Goal: Task Accomplishment & Management: Complete application form

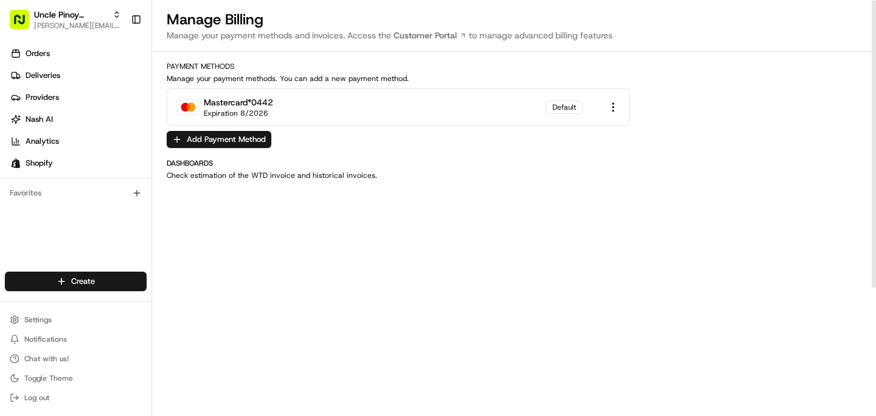
scroll to position [267, 0]
click at [66, 58] on link "Orders" at bounding box center [78, 53] width 147 height 19
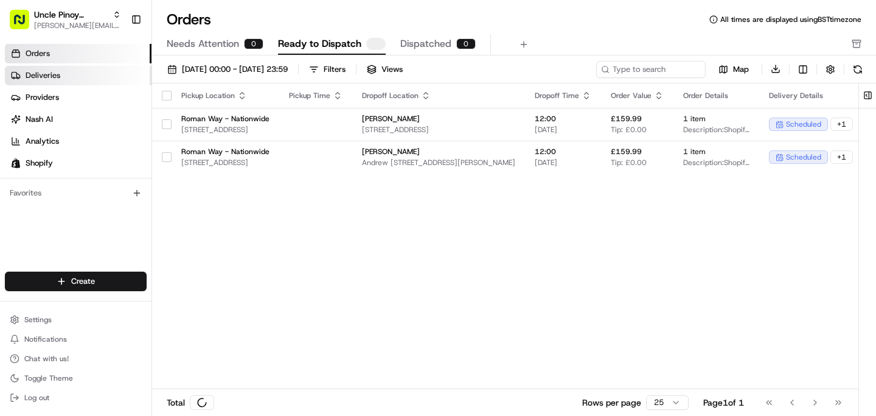
click at [70, 71] on link "Deliveries" at bounding box center [78, 75] width 147 height 19
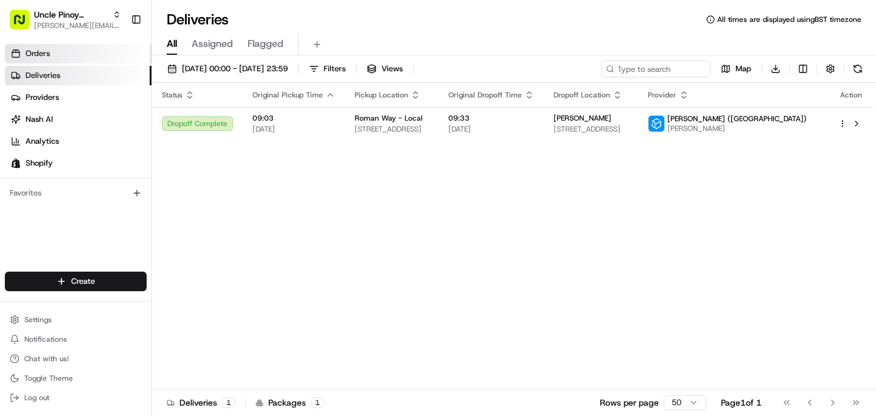
click at [57, 52] on link "Orders" at bounding box center [78, 53] width 147 height 19
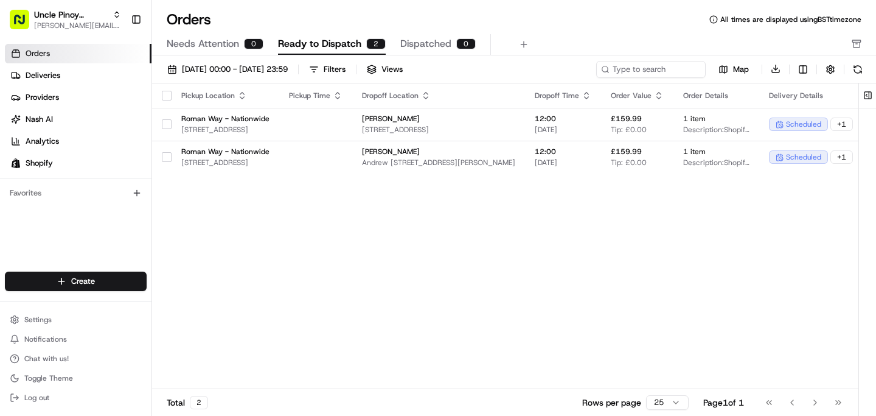
click at [63, 64] on ul "Orders Deliveries Providers Nash AI Analytics Shopify" at bounding box center [78, 108] width 147 height 129
click at [64, 72] on link "Deliveries" at bounding box center [78, 75] width 147 height 19
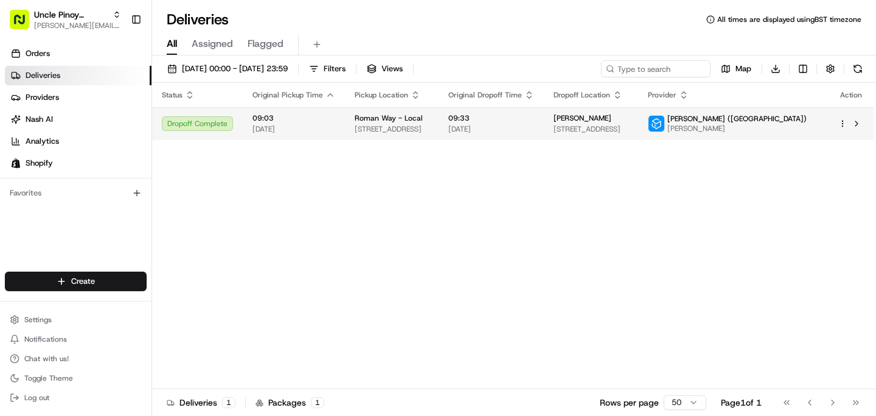
click at [207, 139] on td "Dropoff Complete" at bounding box center [197, 123] width 91 height 33
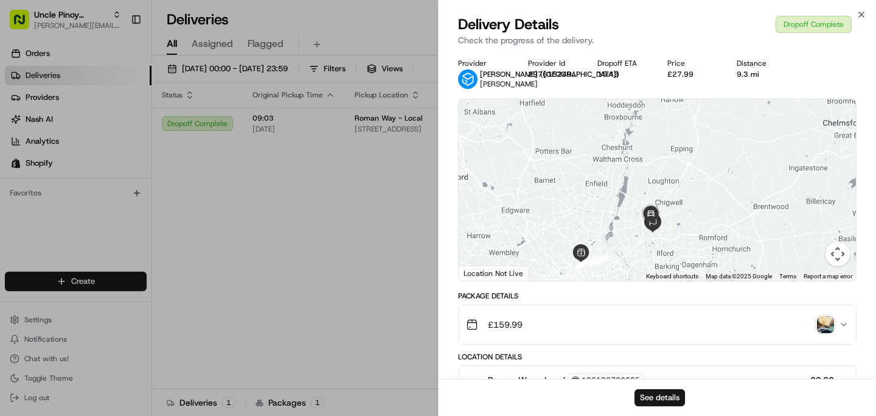
click at [807, 321] on div "£159.99" at bounding box center [652, 324] width 373 height 24
click at [835, 317] on div "£159.99" at bounding box center [652, 324] width 373 height 24
click at [828, 321] on img "button" at bounding box center [825, 324] width 17 height 17
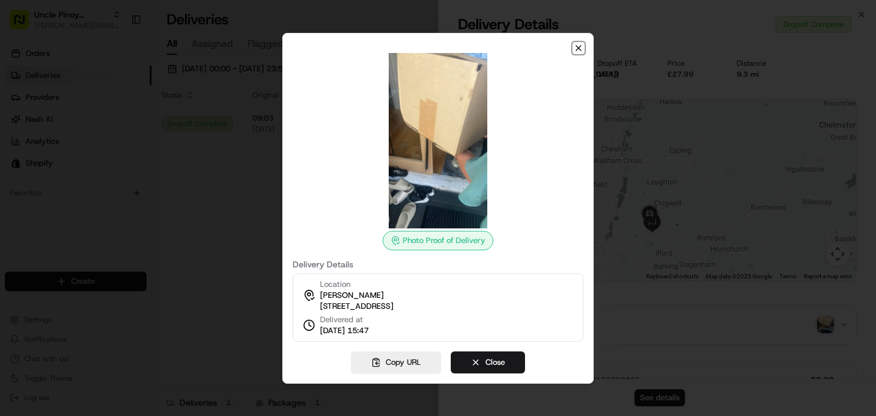
click at [579, 46] on icon "button" at bounding box center [578, 48] width 5 height 5
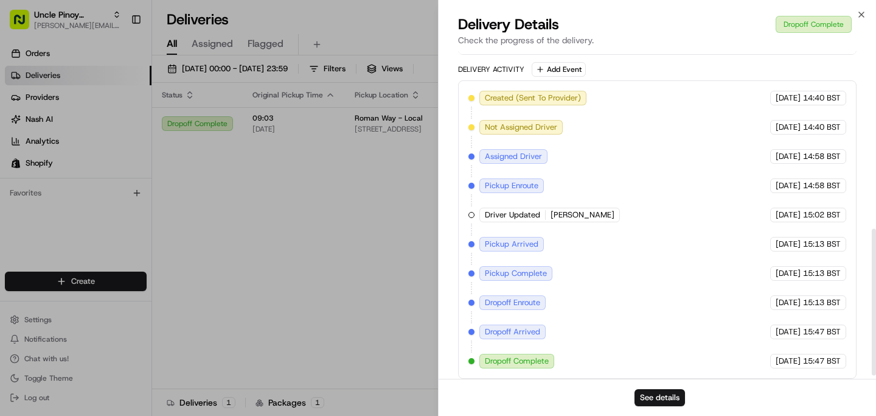
scroll to position [403, 0]
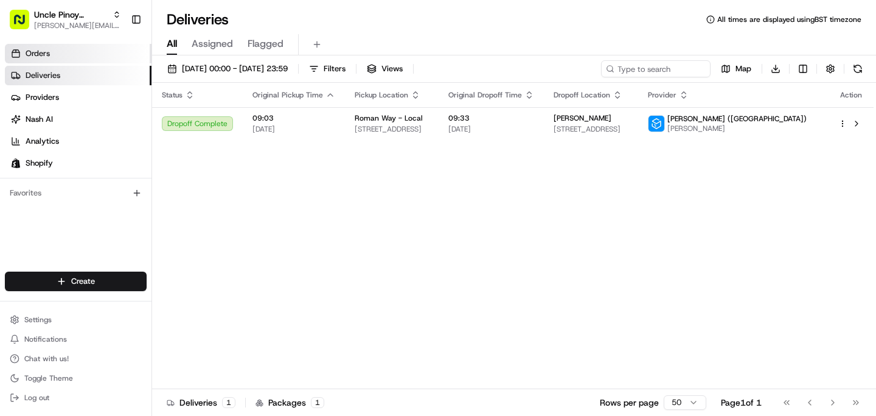
click at [94, 59] on link "Orders" at bounding box center [78, 53] width 147 height 19
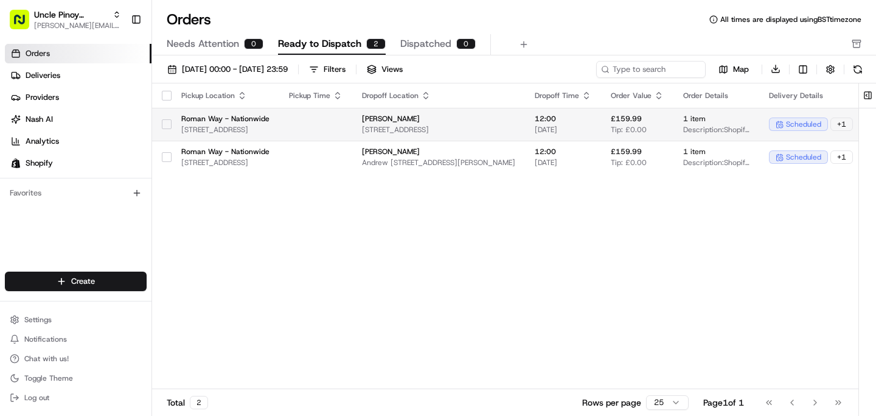
scroll to position [0, 304]
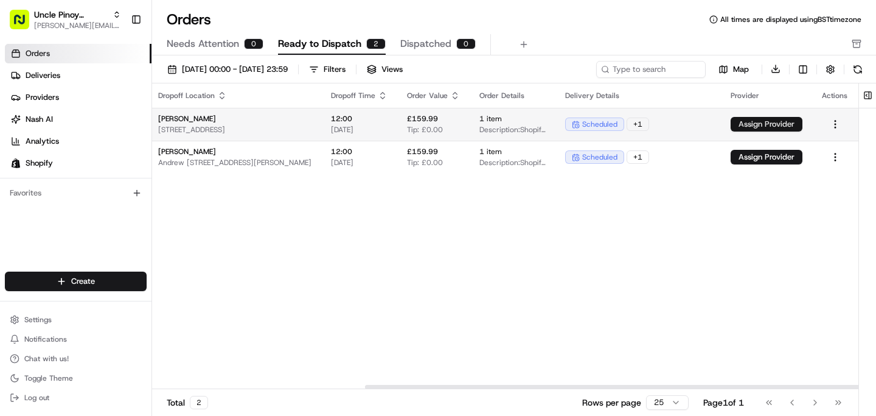
click at [765, 127] on button "Assign Provider" at bounding box center [767, 124] width 72 height 15
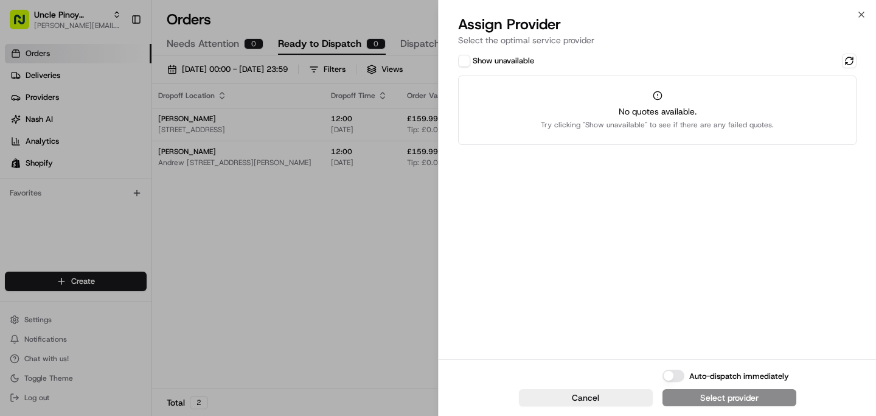
click at [861, 23] on div "Assign Provider Select the optimal service provider" at bounding box center [658, 33] width 438 height 37
click at [860, 13] on icon "button" at bounding box center [861, 14] width 5 height 5
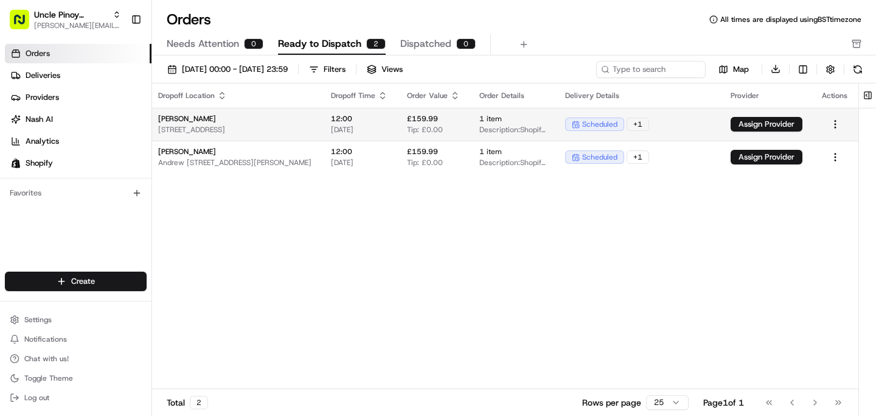
click at [837, 116] on td at bounding box center [835, 124] width 46 height 33
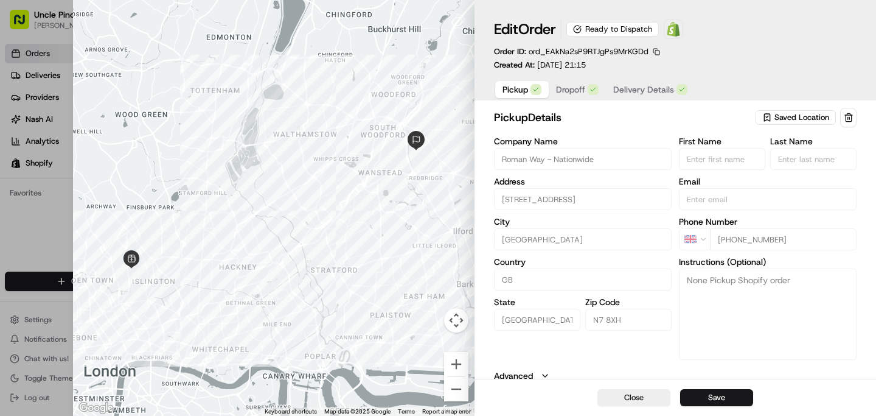
click at [51, 220] on div at bounding box center [438, 208] width 876 height 416
type input "+1"
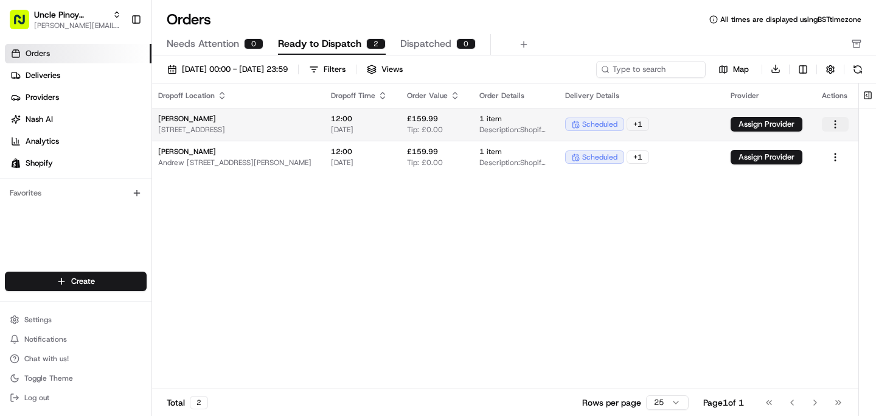
click at [836, 125] on html "Uncle Pinoy (Shopify) alex.guinid@unclepinoy.com Toggle Sidebar Orders Deliveri…" at bounding box center [438, 208] width 876 height 416
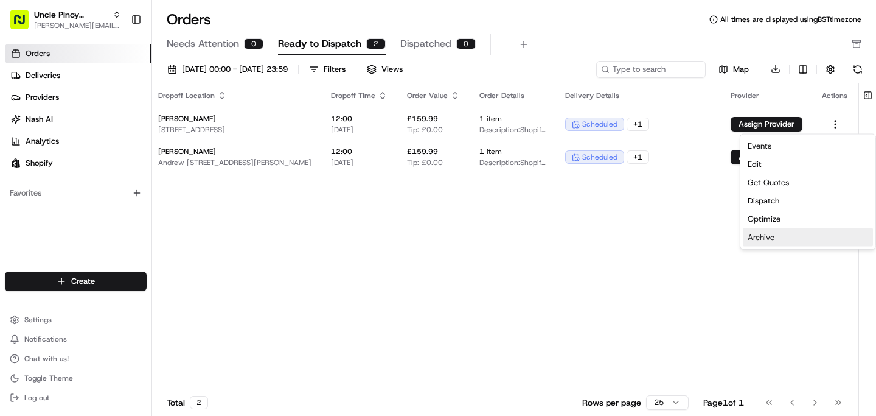
click at [775, 235] on div "Archive" at bounding box center [808, 237] width 130 height 18
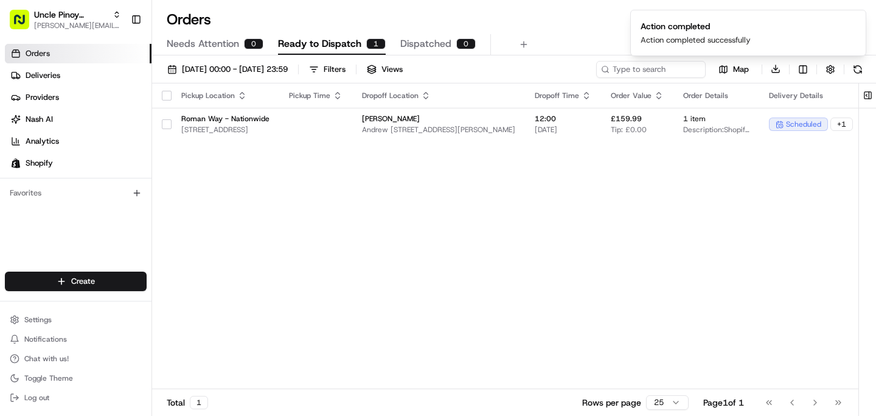
click at [408, 44] on span "Dispatched" at bounding box center [425, 44] width 51 height 15
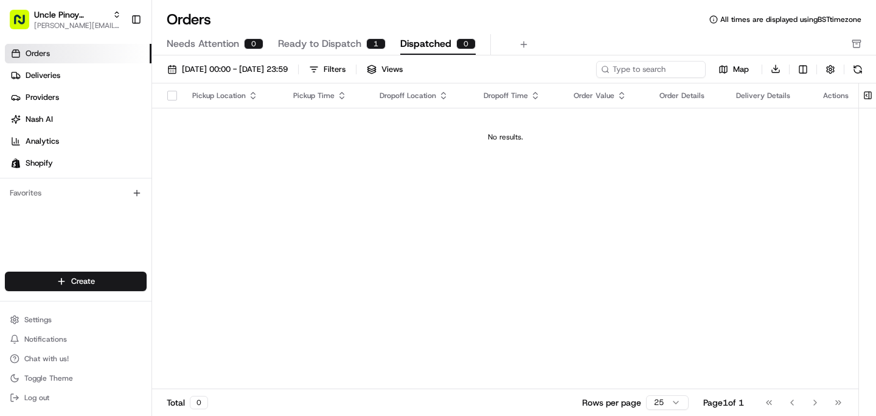
click at [180, 42] on span "Needs Attention" at bounding box center [203, 44] width 72 height 15
click at [331, 49] on span "Ready to Dispatch" at bounding box center [319, 44] width 83 height 15
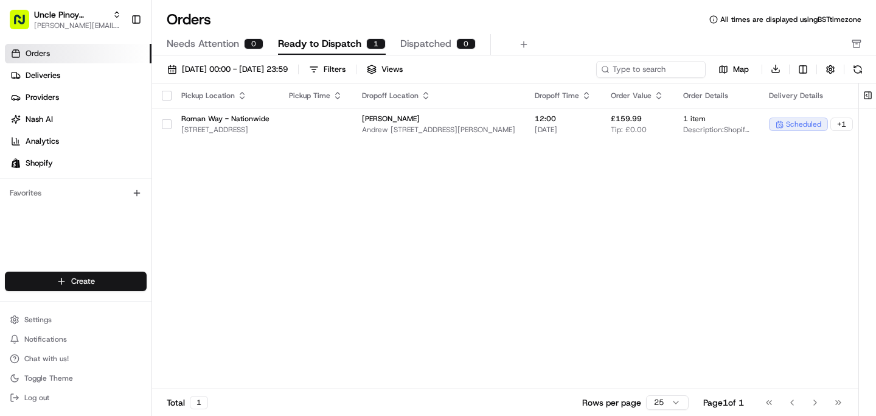
click at [111, 277] on html "Uncle Pinoy (Shopify) alex.guinid@unclepinoy.com Toggle Sidebar Orders Deliveri…" at bounding box center [438, 208] width 876 height 416
click at [200, 307] on link "Delivery" at bounding box center [220, 304] width 136 height 22
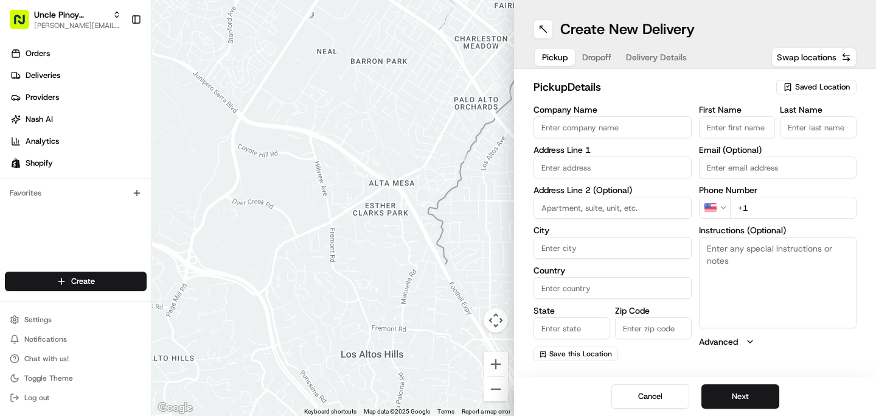
click at [824, 77] on div "pickup Details Saved Location Company Name Address Line 1 Address Line 2 (Optio…" at bounding box center [695, 220] width 362 height 302
click at [824, 82] on span "Saved Location" at bounding box center [822, 87] width 55 height 11
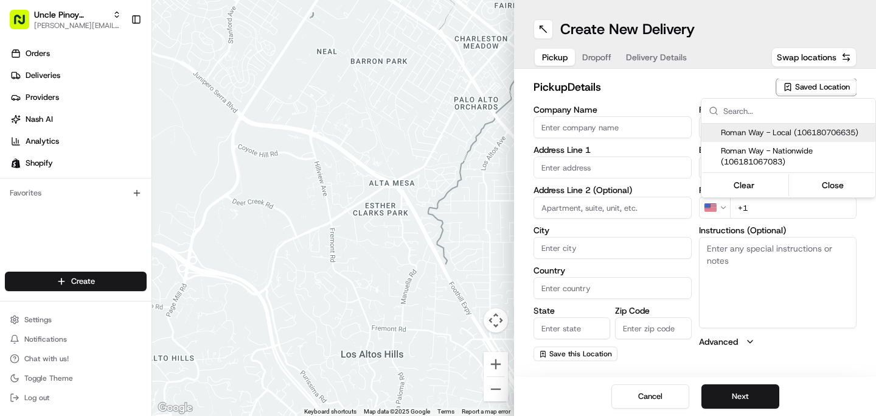
click at [794, 136] on span "Roman Way - Local (106180706635)" at bounding box center [796, 132] width 150 height 11
type input "Roman Way - Local"
type input "149 Roman Way"
type input "London"
type input "GB"
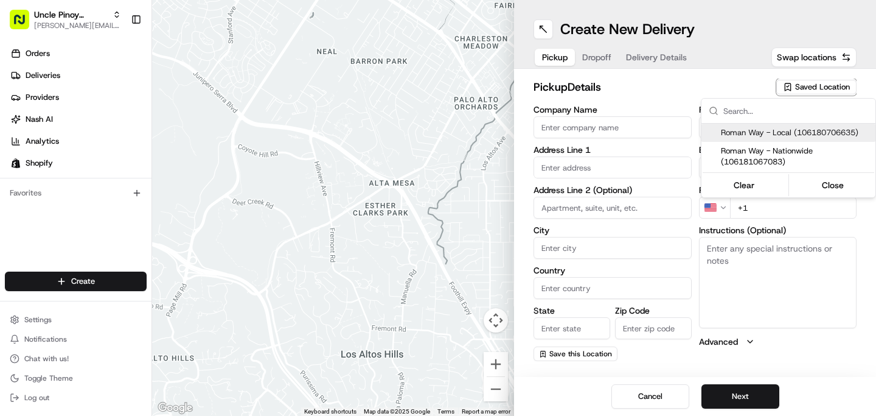
type input "England"
type input "N7 8XH"
type input "+44 7455 950550"
type textarea "Unit 5, Roman Way Industrial Estate, Kitchen 5: Uncle Pinoy"
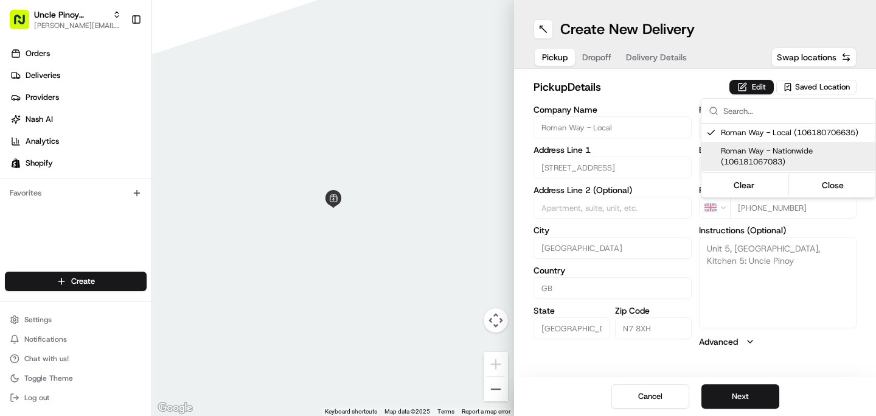
click at [690, 271] on html "Uncle Pinoy (Shopify) alex.guinid@unclepinoy.com Toggle Sidebar Orders Deliveri…" at bounding box center [438, 208] width 876 height 416
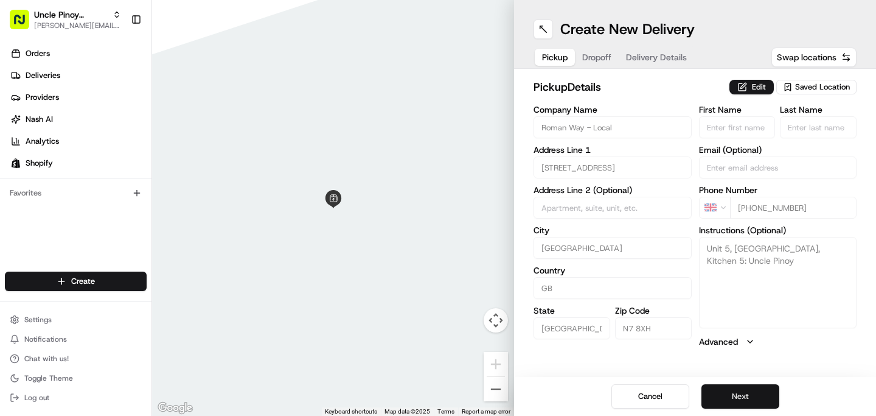
click at [739, 397] on button "Next" at bounding box center [741, 396] width 78 height 24
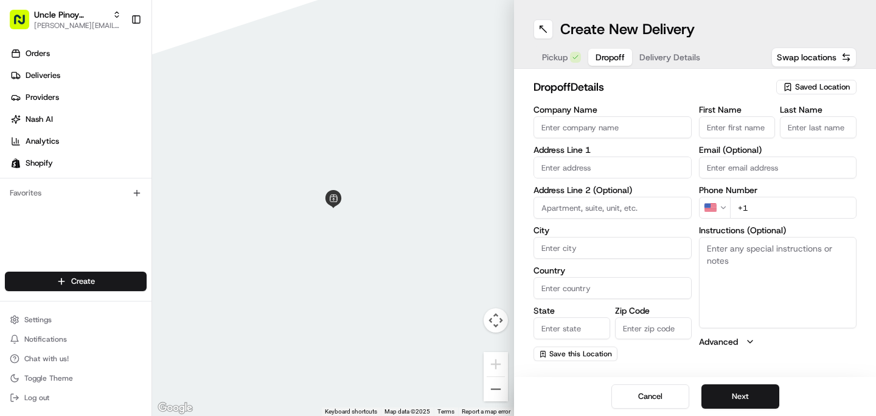
click at [569, 153] on label "Address Line 1" at bounding box center [613, 149] width 158 height 9
click at [569, 171] on input "text" at bounding box center [613, 167] width 158 height 22
paste input "38 Coolgardie avenue"
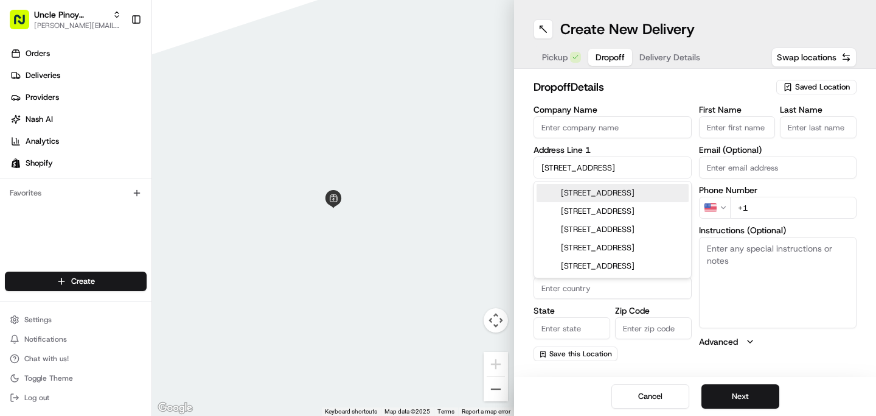
type input "38 Coolgardie avenue"
click at [524, 151] on div "dropoff Details Saved Location Company Name Address Line 1 38 Coolgardie avenue…" at bounding box center [695, 220] width 362 height 302
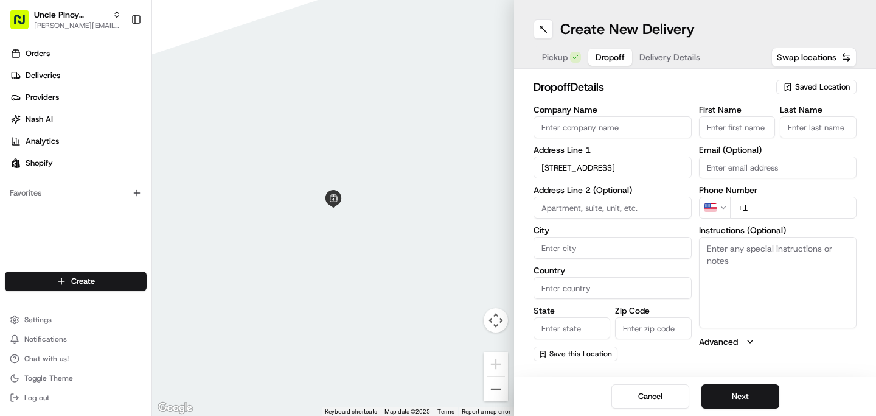
click at [646, 332] on input "Zip Code" at bounding box center [653, 328] width 77 height 22
paste input "E4 9HP"
type input "E4 9HP"
click at [570, 293] on input "Country" at bounding box center [613, 288] width 158 height 22
click at [564, 250] on input "City" at bounding box center [613, 248] width 158 height 22
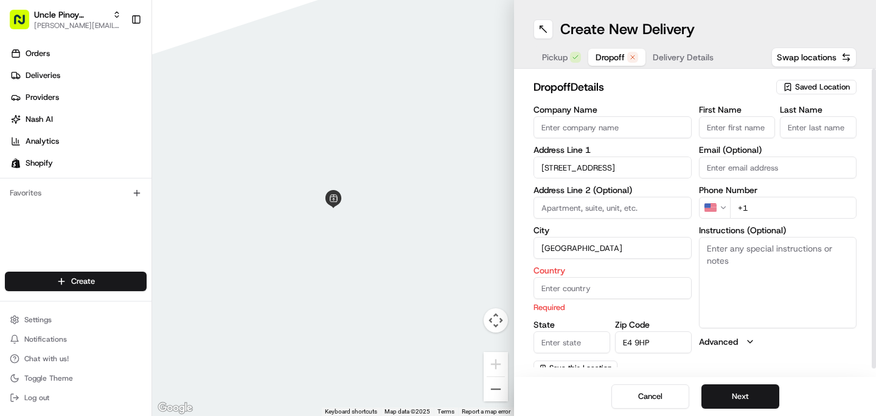
type input "London"
click at [573, 295] on input "Country" at bounding box center [613, 288] width 158 height 22
type input "United Kingdom"
click at [576, 343] on div "Company Name Address Line 1 38 Coolgardie avenue Address Line 2 (Optional) City…" at bounding box center [613, 240] width 158 height 270
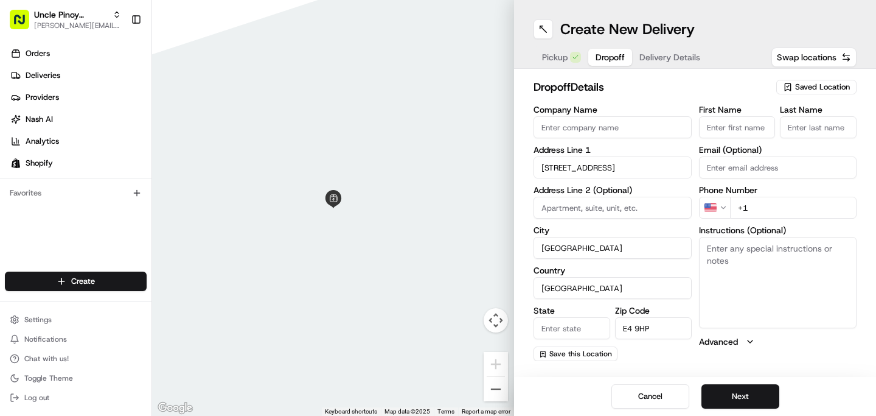
type input "England"
click at [615, 135] on input "Company Name" at bounding box center [613, 127] width 158 height 22
paste input "Maria"
type input "Maria"
click at [789, 201] on input "+1" at bounding box center [793, 208] width 127 height 22
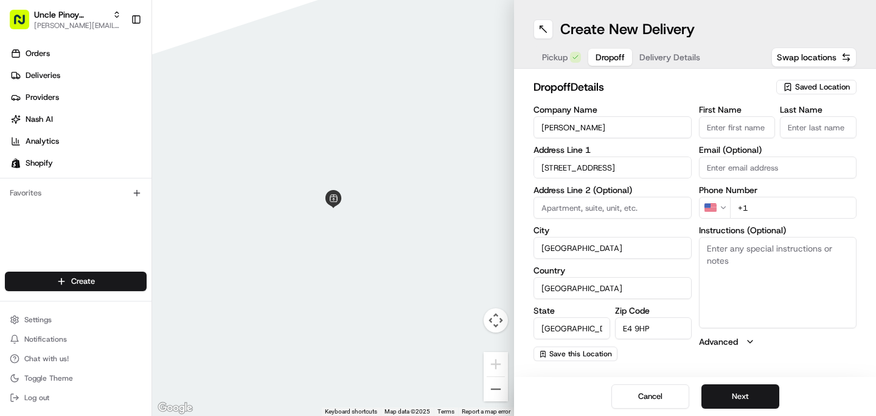
paste input "44 7764 19553"
type input "+44 7764 195531"
click at [745, 397] on button "Next" at bounding box center [741, 396] width 78 height 24
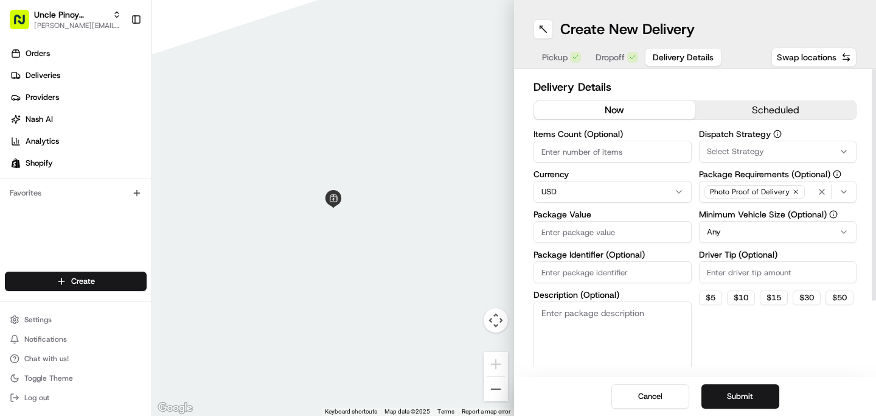
click at [643, 155] on input "Items Count (Optional)" at bounding box center [613, 152] width 158 height 22
type input "1"
click at [760, 154] on span "Select Strategy" at bounding box center [735, 151] width 57 height 11
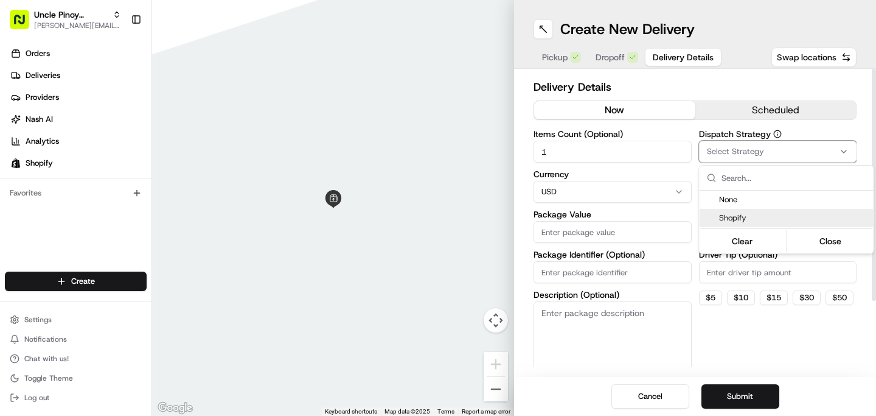
click at [743, 215] on span "Shopify" at bounding box center [794, 217] width 150 height 11
click at [746, 220] on span "Shopify" at bounding box center [794, 217] width 150 height 11
click at [775, 222] on span "Shopify" at bounding box center [794, 217] width 150 height 11
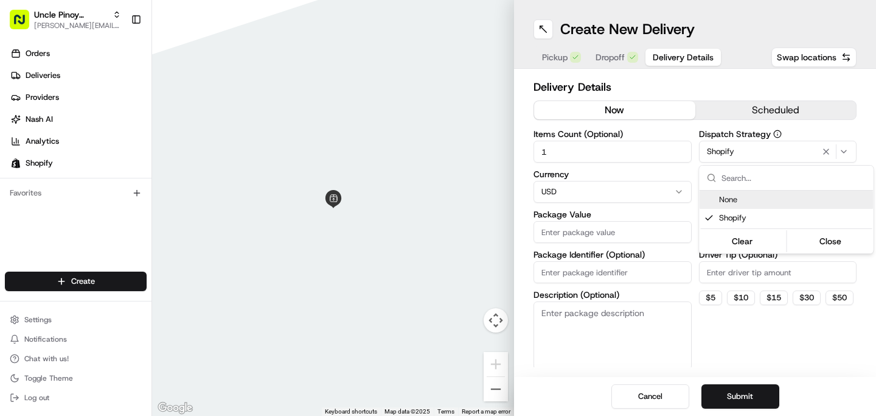
click at [704, 117] on html "Uncle Pinoy (Shopify) alex.guinid@unclepinoy.com Toggle Sidebar Orders Deliveri…" at bounding box center [438, 208] width 876 height 416
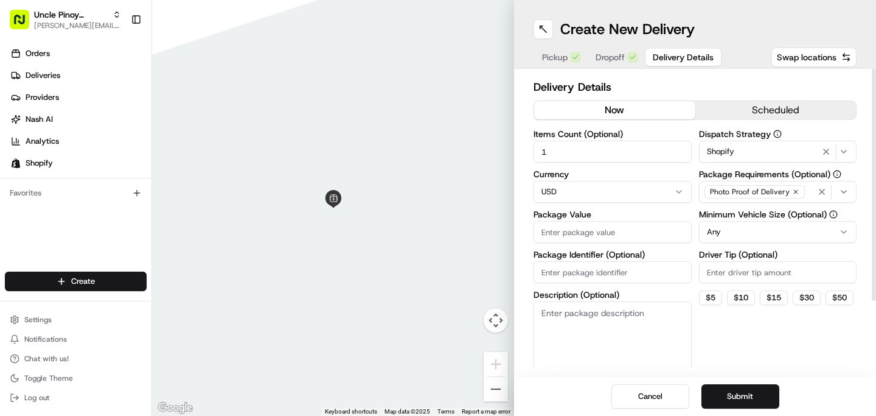
click at [628, 195] on html "Uncle Pinoy (Shopify) alex.guinid@unclepinoy.com Toggle Sidebar Orders Deliveri…" at bounding box center [438, 208] width 876 height 416
click at [592, 242] on input "Package Value" at bounding box center [613, 232] width 158 height 22
type input "159.99"
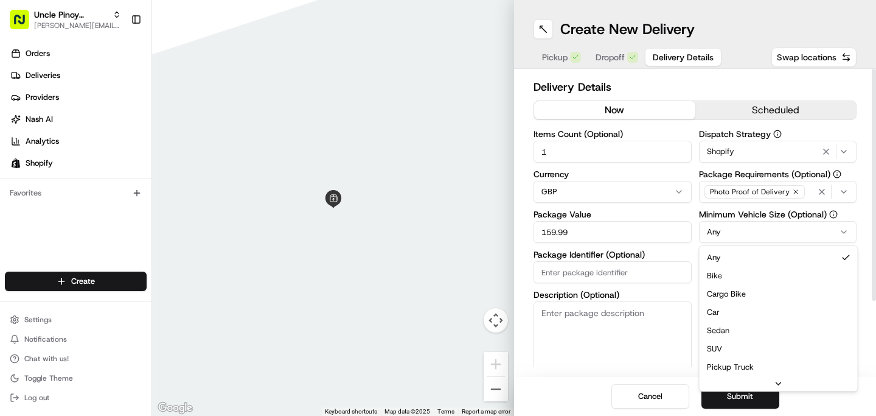
click at [753, 227] on html "Uncle Pinoy (Shopify) alex.guinid@unclepinoy.com Toggle Sidebar Orders Deliveri…" at bounding box center [438, 208] width 876 height 416
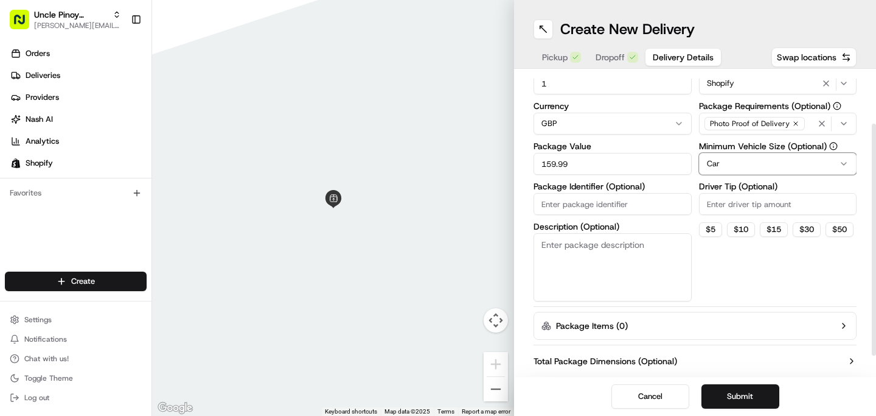
scroll to position [95, 0]
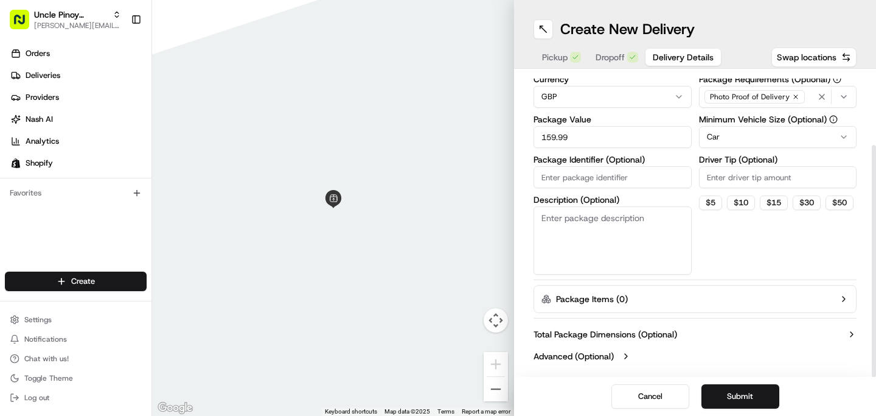
click at [667, 336] on label "Total Package Dimensions (Optional)" at bounding box center [606, 334] width 144 height 12
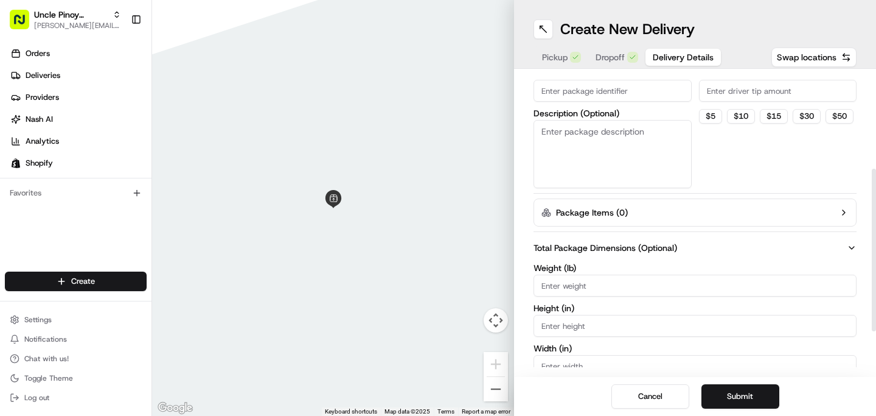
scroll to position [206, 0]
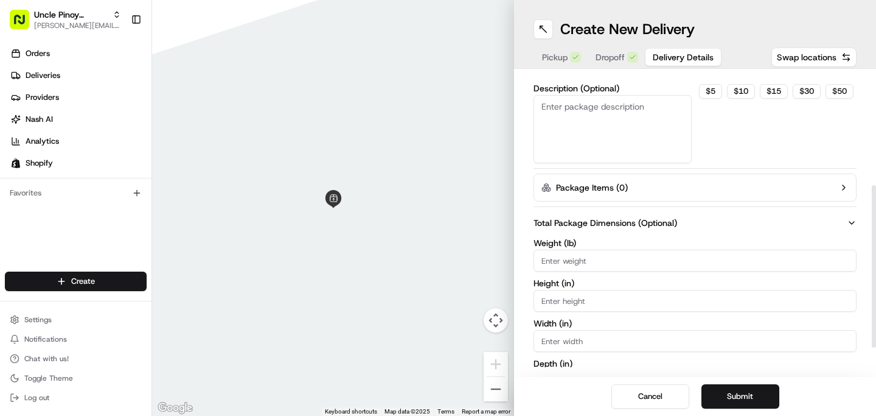
click at [643, 264] on input "Weight ( lb )" at bounding box center [695, 261] width 323 height 22
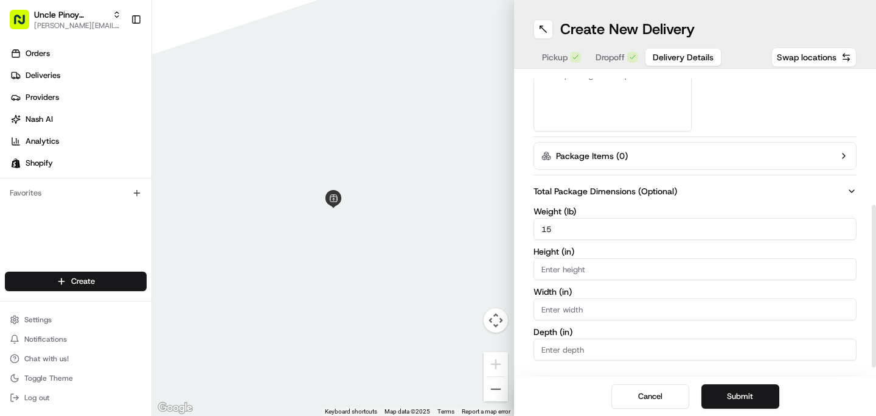
scroll to position [258, 0]
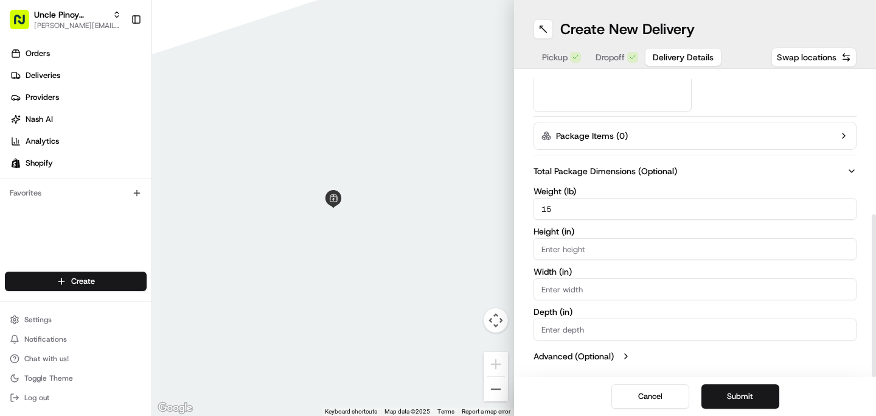
type input "15"
click at [593, 250] on input "Height ( in )" at bounding box center [695, 249] width 323 height 22
type input "10"
click at [590, 293] on input "Width ( in )" at bounding box center [695, 289] width 323 height 22
type input "12"
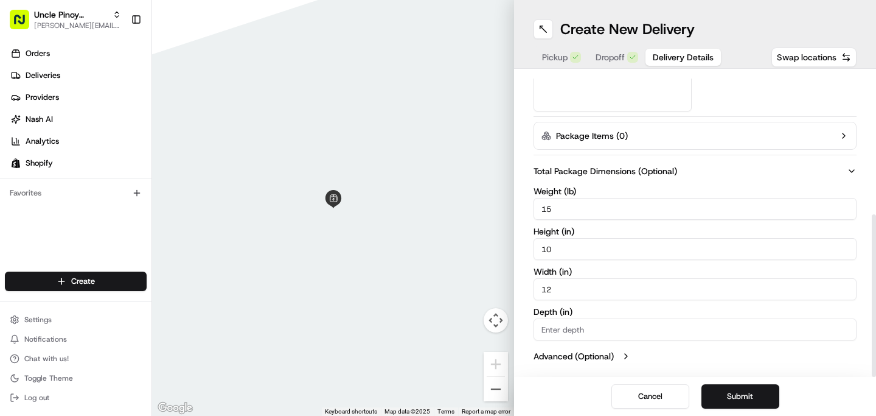
click at [579, 338] on input "Depth ( in )" at bounding box center [695, 329] width 323 height 22
type input "18"
click at [733, 389] on button "Submit" at bounding box center [741, 396] width 78 height 24
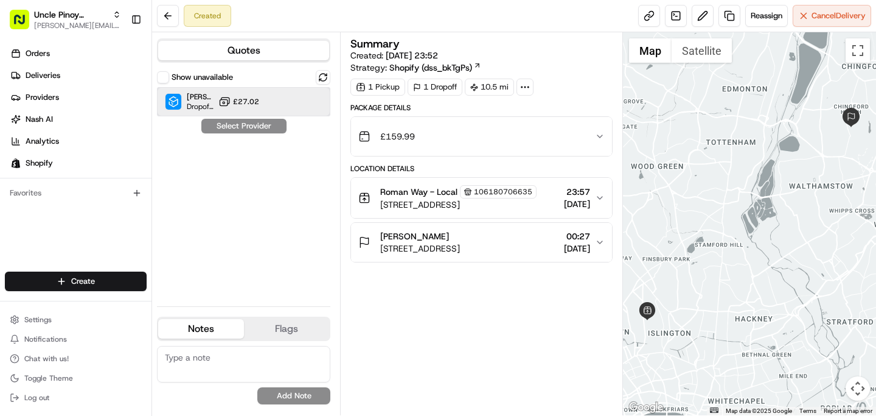
click at [285, 109] on div "Stuart (UK) Dropoff ETA - £27.02" at bounding box center [243, 101] width 173 height 29
click at [307, 155] on div "Show unavailable Stuart (UK) Dropoff ETA - £27.02 Assign Provider" at bounding box center [243, 183] width 173 height 226
click at [296, 92] on div "Stuart (UK) Dropoff ETA - £27.02" at bounding box center [243, 101] width 173 height 29
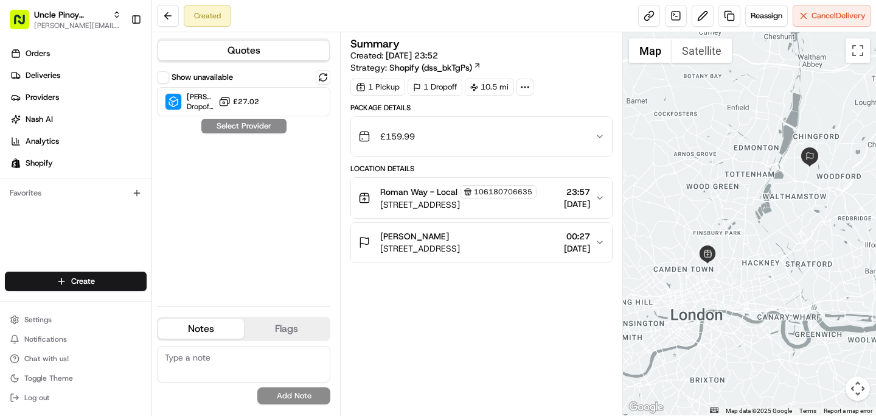
click at [62, 63] on ul "Orders Deliveries Providers Nash AI Analytics Shopify" at bounding box center [78, 108] width 147 height 129
click at [61, 72] on link "Deliveries" at bounding box center [78, 75] width 147 height 19
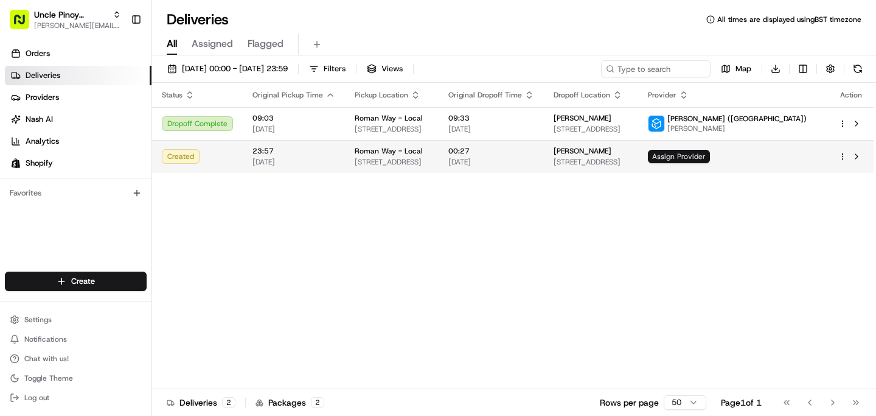
click at [710, 158] on span "Assign Provider" at bounding box center [679, 156] width 62 height 13
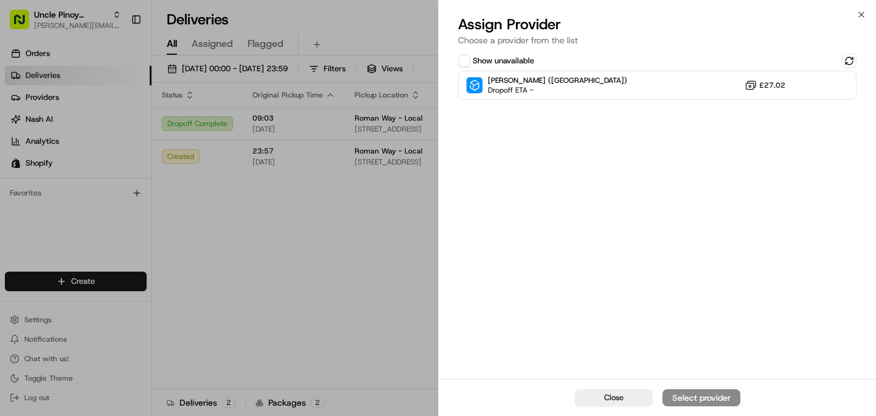
click at [864, 9] on div "Close Assign Provider Choose a provider from the list Show unavailable Stuart (…" at bounding box center [657, 208] width 438 height 416
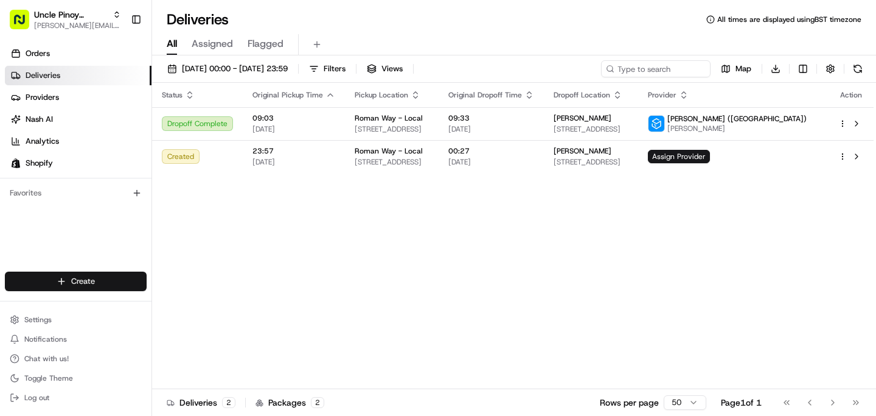
click at [105, 278] on html "Uncle Pinoy (Shopify) alex.guinid@unclepinoy.com Toggle Sidebar Orders Deliveri…" at bounding box center [438, 208] width 876 height 416
click at [189, 310] on link "Delivery" at bounding box center [220, 304] width 136 height 22
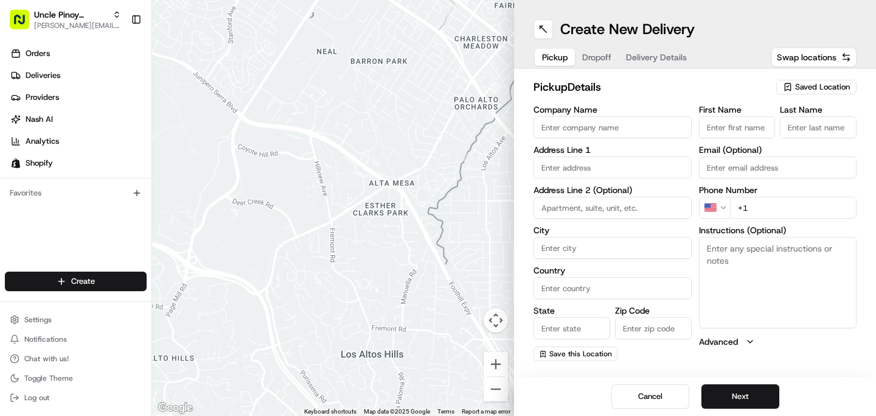
click at [829, 84] on span "Saved Location" at bounding box center [822, 87] width 55 height 11
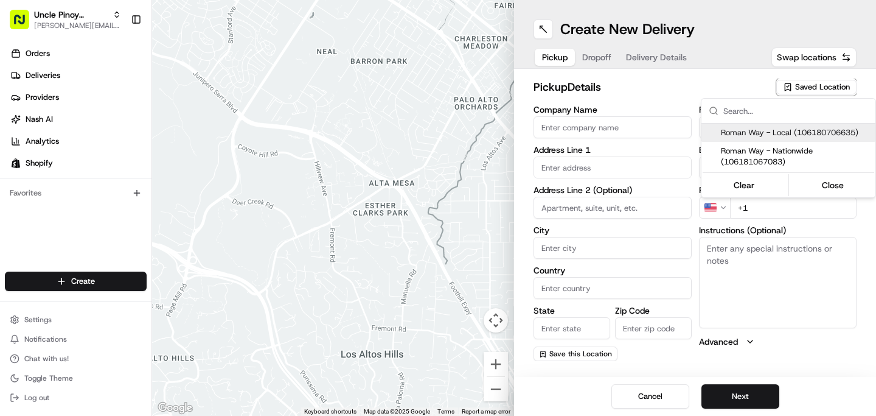
click at [799, 135] on span "Roman Way - Local (106180706635)" at bounding box center [796, 132] width 150 height 11
type input "Roman Way - Local"
type input "149 Roman Way"
type input "London"
type input "GB"
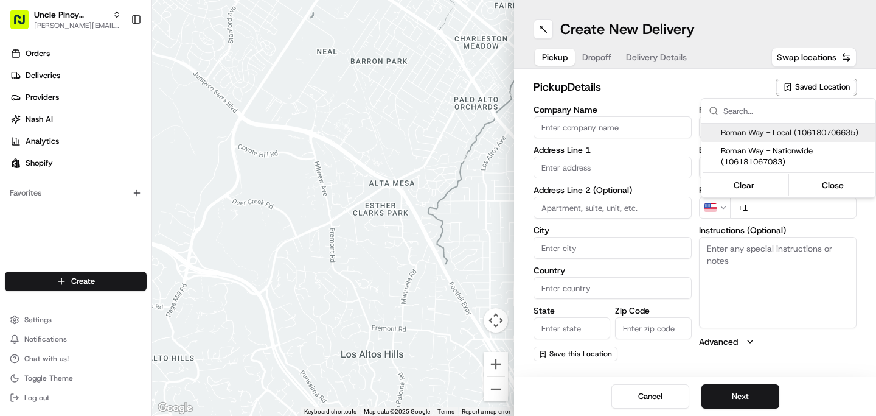
type input "England"
type input "N7 8XH"
type input "+44 7455 950550"
type textarea "Unit 5, Roman Way Industrial Estate, Kitchen 5: Uncle Pinoy"
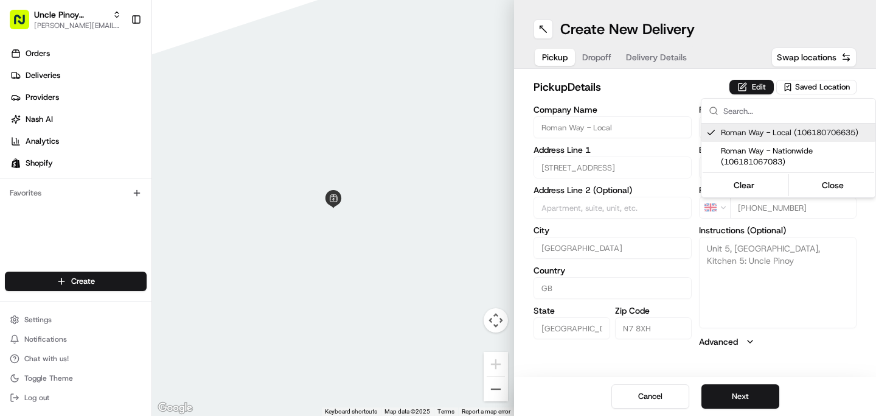
click at [592, 59] on html "Uncle Pinoy (Shopify) alex.guinid@unclepinoy.com Toggle Sidebar Orders Deliveri…" at bounding box center [438, 208] width 876 height 416
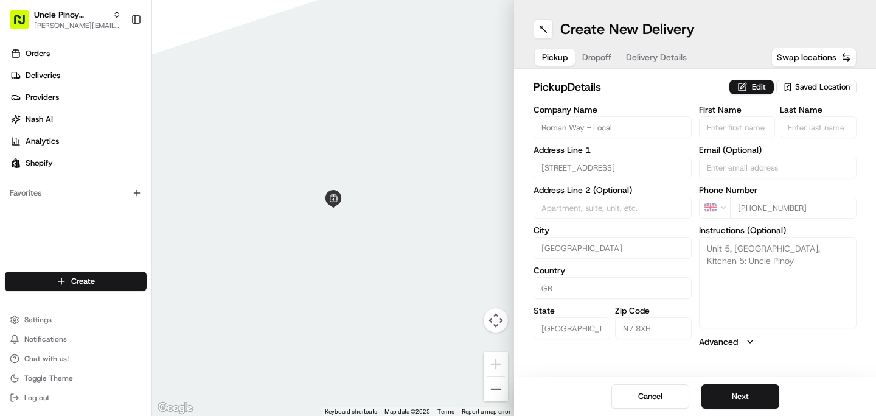
click at [626, 150] on label "Address Line 1" at bounding box center [613, 149] width 158 height 9
click at [746, 394] on button "Next" at bounding box center [741, 396] width 78 height 24
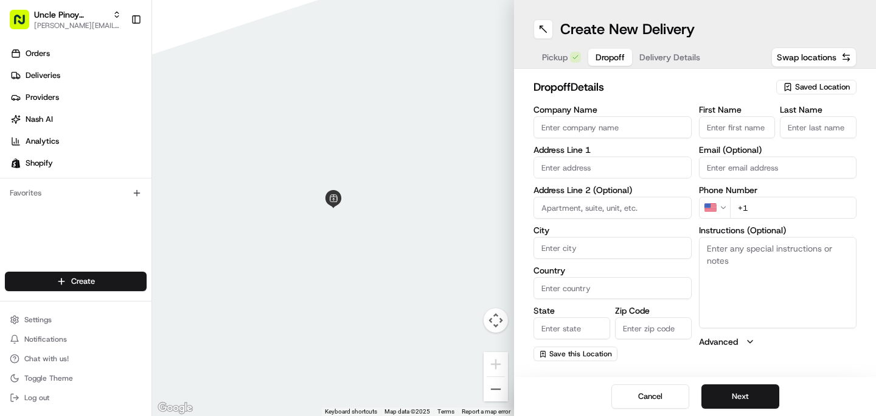
click at [553, 122] on input "Company Name" at bounding box center [613, 127] width 158 height 22
paste input "Rovic"
type input "Rovic"
click at [581, 145] on label "Address Line 1" at bounding box center [613, 149] width 158 height 9
click at [581, 154] on label "Address Line 1" at bounding box center [613, 149] width 158 height 9
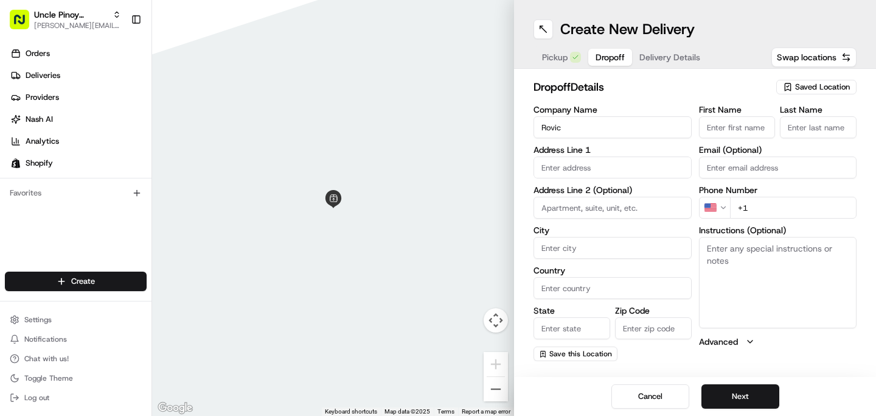
click at [581, 161] on input "text" at bounding box center [613, 167] width 158 height 22
paste input "151 Maple Road"
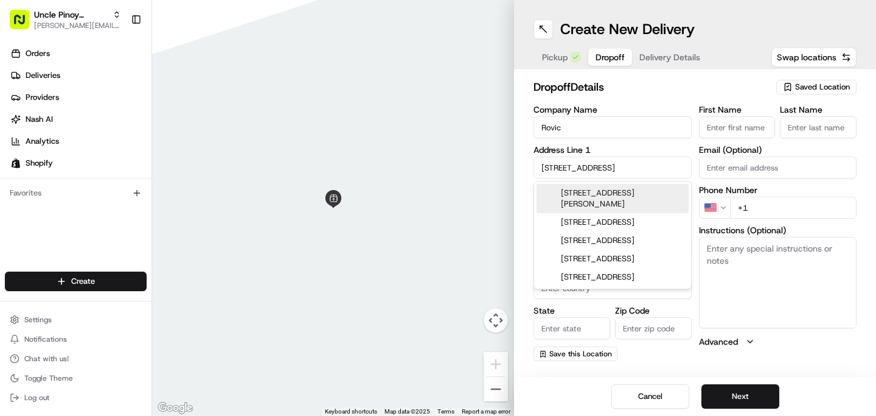
type input "151 Maple Road"
click at [520, 187] on div "dropoff Details Saved Location Company Name Rovic Address Line 1 151 Maple Road…" at bounding box center [695, 220] width 362 height 302
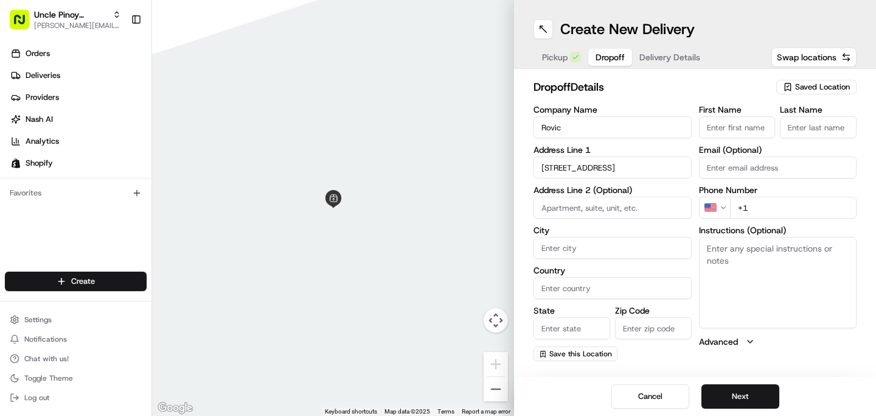
click at [653, 331] on input "Zip Code" at bounding box center [653, 328] width 77 height 22
paste input "UB4 9NQ"
type input "UB4 9NQ"
click at [562, 320] on input "State" at bounding box center [572, 328] width 77 height 22
type input "England"
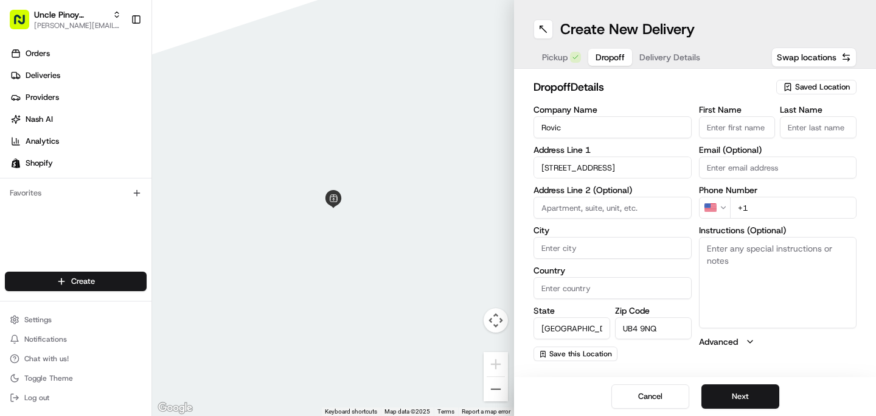
click at [592, 292] on input "Country" at bounding box center [613, 288] width 158 height 22
type input "United Kingdom"
click at [562, 225] on div "Company Name Rovic Address Line 1 151 Maple Road Address Line 2 (Optional) City…" at bounding box center [613, 233] width 158 height 256
click at [762, 205] on input "+1" at bounding box center [793, 208] width 127 height 22
paste input "44 7415 386578"
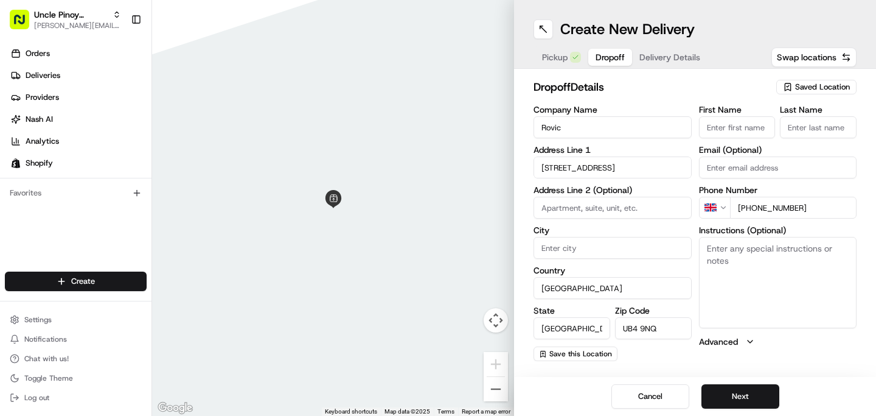
type input "+44 7415 386578"
click at [800, 182] on div "First Name Last Name Email (Optional) Phone Number GB +44 7415 386578 Instructi…" at bounding box center [778, 233] width 158 height 256
click at [746, 410] on div "Cancel Next" at bounding box center [695, 396] width 362 height 39
click at [750, 400] on button "Next" at bounding box center [741, 396] width 78 height 24
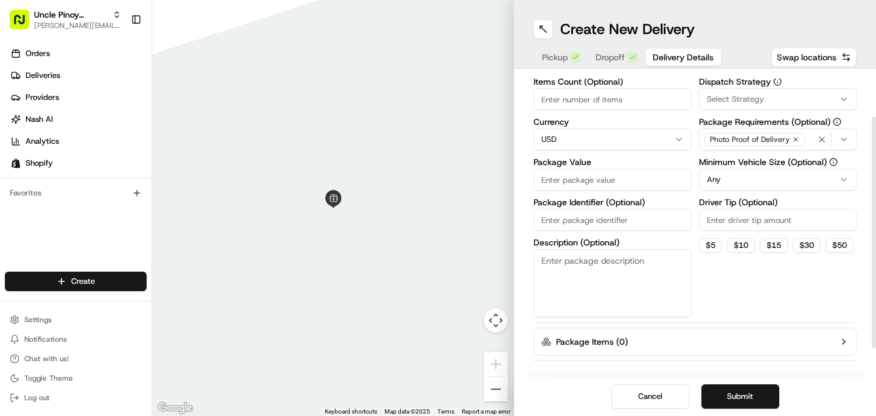
scroll to position [59, 0]
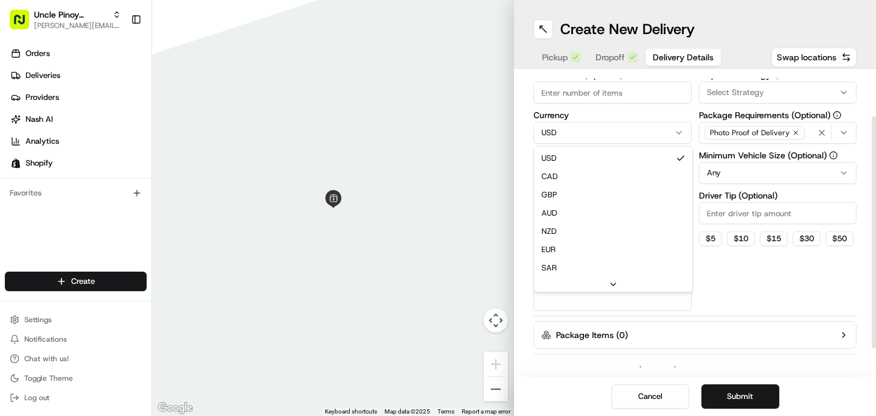
click at [592, 136] on html "Uncle Pinoy (Shopify) alex.guinid@unclepinoy.com Toggle Sidebar Orders Deliveri…" at bounding box center [438, 208] width 876 height 416
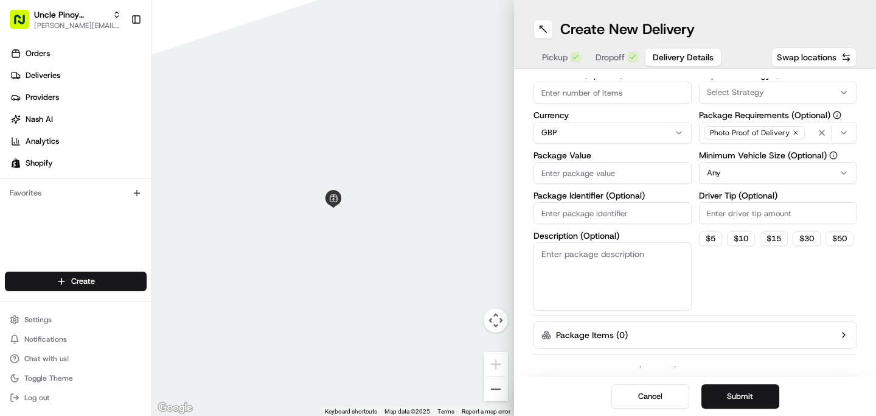
click at [581, 191] on label "Package Identifier (Optional)" at bounding box center [613, 195] width 158 height 9
click at [581, 202] on input "Package Identifier (Optional)" at bounding box center [613, 213] width 158 height 22
click at [578, 174] on input "Package Value" at bounding box center [613, 173] width 158 height 22
type input "144"
click at [652, 196] on label "Package Identifier (Optional)" at bounding box center [613, 195] width 158 height 9
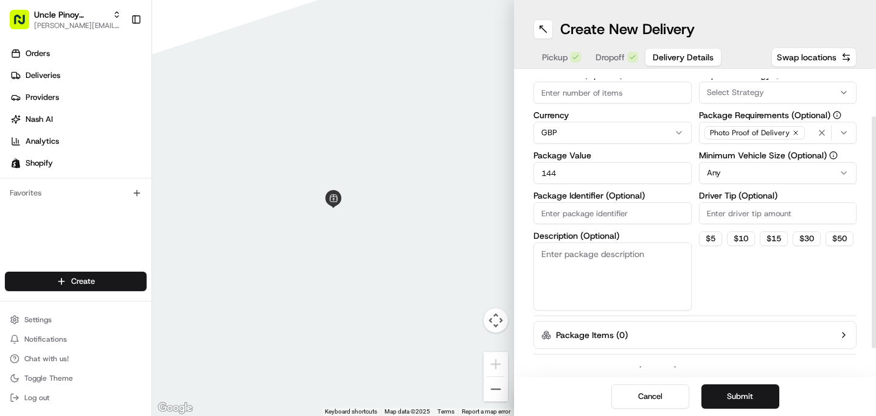
click at [652, 202] on input "Package Identifier (Optional)" at bounding box center [613, 213] width 158 height 22
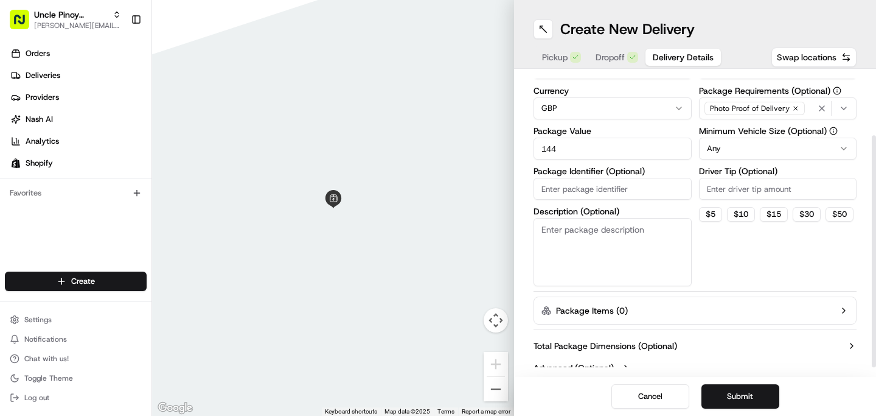
scroll to position [83, 0]
click at [737, 161] on div "Dispatch Strategy Select Strategy Package Requirements (Optional) Photo Proof o…" at bounding box center [778, 167] width 158 height 240
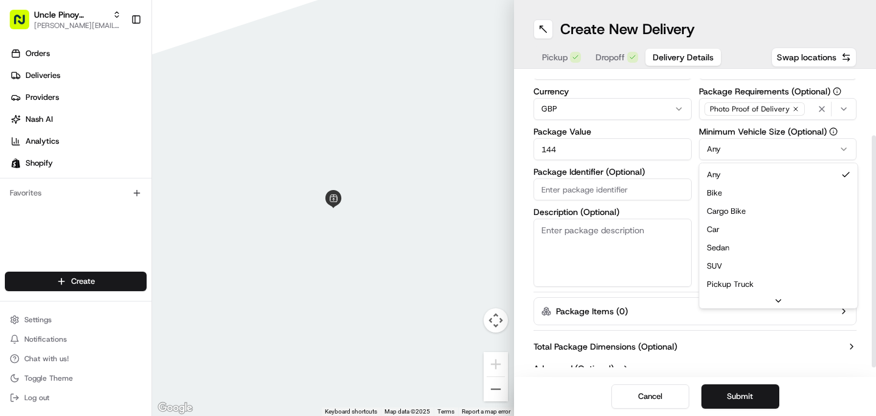
click at [746, 147] on html "Uncle Pinoy (Shopify) alex.guinid@unclepinoy.com Toggle Sidebar Orders Deliveri…" at bounding box center [438, 208] width 876 height 416
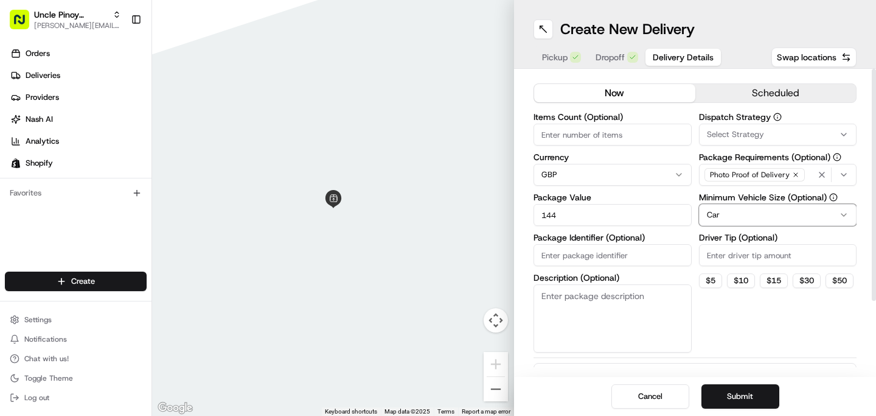
scroll to position [0, 0]
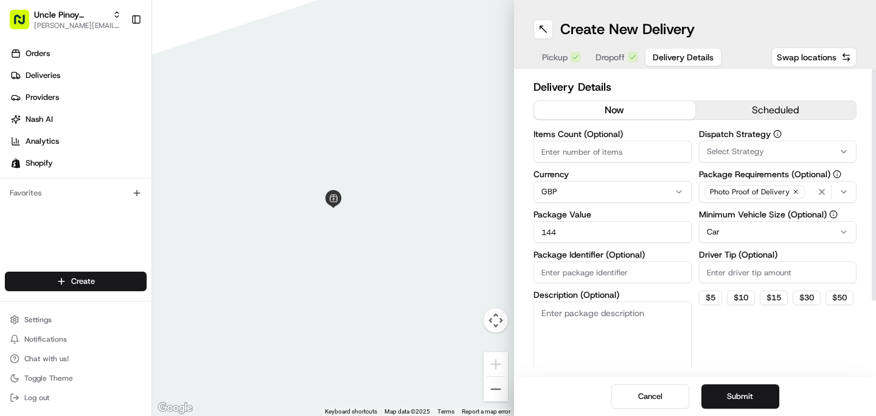
click at [753, 166] on div "Dispatch Strategy Select Strategy Package Requirements (Optional) Photo Proof o…" at bounding box center [778, 250] width 158 height 240
click at [747, 150] on span "Select Strategy" at bounding box center [735, 151] width 57 height 11
click at [744, 214] on span "Shopify" at bounding box center [794, 217] width 150 height 11
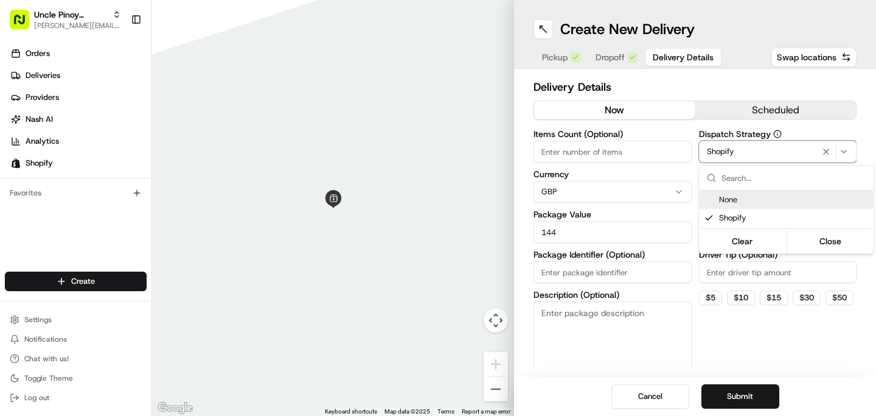
click at [689, 171] on html "Uncle Pinoy (Shopify) alex.guinid@unclepinoy.com Toggle Sidebar Orders Deliveri…" at bounding box center [438, 208] width 876 height 416
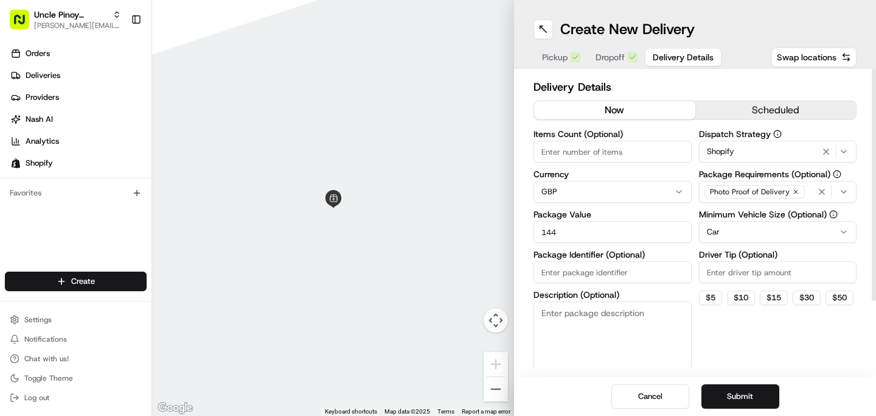
click at [570, 146] on input "Items Count (Optional)" at bounding box center [613, 152] width 158 height 22
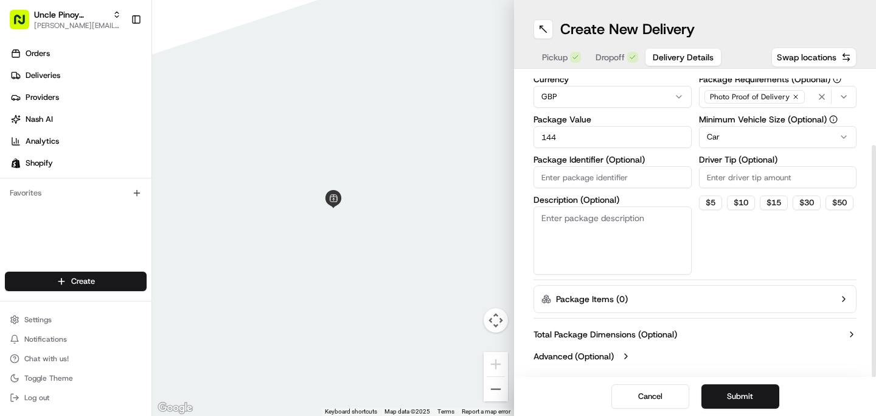
type input "1"
click at [640, 334] on label "Total Package Dimensions (Optional)" at bounding box center [606, 334] width 144 height 12
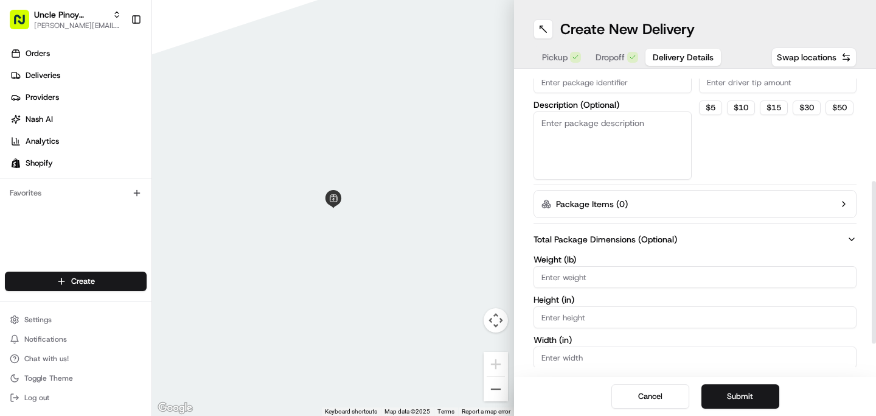
scroll to position [199, 0]
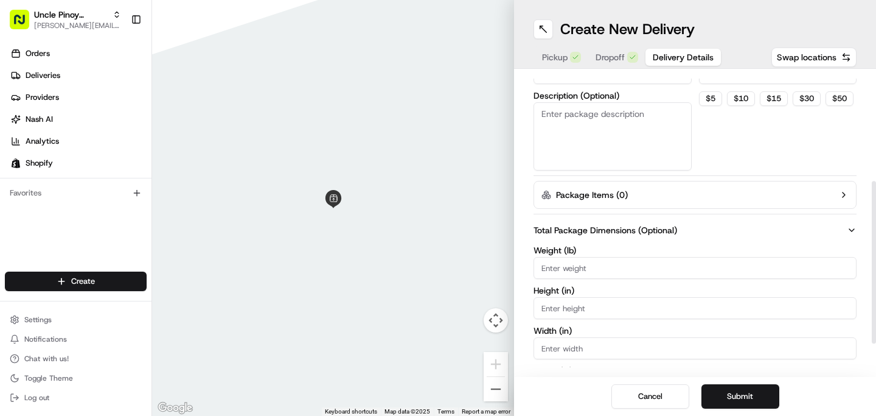
click at [574, 273] on input "Weight ( lb )" at bounding box center [695, 268] width 323 height 22
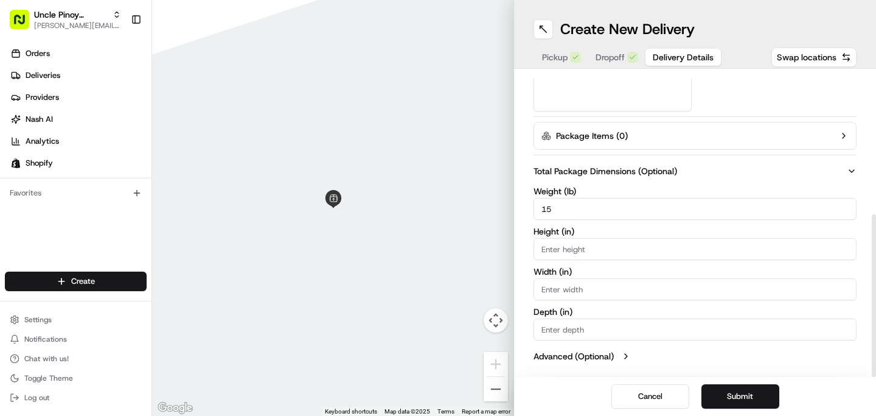
type input "15"
click at [578, 328] on input "Depth ( in )" at bounding box center [695, 329] width 323 height 22
type input "18"
click at [587, 292] on input "Width ( in )" at bounding box center [695, 289] width 323 height 22
type input "12"
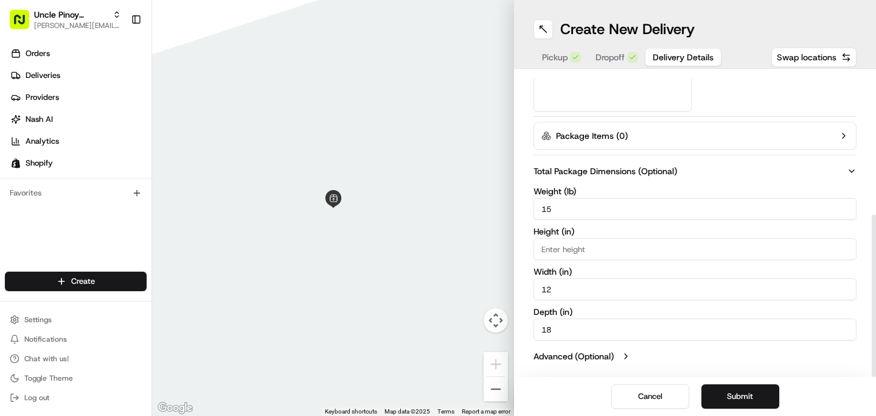
click at [599, 255] on input "Height ( in )" at bounding box center [695, 249] width 323 height 22
type input "10"
click at [568, 227] on label "Height ( in )" at bounding box center [695, 231] width 323 height 9
click at [568, 238] on input "10" at bounding box center [695, 249] width 323 height 22
click at [741, 406] on button "Submit" at bounding box center [741, 396] width 78 height 24
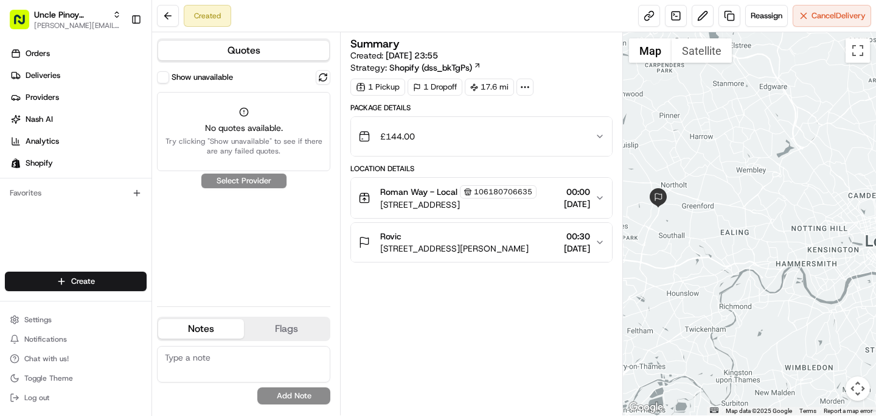
drag, startPoint x: 710, startPoint y: 261, endPoint x: 736, endPoint y: 232, distance: 38.8
click at [736, 232] on div at bounding box center [750, 223] width 254 height 383
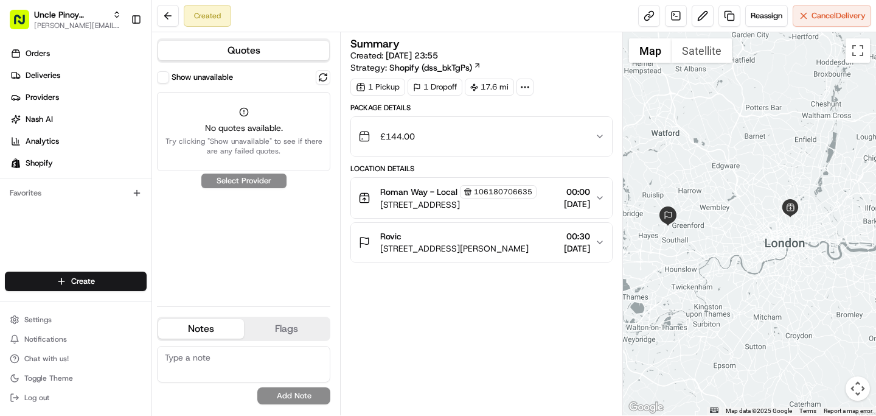
drag, startPoint x: 755, startPoint y: 231, endPoint x: 724, endPoint y: 240, distance: 32.9
click at [724, 240] on div at bounding box center [750, 223] width 254 height 383
click at [257, 249] on div "Show unavailable No quotes available. Try clicking "Show unavailable" to see if…" at bounding box center [243, 183] width 173 height 226
click at [164, 20] on button at bounding box center [168, 16] width 22 height 22
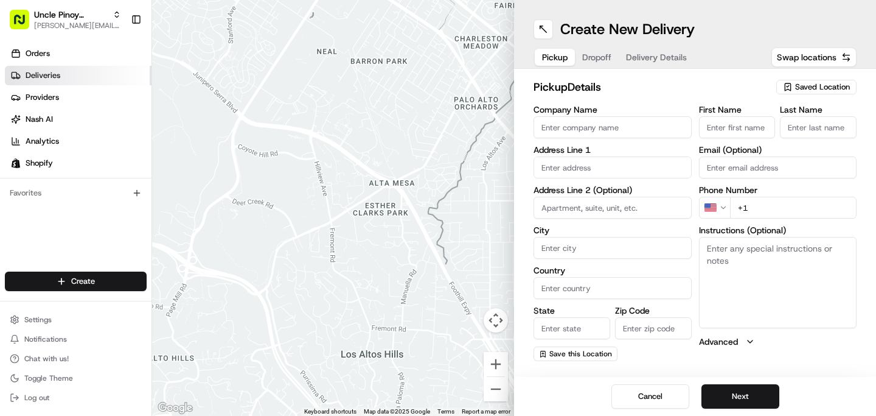
click at [69, 74] on link "Deliveries" at bounding box center [78, 75] width 147 height 19
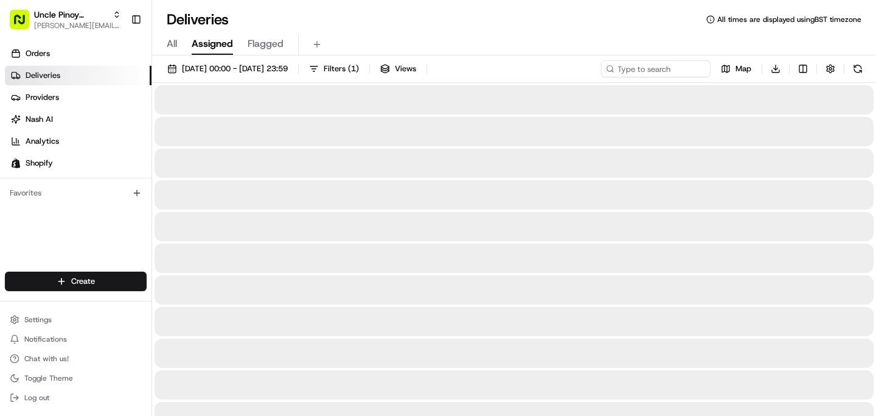
click at [216, 46] on span "Assigned" at bounding box center [212, 44] width 41 height 15
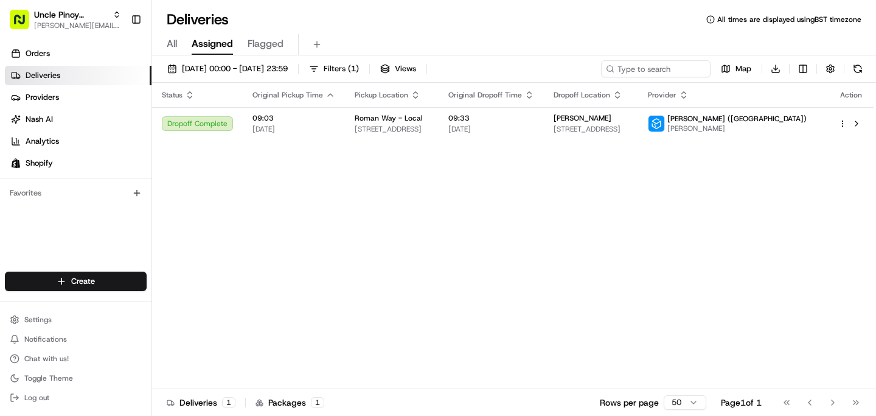
click at [172, 44] on span "All" at bounding box center [172, 44] width 10 height 15
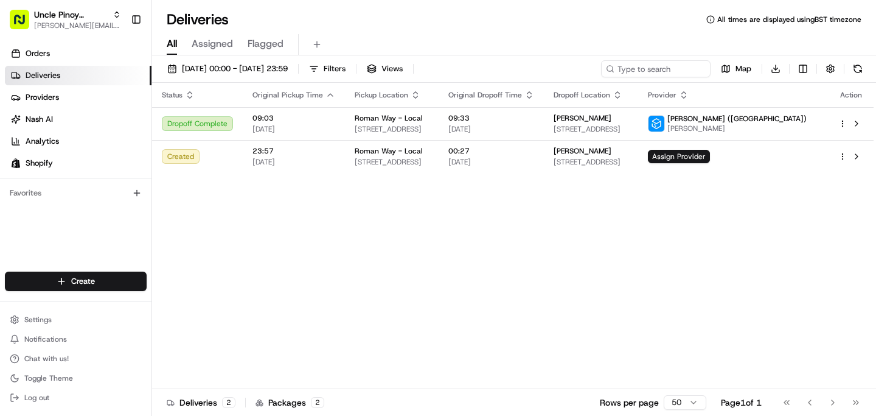
click at [262, 41] on span "Flagged" at bounding box center [266, 44] width 36 height 15
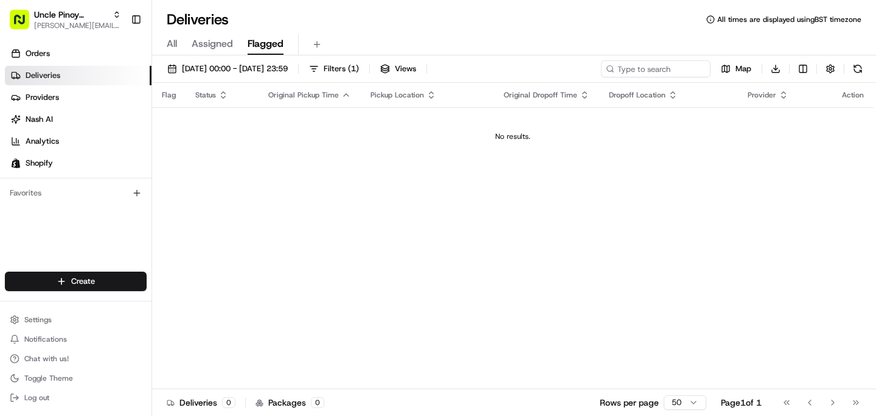
click at [173, 40] on span "All" at bounding box center [172, 44] width 10 height 15
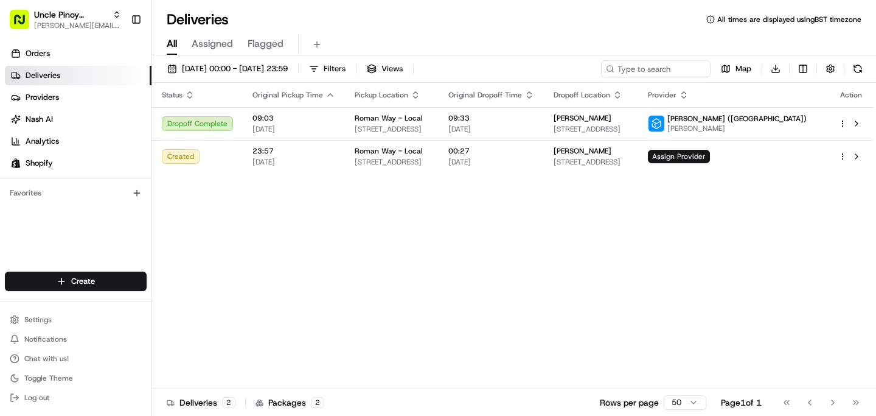
click at [252, 253] on div "Status Original Pickup Time Pickup Location Original Dropoff Time Dropoff Locat…" at bounding box center [513, 236] width 722 height 306
click at [371, 257] on div "Status Original Pickup Time Pickup Location Original Dropoff Time Dropoff Locat…" at bounding box center [513, 236] width 722 height 306
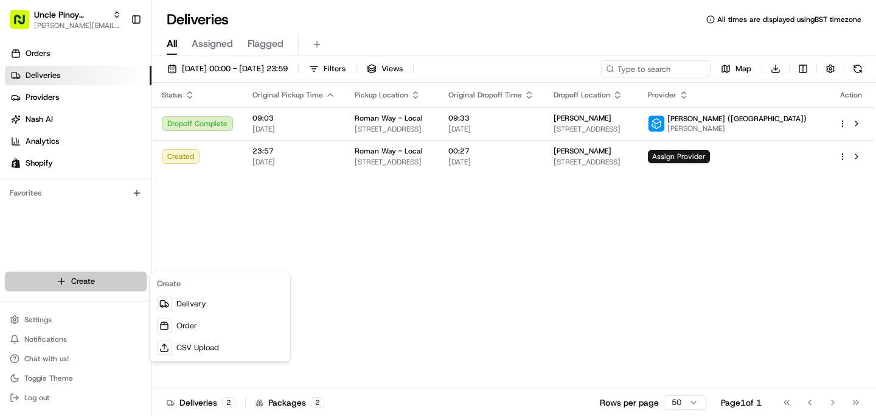
click at [95, 278] on html "Uncle Pinoy (Shopify) alex.guinid@unclepinoy.com Toggle Sidebar Orders Deliveri…" at bounding box center [438, 208] width 876 height 416
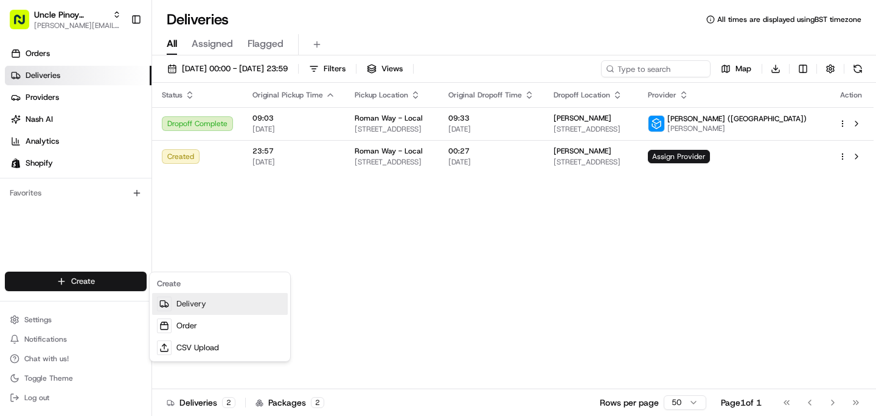
click at [198, 301] on link "Delivery" at bounding box center [220, 304] width 136 height 22
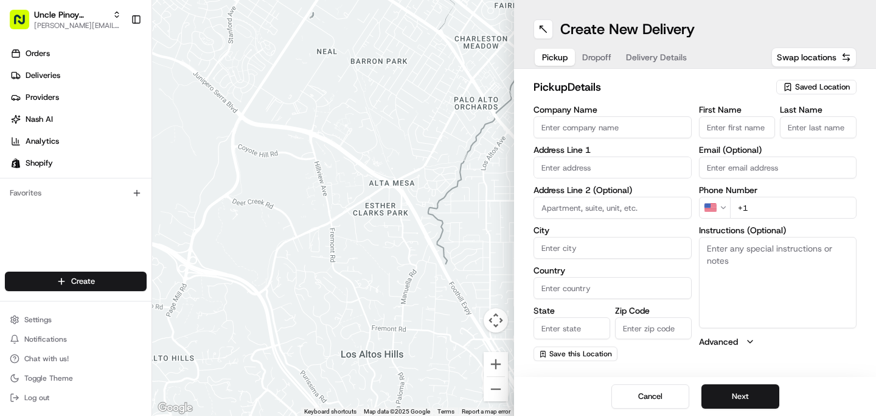
click at [826, 95] on button "Saved Location" at bounding box center [817, 87] width 80 height 17
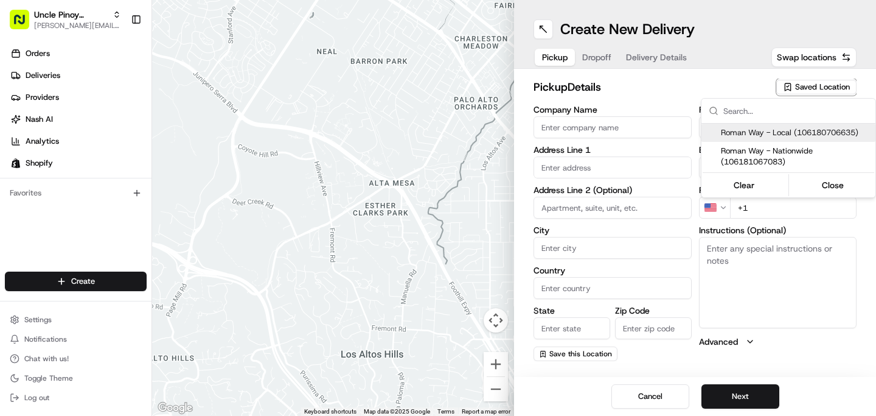
click at [743, 72] on html "Uncle Pinoy (Shopify) alex.guinid@unclepinoy.com Toggle Sidebar Orders Deliveri…" at bounding box center [438, 208] width 876 height 416
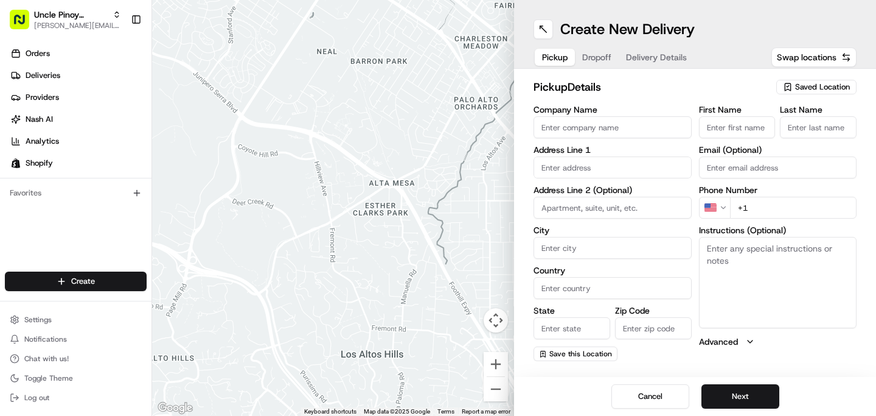
click at [824, 89] on span "Saved Location" at bounding box center [822, 87] width 55 height 11
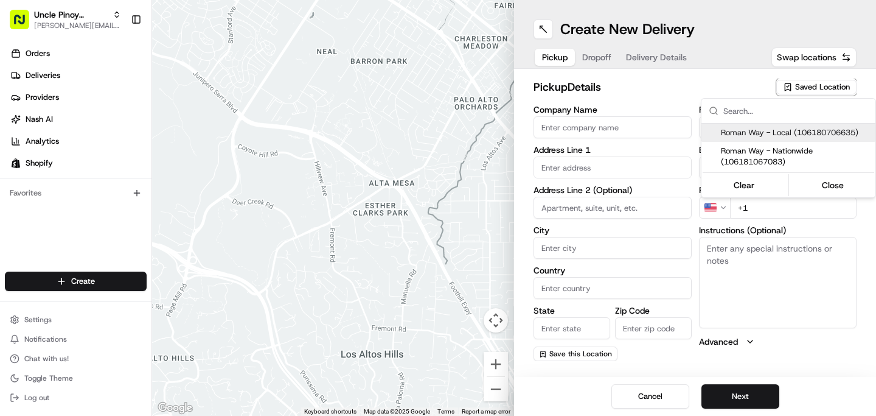
click at [760, 116] on input "text" at bounding box center [796, 111] width 145 height 24
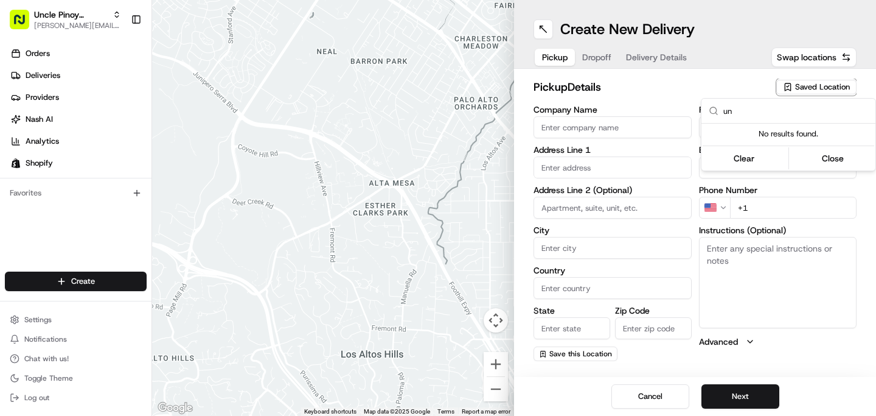
type input "u"
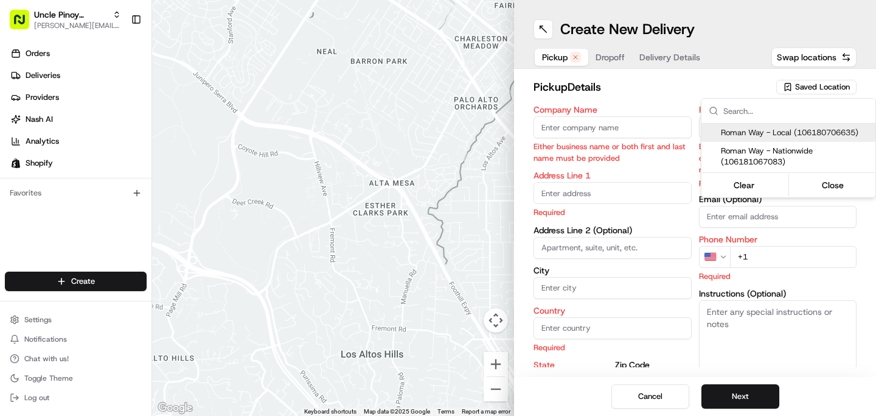
click at [648, 91] on html "Uncle Pinoy (Shopify) alex.guinid@unclepinoy.com Toggle Sidebar Orders Deliveri…" at bounding box center [438, 208] width 876 height 416
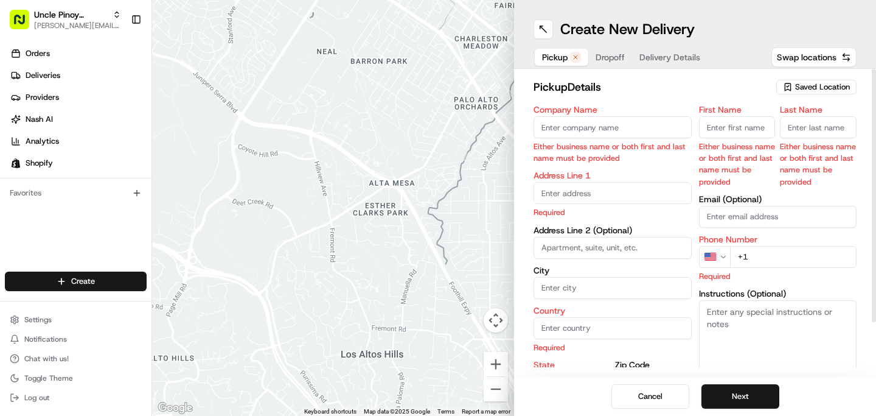
click at [605, 126] on input "Company Name" at bounding box center [613, 127] width 158 height 22
type input "Uncle Pinoy (Kitchen 5)"
click at [600, 192] on body "Uncle Pinoy (Shopify) alex.guinid@unclepinoy.com Toggle Sidebar Orders Deliveri…" at bounding box center [438, 208] width 876 height 416
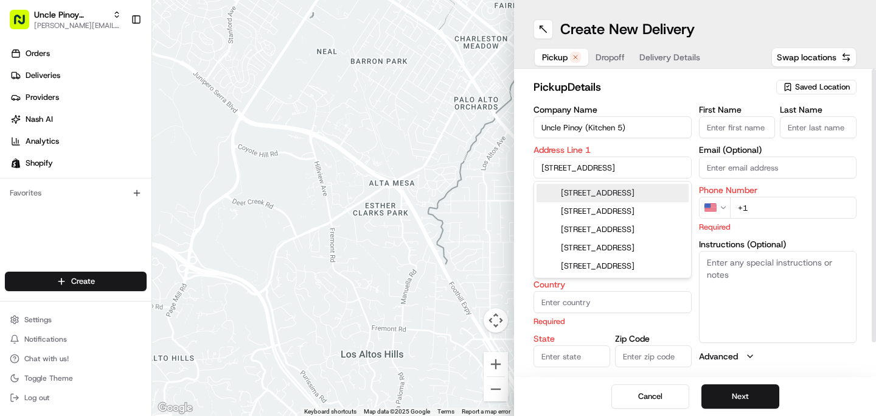
type input "149 Roman Way"
click at [621, 155] on div "Address Line 1 149 Roman Way Required" at bounding box center [613, 168] width 158 height 47
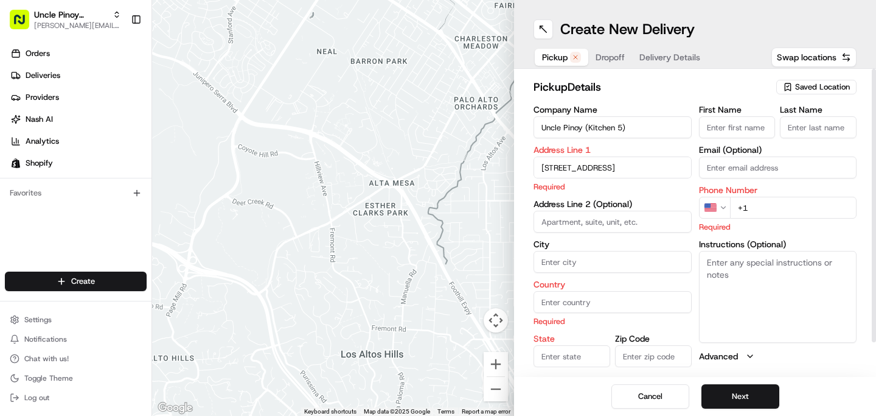
click at [605, 222] on input at bounding box center [613, 222] width 158 height 22
type input "Unit 5, Roman Way Industrial Estate"
click at [609, 268] on input "City" at bounding box center [613, 262] width 158 height 22
type input "London"
type input "United Kingdom"
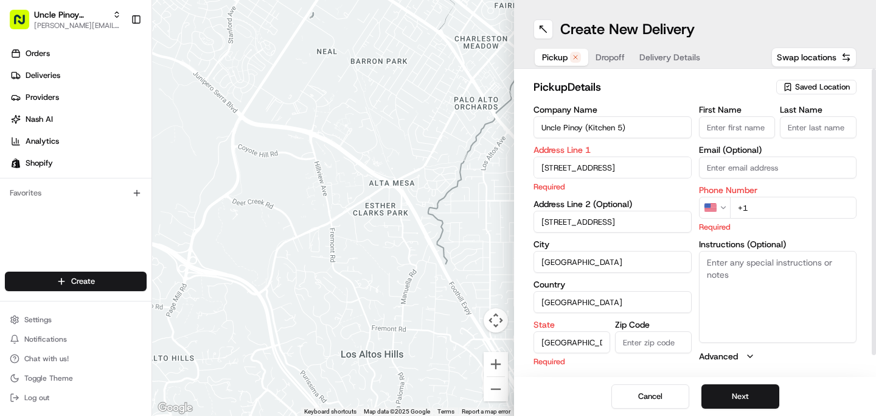
type input "England"
type input "N7 8XH"
click at [747, 284] on textarea "Instructions (Optional)" at bounding box center [778, 296] width 158 height 91
type textarea "Unit 5, Culiniare Kitchens, Kitchen 5"
drag, startPoint x: 763, startPoint y: 197, endPoint x: 724, endPoint y: 197, distance: 39.6
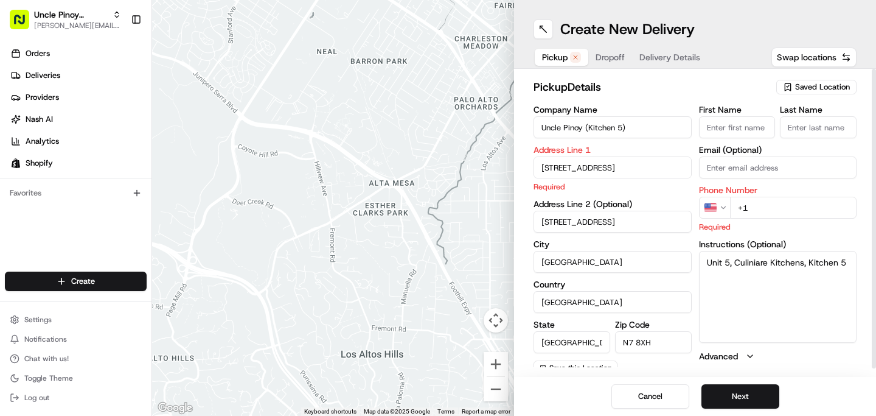
click at [724, 197] on div "US +1" at bounding box center [778, 208] width 158 height 22
click at [756, 206] on input "+1" at bounding box center [793, 208] width 127 height 22
type input "+44 7455 950550"
click at [679, 320] on label "Zip Code" at bounding box center [653, 324] width 77 height 9
click at [679, 331] on input "N7 8XH" at bounding box center [653, 342] width 77 height 22
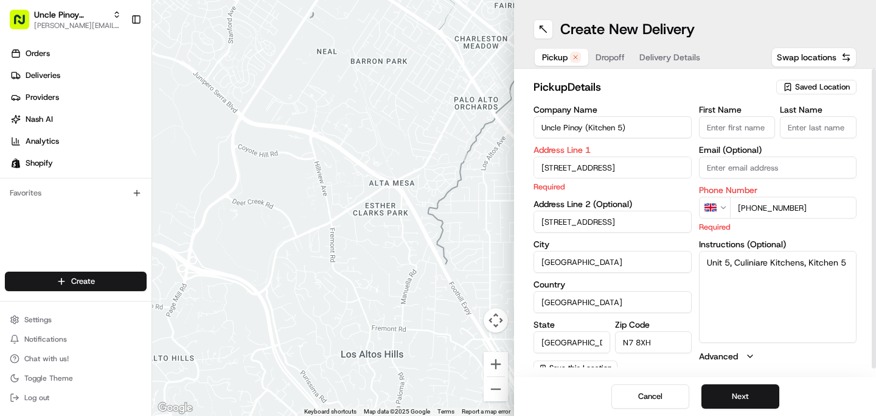
scroll to position [8, 0]
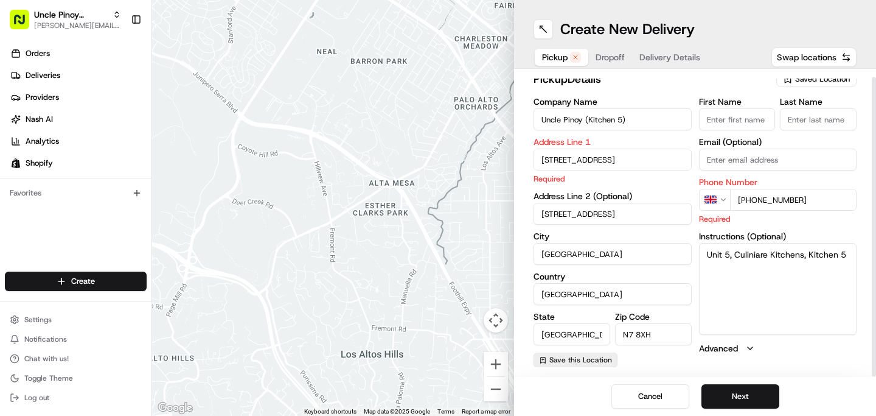
click at [591, 363] on span "Save this Location" at bounding box center [581, 360] width 63 height 10
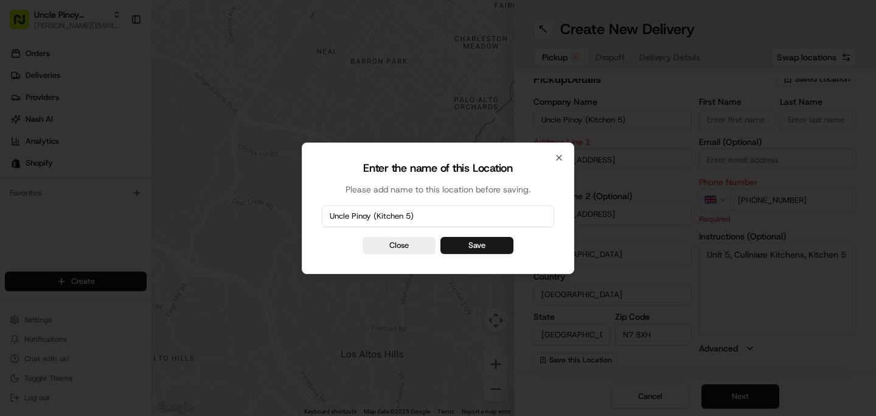
click at [377, 214] on input "Uncle Pinoy (Kitchen 5)" at bounding box center [438, 216] width 232 height 22
click at [491, 245] on button "Save" at bounding box center [477, 245] width 73 height 17
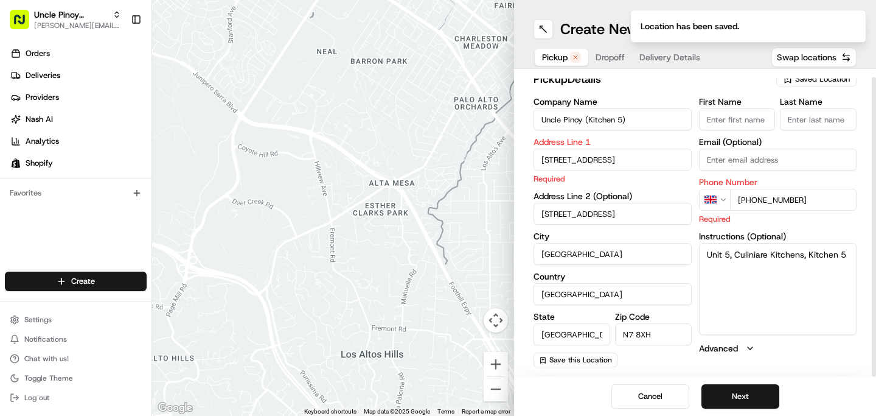
click at [802, 79] on span "Saved Location" at bounding box center [822, 79] width 55 height 11
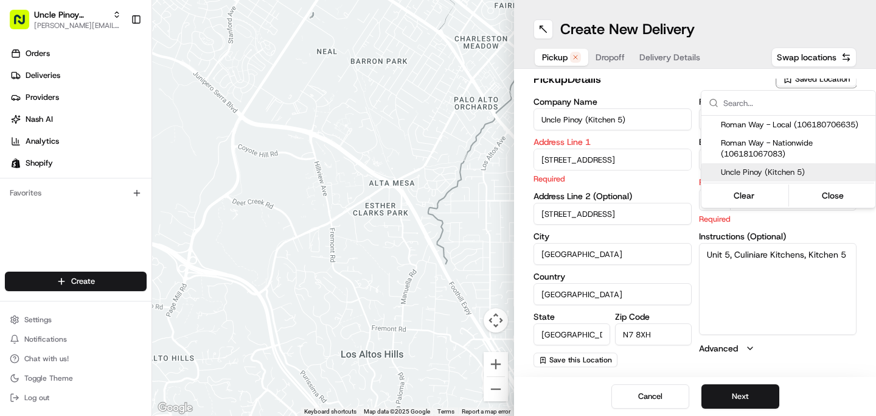
click at [775, 171] on span "Uncle Pinoy (Kitchen 5)" at bounding box center [796, 172] width 150 height 11
type input "149 Roman Way"
type input "GB"
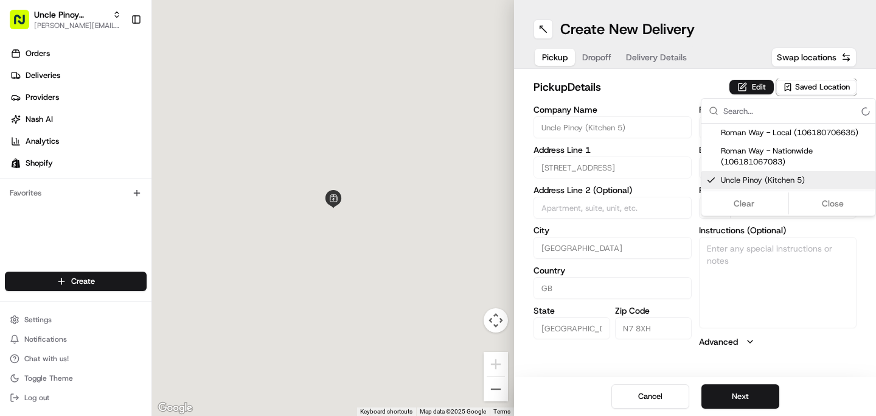
scroll to position [0, 0]
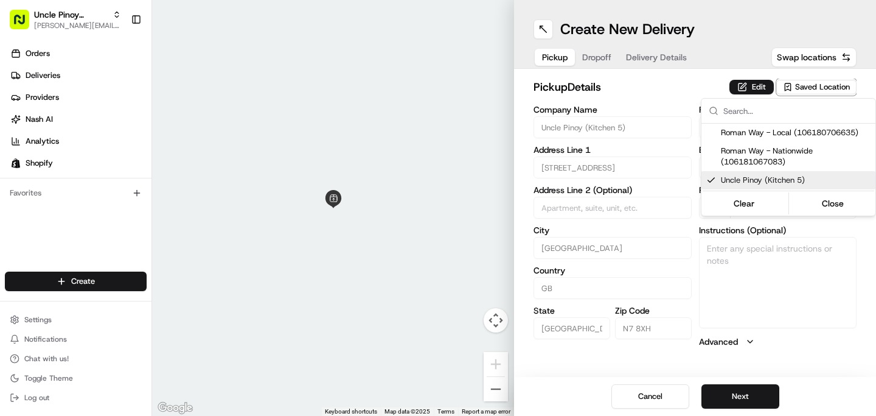
click at [648, 101] on html "Uncle Pinoy (Shopify) alex.guinid@unclepinoy.com Toggle Sidebar Orders Deliveri…" at bounding box center [438, 208] width 876 height 416
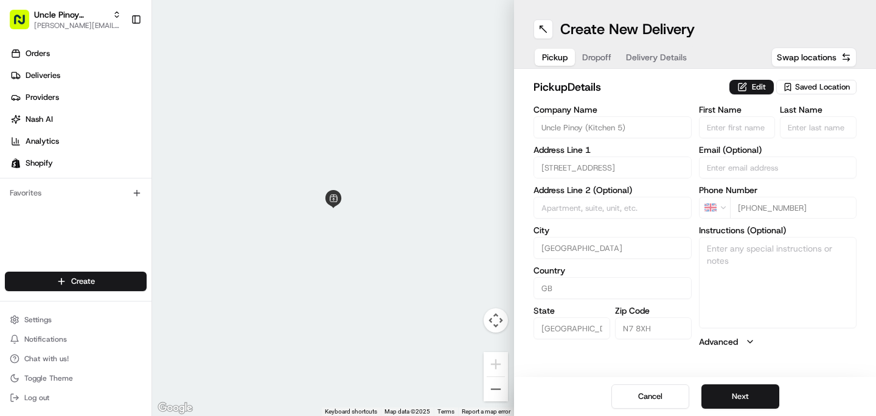
click at [821, 80] on div "Saved Location" at bounding box center [817, 87] width 80 height 15
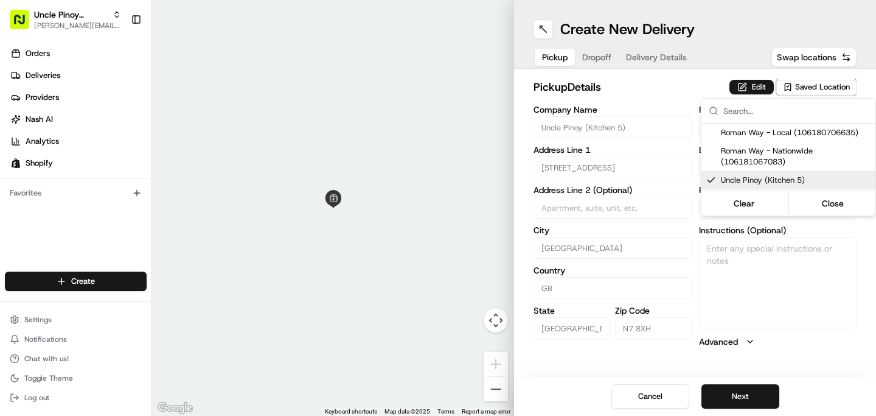
click at [789, 180] on span "Uncle Pinoy (Kitchen 5)" at bounding box center [796, 180] width 150 height 11
type input "+1"
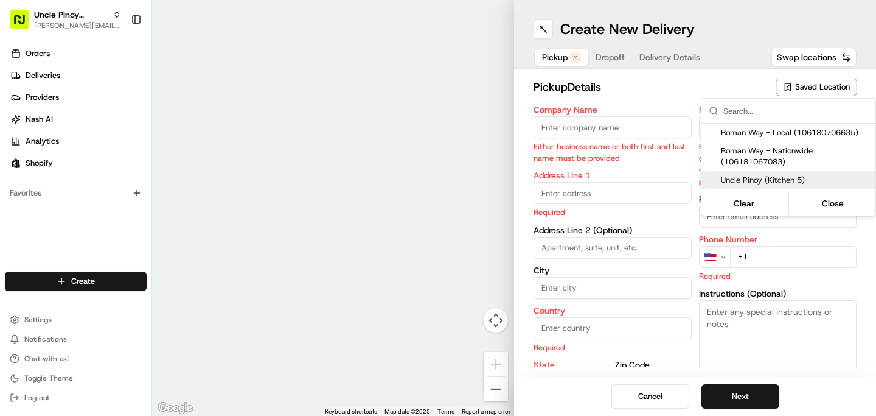
click at [746, 175] on span "Uncle Pinoy (Kitchen 5)" at bounding box center [796, 180] width 150 height 11
type input "Uncle Pinoy (Kitchen 5)"
type input "149 Roman Way"
type input "London"
type input "GB"
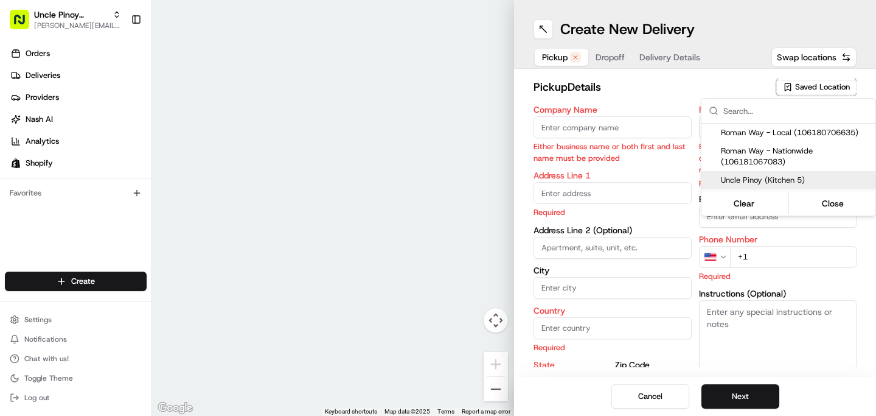
type input "England"
type input "N7 8XH"
type input "+44 7455 950550"
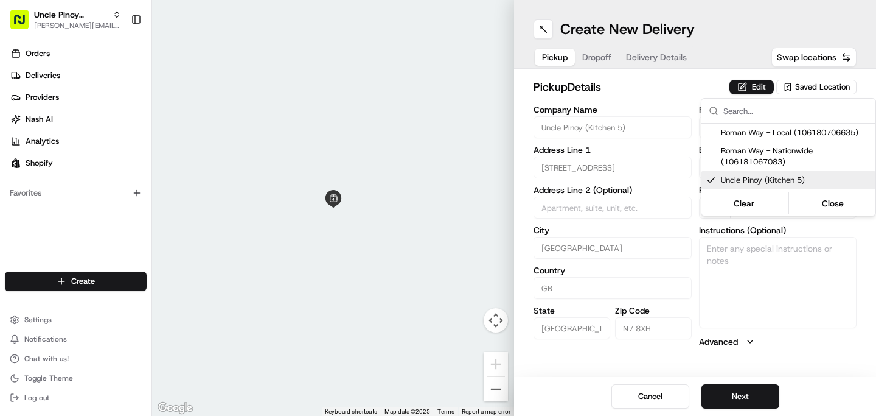
click at [659, 65] on html "Uncle Pinoy (Shopify) alex.guinid@unclepinoy.com Toggle Sidebar Orders Deliveri…" at bounding box center [438, 208] width 876 height 416
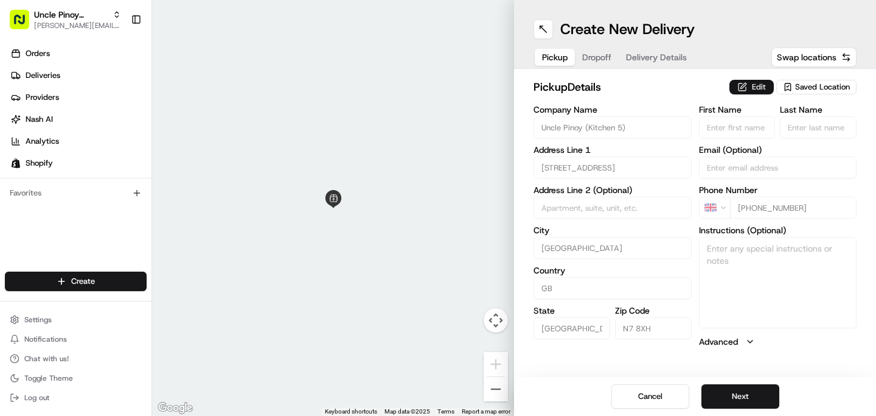
click at [751, 83] on button "Edit" at bounding box center [752, 87] width 44 height 15
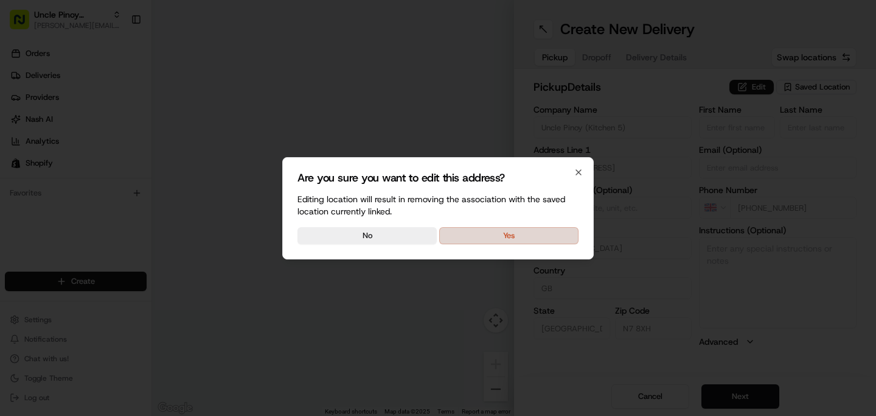
click at [503, 228] on button "Yes" at bounding box center [508, 235] width 139 height 17
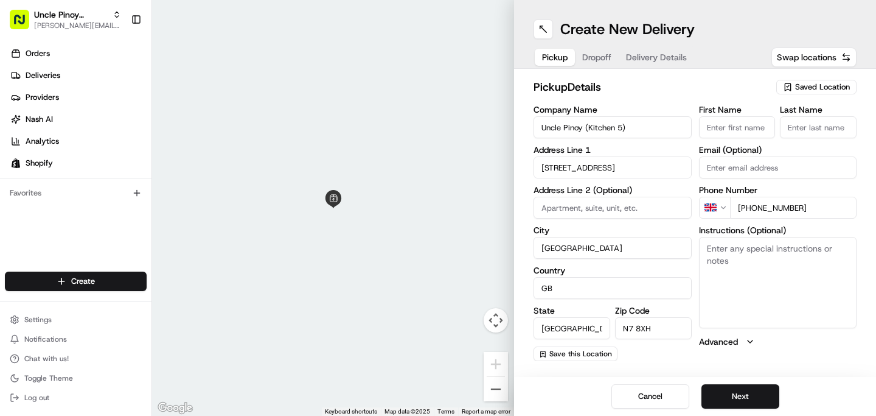
click at [582, 126] on input "Uncle Pinoy (Kitchen 5)" at bounding box center [613, 127] width 158 height 22
click at [560, 205] on input at bounding box center [613, 208] width 158 height 22
click at [524, 206] on div "pickup Details Saved Location Company Name Uncle Pinoy (Kitchen 5) Address Line…" at bounding box center [695, 220] width 362 height 302
click at [582, 197] on input at bounding box center [613, 208] width 158 height 22
click at [610, 226] on label "City" at bounding box center [613, 230] width 158 height 9
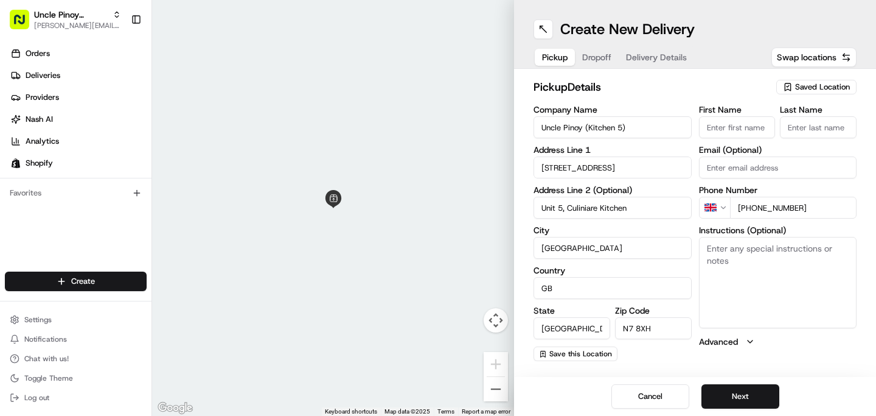
click at [610, 237] on input "London" at bounding box center [613, 248] width 158 height 22
click at [587, 220] on div "Company Name Uncle Pinoy (Kitchen 5) Address Line 1 149 Roman Way Address Line …" at bounding box center [613, 233] width 158 height 256
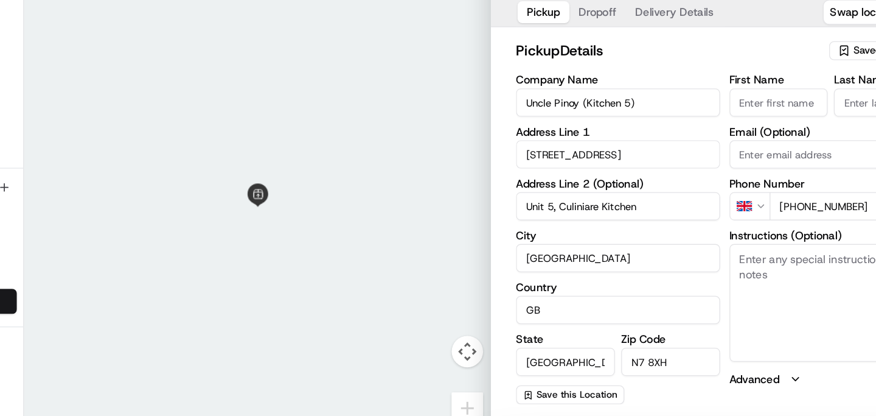
click at [590, 209] on input "Unit 5, Culiniare Kitchen" at bounding box center [613, 208] width 158 height 22
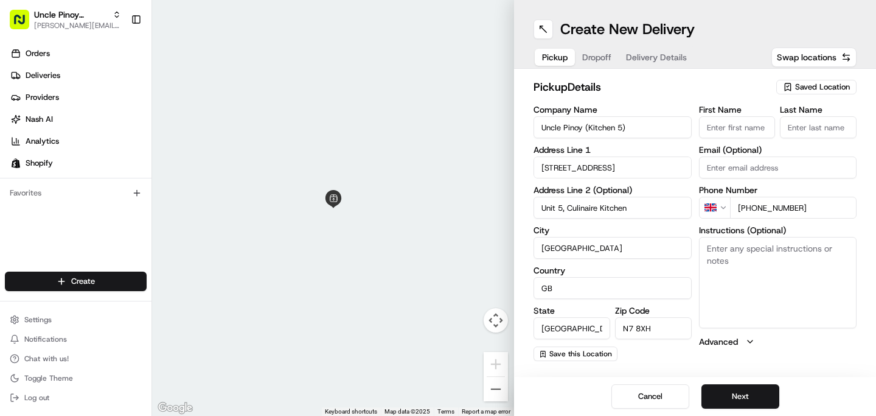
click at [641, 207] on input "Unit 5, Culinaire Kitchen" at bounding box center [613, 208] width 158 height 22
type input "Unit 5, Culinaire Kitchens"
click at [748, 257] on textarea "Instructions (Optional)" at bounding box center [778, 282] width 158 height 91
click at [749, 278] on textarea "Instructions (Optional)" at bounding box center [778, 282] width 158 height 91
type textarea "Unit 5, Culiniare Kitchens, Kitchen 5"
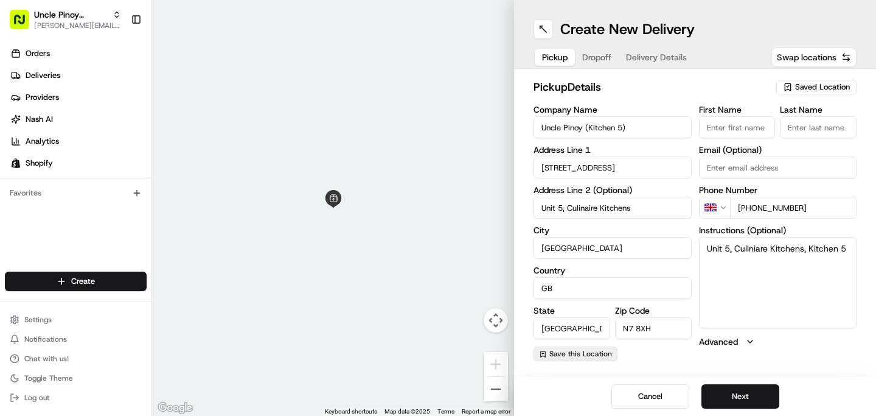
click at [591, 352] on span "Save this Location" at bounding box center [581, 354] width 63 height 10
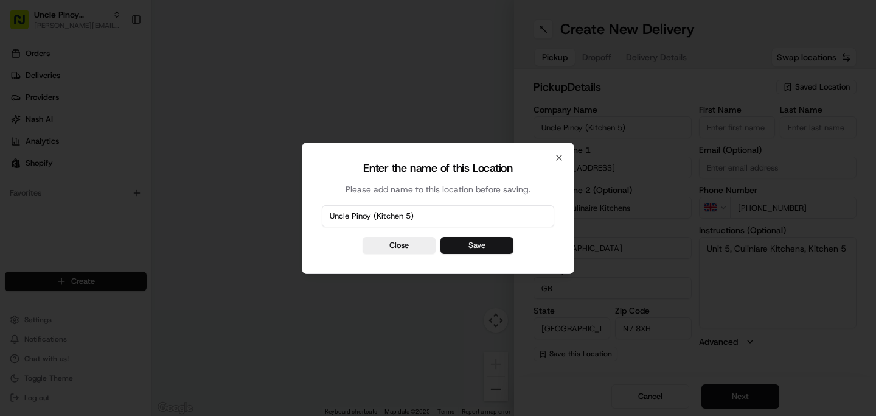
click at [471, 245] on button "Save" at bounding box center [477, 245] width 73 height 17
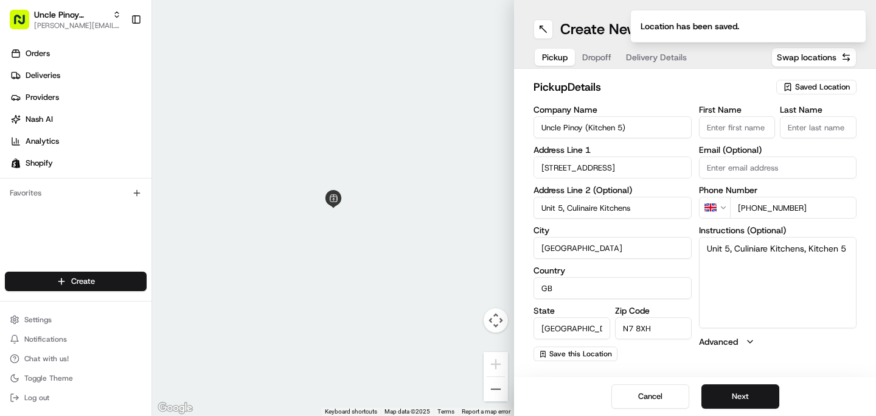
click at [834, 88] on span "Saved Location" at bounding box center [822, 87] width 55 height 11
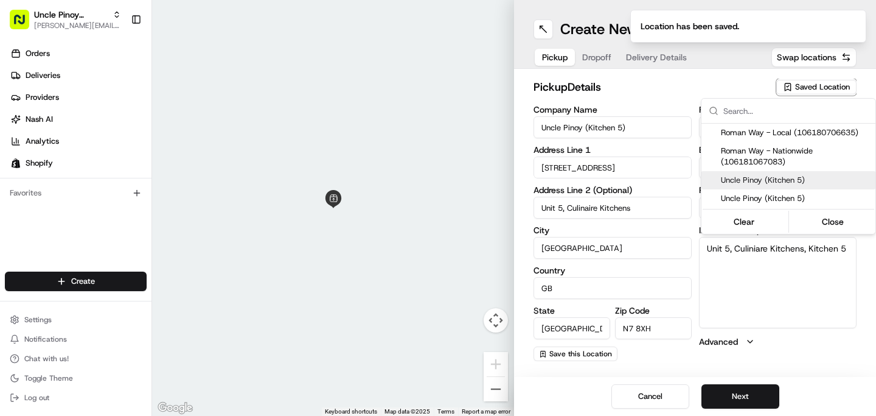
click at [806, 182] on span "Uncle Pinoy (Kitchen 5)" at bounding box center [796, 180] width 150 height 11
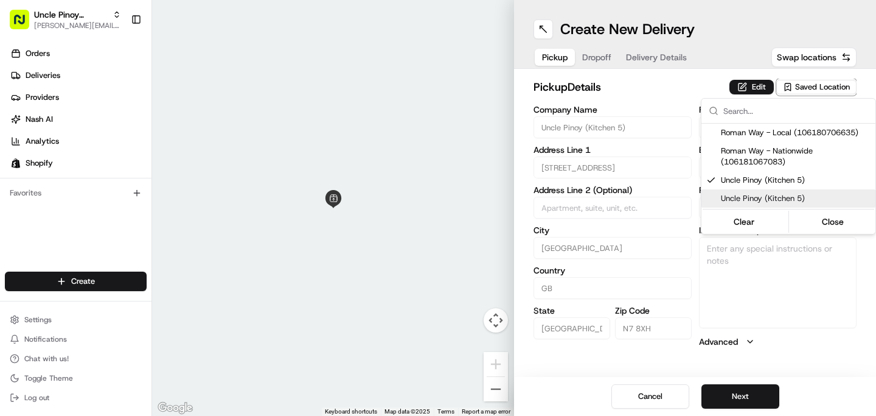
click at [794, 190] on div "Uncle Pinoy (Kitchen 5)" at bounding box center [789, 198] width 174 height 18
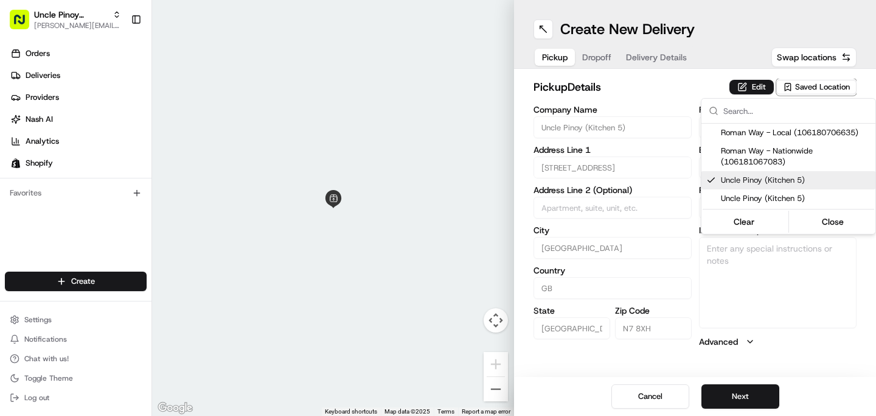
click at [794, 190] on div "Uncle Pinoy (Kitchen 5)" at bounding box center [789, 198] width 174 height 18
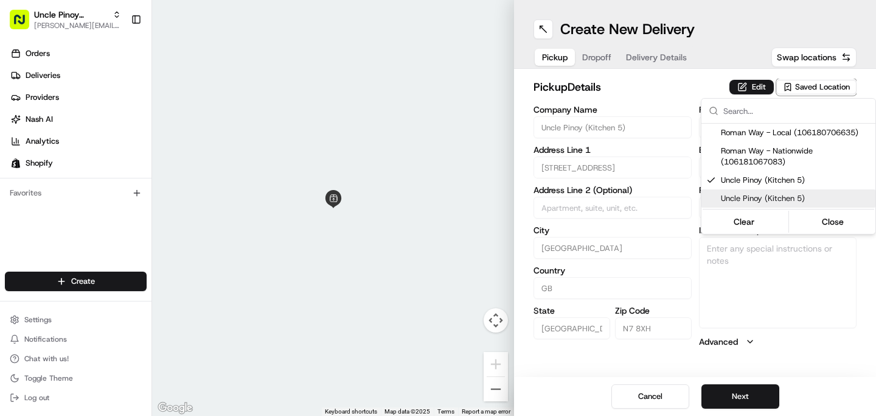
click at [794, 197] on span "Uncle Pinoy (Kitchen 5)" at bounding box center [796, 198] width 150 height 11
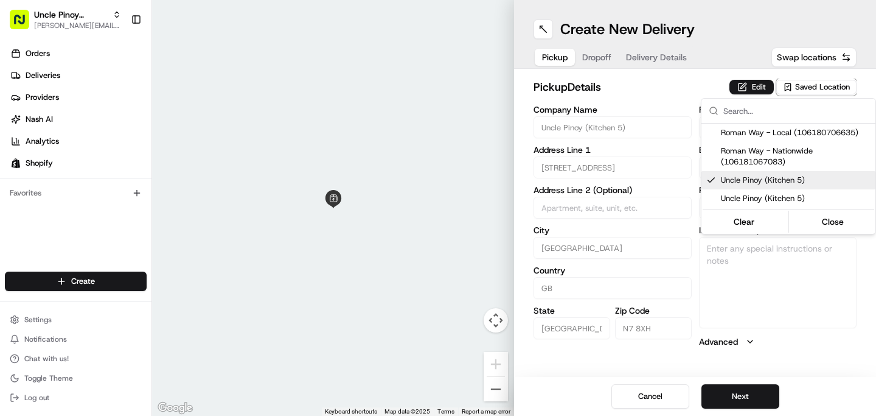
click at [784, 178] on span "Uncle Pinoy (Kitchen 5)" at bounding box center [796, 180] width 150 height 11
type input "+1"
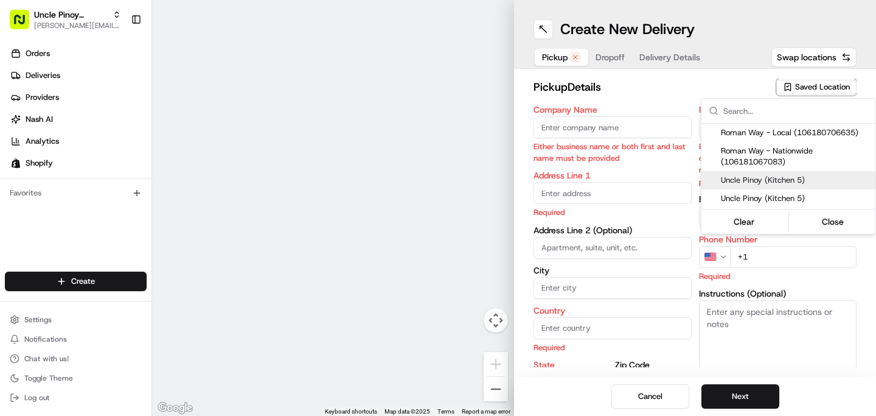
click at [774, 184] on span "Uncle Pinoy (Kitchen 5)" at bounding box center [796, 180] width 150 height 11
type input "Uncle Pinoy (Kitchen 5)"
type input "149 Roman Way"
type input "London"
type input "GB"
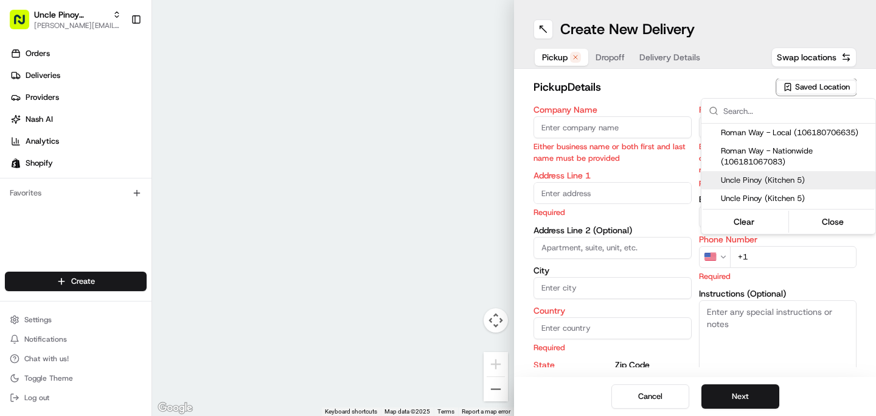
type input "England"
type input "N7 8XH"
type input "+44 7455 950550"
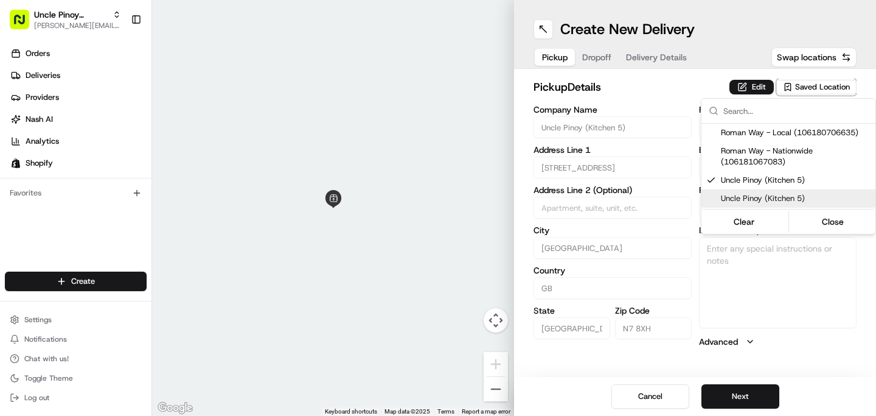
click at [772, 195] on span "Uncle Pinoy (Kitchen 5)" at bounding box center [796, 198] width 150 height 11
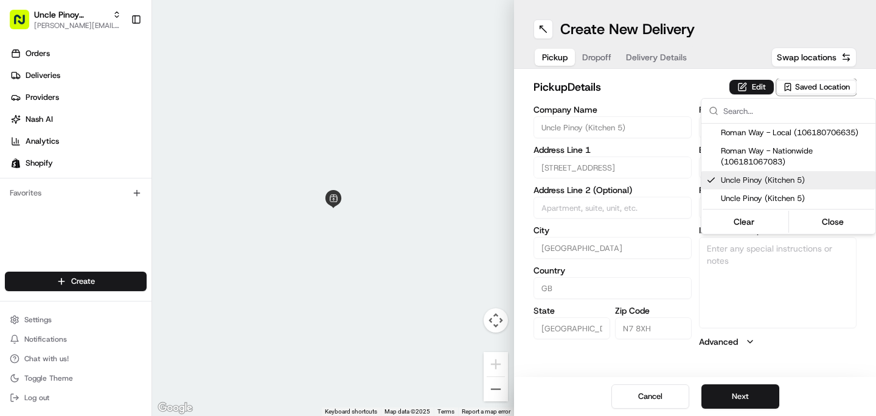
click at [773, 181] on span "Uncle Pinoy (Kitchen 5)" at bounding box center [796, 180] width 150 height 11
type input "+1"
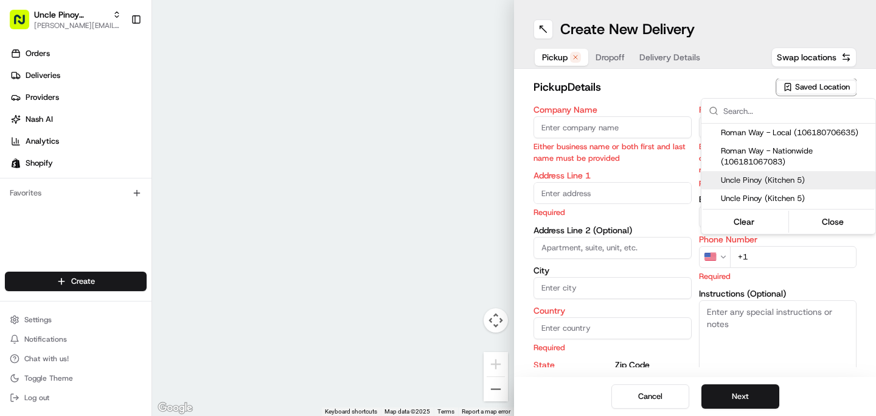
click at [772, 172] on div "Uncle Pinoy (Kitchen 5)" at bounding box center [789, 180] width 174 height 18
type input "Uncle Pinoy (Kitchen 5)"
type input "149 Roman Way"
type input "London"
type input "GB"
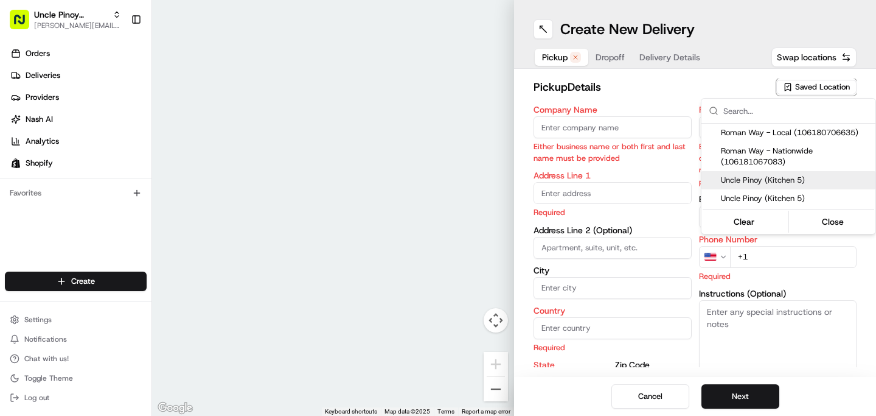
type input "England"
type input "N7 8XH"
type input "+44 7455 950550"
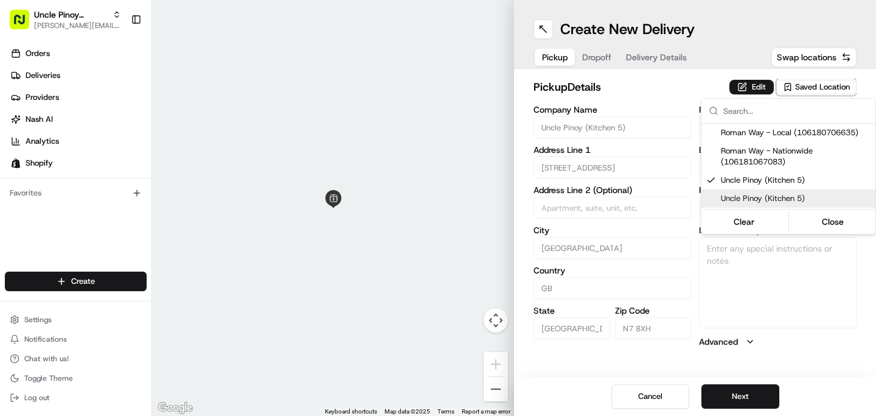
click at [772, 193] on span "Uncle Pinoy (Kitchen 5)" at bounding box center [796, 198] width 150 height 11
click at [773, 197] on span "Uncle Pinoy (Kitchen 5)" at bounding box center [796, 198] width 150 height 11
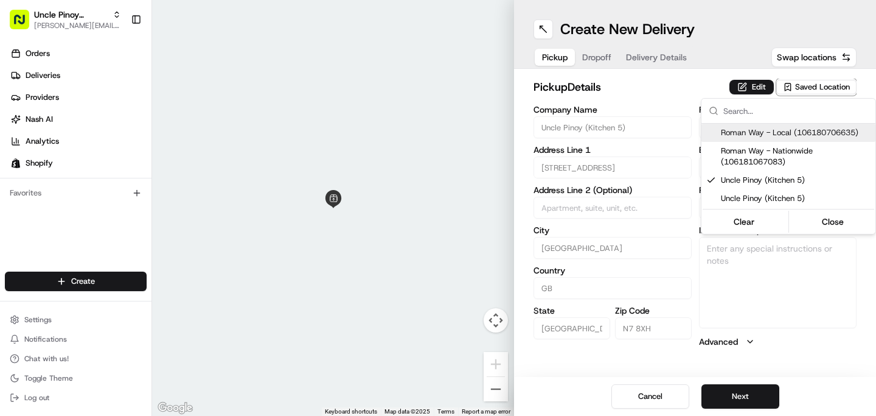
click at [764, 90] on html "Uncle Pinoy (Shopify) alex.guinid@unclepinoy.com Toggle Sidebar Orders Deliveri…" at bounding box center [438, 208] width 876 height 416
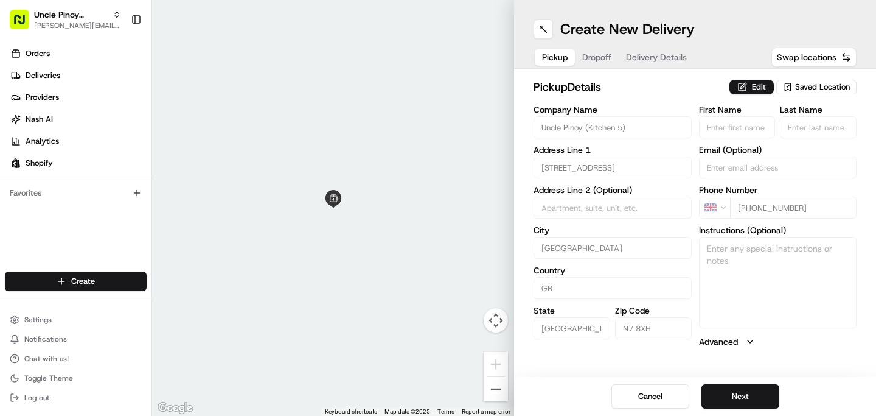
click at [747, 336] on button "Advanced" at bounding box center [778, 341] width 158 height 12
click at [753, 87] on button "Edit" at bounding box center [752, 87] width 44 height 15
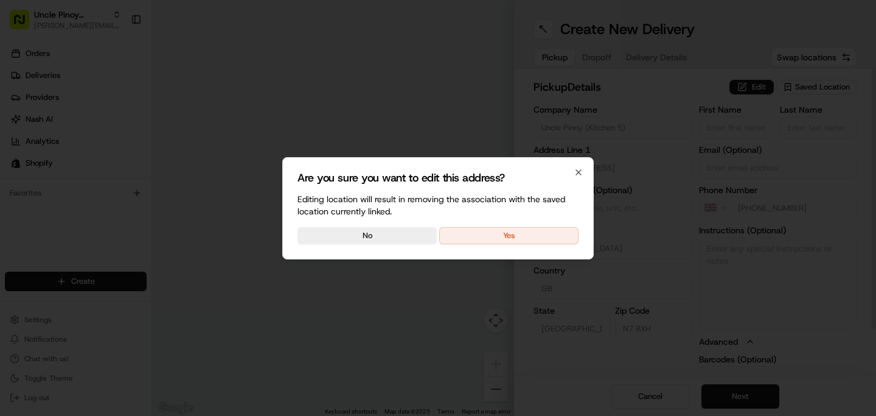
click at [666, 86] on div at bounding box center [438, 208] width 876 height 416
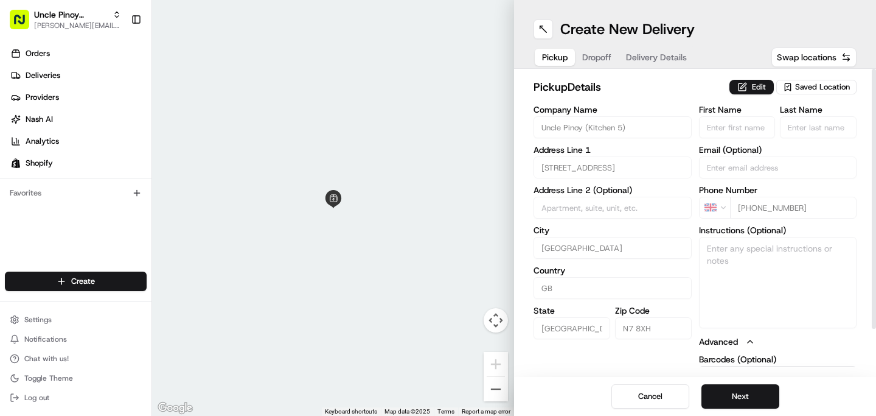
click at [858, 99] on div "pickup Details Edit Saved Location Company Name Uncle Pinoy (Kitchen 5) Address…" at bounding box center [695, 223] width 362 height 308
click at [842, 91] on span "Saved Location" at bounding box center [822, 87] width 55 height 11
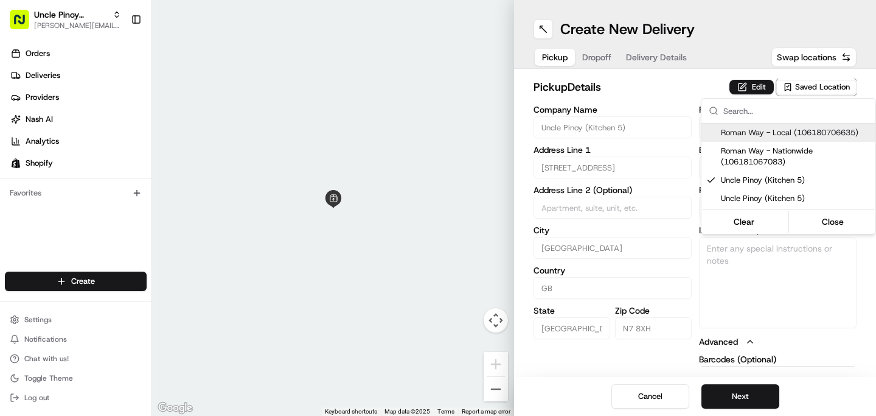
click at [788, 136] on span "Roman Way - Local (106180706635)" at bounding box center [796, 132] width 150 height 11
type input "Roman Way - Local"
type textarea "Unit 5, Roman Way Industrial Estate, Kitchen 5: Uncle Pinoy"
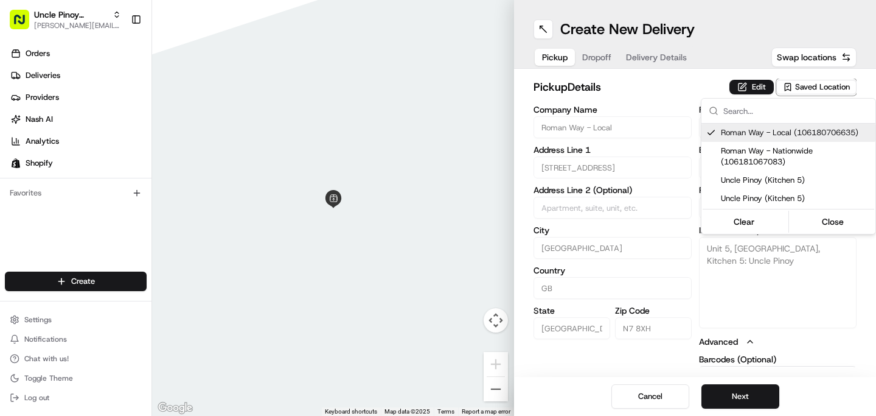
click at [633, 91] on html "Uncle Pinoy (Shopify) alex.guinid@unclepinoy.com Toggle Sidebar Orders Deliveri…" at bounding box center [438, 208] width 876 height 416
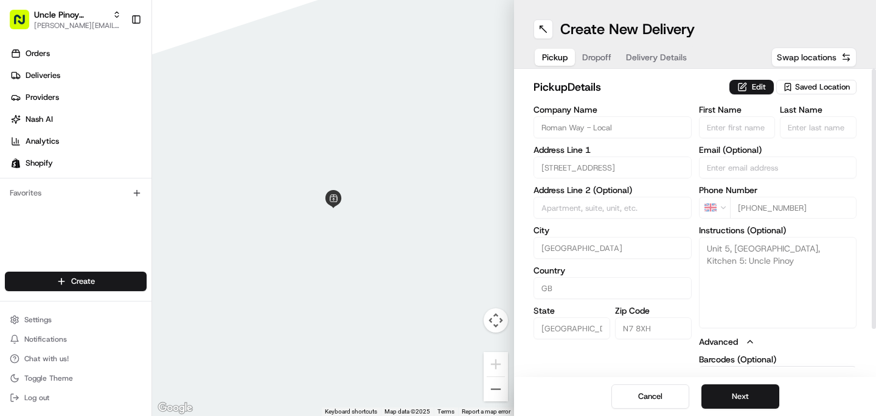
click at [814, 63] on button "Swap locations" at bounding box center [814, 56] width 85 height 19
type input "+1"
click at [809, 65] on button "Swap locations" at bounding box center [814, 56] width 85 height 19
type input "Roman Way - Local"
type input "149 Roman Way"
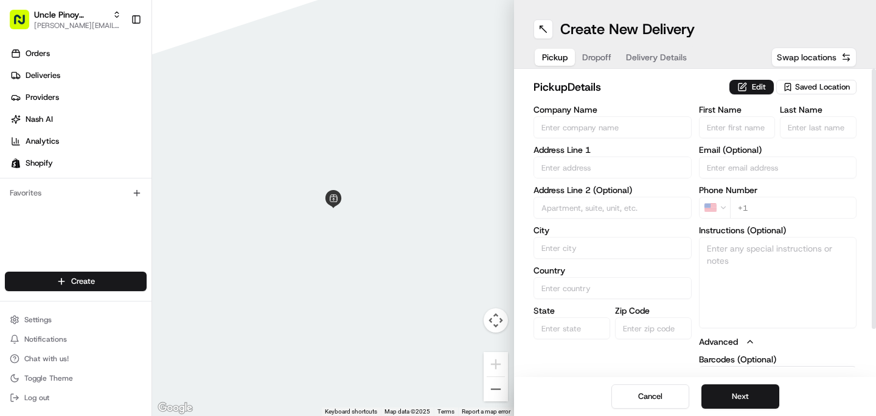
type input "London"
type input "GB"
type input "England"
type input "N7 8XH"
type input "+44 7455 950550"
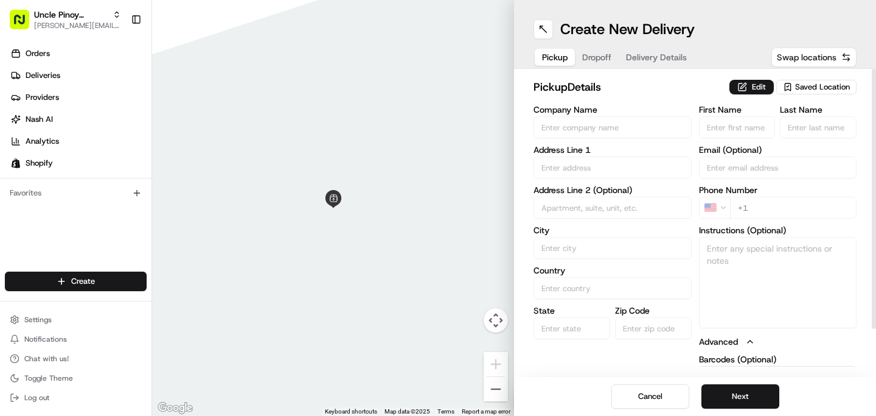
type textarea "Unit 5, Roman Way Industrial Estate, Kitchen 5: Uncle Pinoy"
click at [813, 84] on span "Saved Location" at bounding box center [822, 87] width 55 height 11
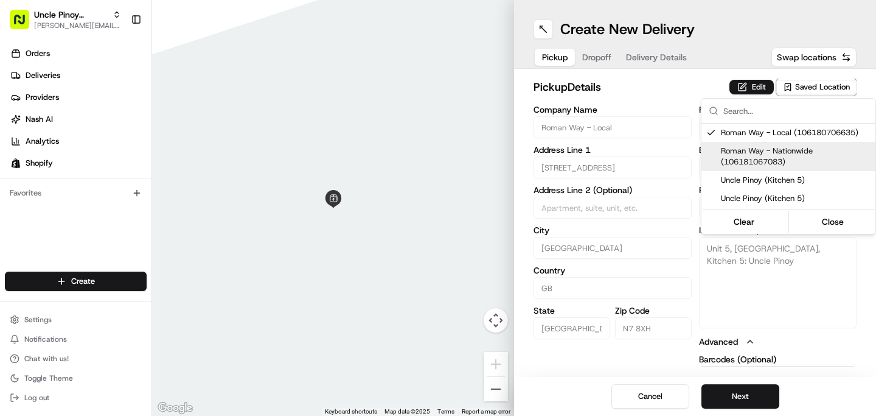
click at [800, 159] on span "Roman Way - Nationwide (106181067083)" at bounding box center [796, 156] width 150 height 22
type input "Roman Way - Nationwide"
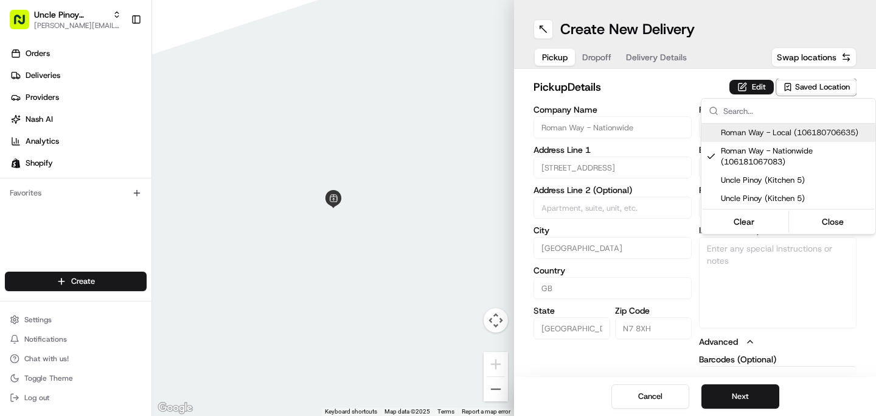
click at [791, 135] on span "Roman Way - Local (106180706635)" at bounding box center [796, 132] width 150 height 11
type input "Roman Way - Local"
type textarea "Unit 5, Roman Way Industrial Estate, Kitchen 5: Uncle Pinoy"
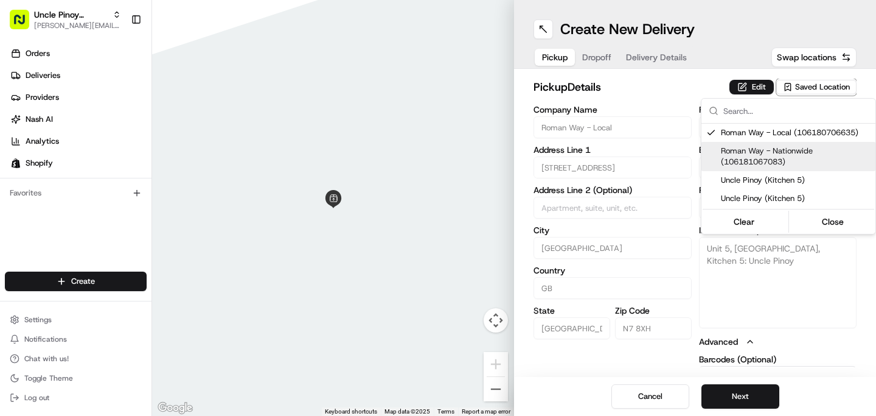
click at [791, 142] on div "Roman Way - Nationwide (106181067083)" at bounding box center [789, 156] width 174 height 29
type input "Roman Way - Nationwide"
click at [792, 171] on div "Uncle Pinoy (Kitchen 5)" at bounding box center [789, 180] width 174 height 18
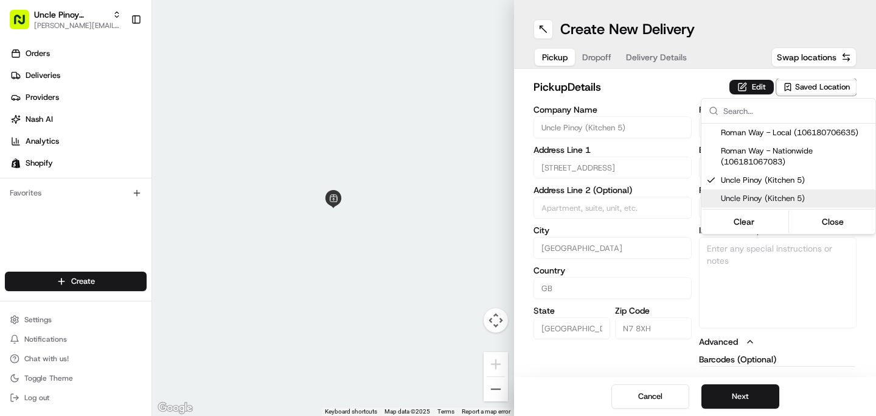
click at [793, 202] on span "Uncle Pinoy (Kitchen 5)" at bounding box center [796, 198] width 150 height 11
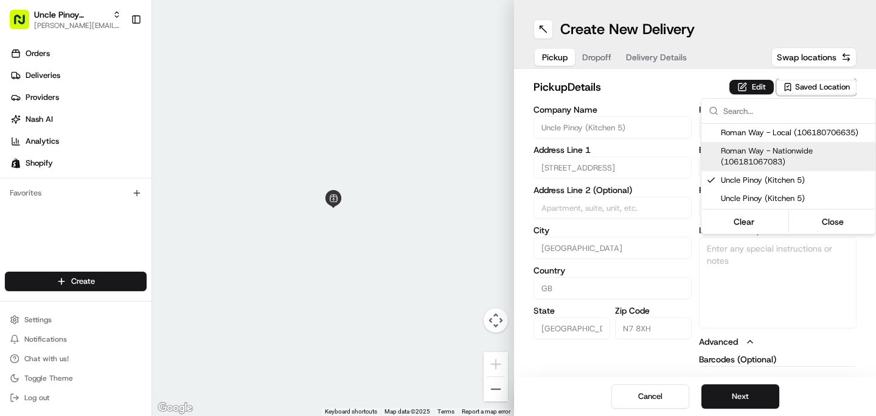
click at [794, 144] on div "Roman Way - Nationwide (106181067083)" at bounding box center [789, 156] width 174 height 29
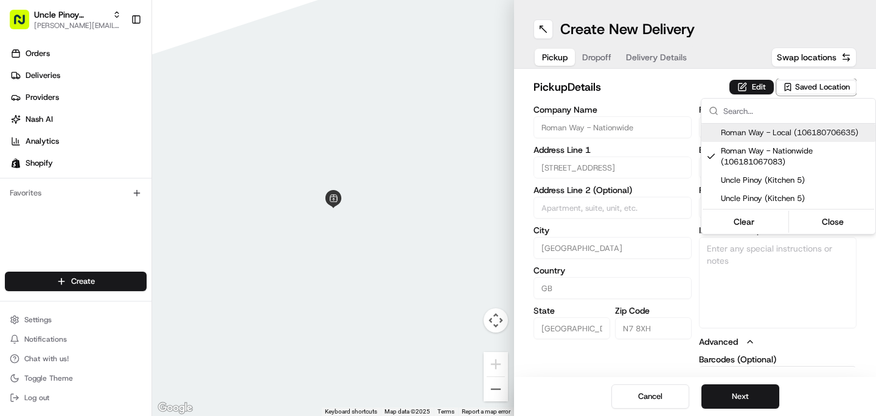
click at [795, 124] on div "Roman Way - Local (106180706635)" at bounding box center [789, 133] width 174 height 18
type input "Roman Way - Local"
type textarea "Unit 5, Roman Way Industrial Estate, Kitchen 5: Uncle Pinoy"
click at [688, 65] on html "Uncle Pinoy (Shopify) alex.guinid@unclepinoy.com Toggle Sidebar Orders Deliveri…" at bounding box center [438, 208] width 876 height 416
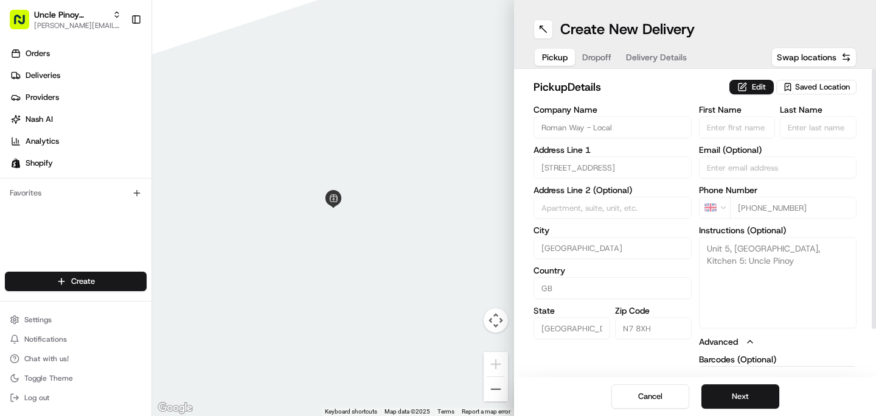
click at [599, 73] on div "pickup Details Edit Saved Location Company Name Roman Way - Local Address Line …" at bounding box center [695, 223] width 362 height 308
click at [593, 56] on button "Dropoff" at bounding box center [597, 57] width 44 height 17
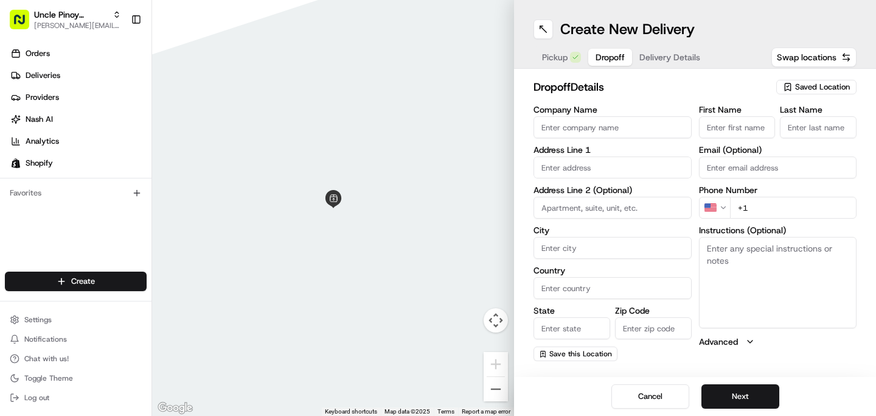
click at [580, 170] on input "text" at bounding box center [613, 167] width 158 height 22
paste input "47 Veda Road"
type input "47 Veda Road"
click at [576, 110] on label "Company Name" at bounding box center [613, 109] width 158 height 9
click at [576, 116] on input "Company Name" at bounding box center [613, 127] width 158 height 22
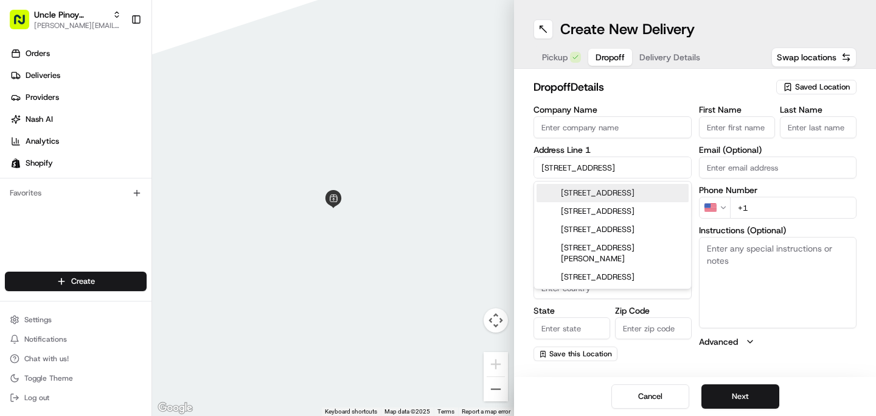
click at [576, 135] on input "Company Name" at bounding box center [613, 127] width 158 height 22
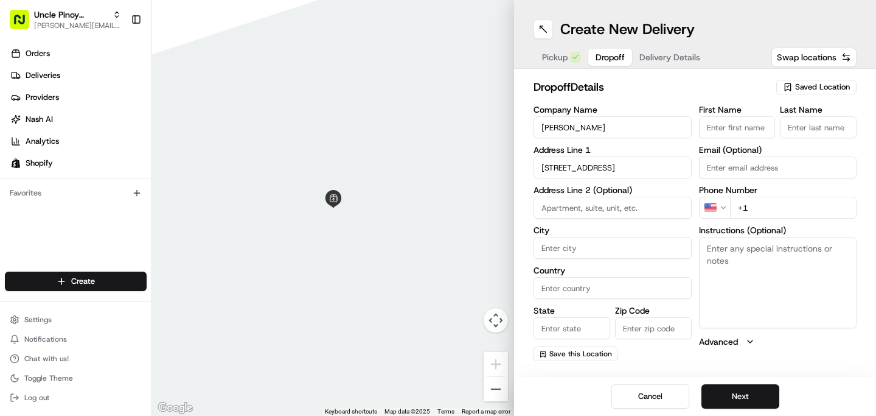
type input "Patricia"
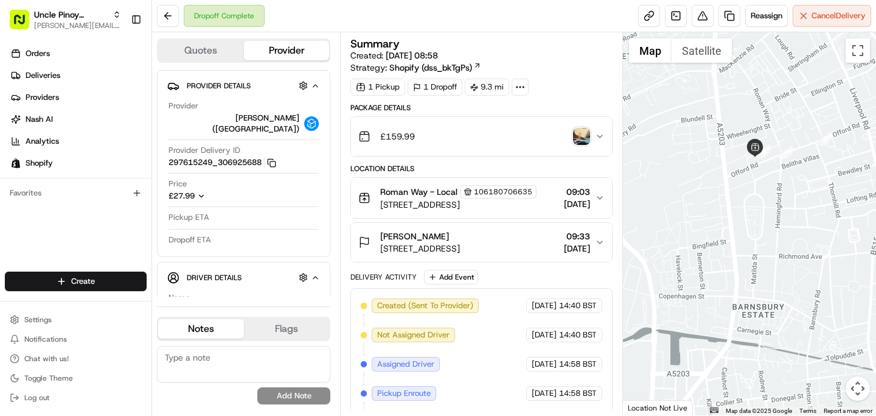
scroll to position [42, 0]
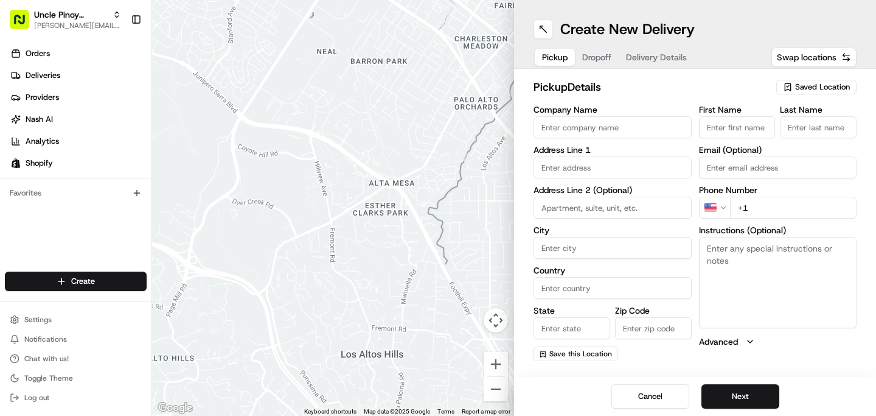
click at [836, 82] on span "Saved Location" at bounding box center [822, 87] width 55 height 11
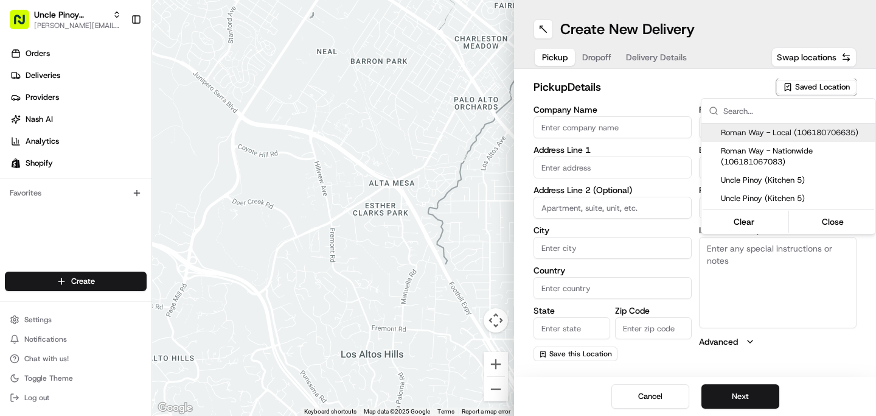
click at [797, 133] on span "Roman Way - Local (106180706635)" at bounding box center [796, 132] width 150 height 11
type input "Roman Way - Local"
type input "149 Roman Way"
type input "London"
type input "GB"
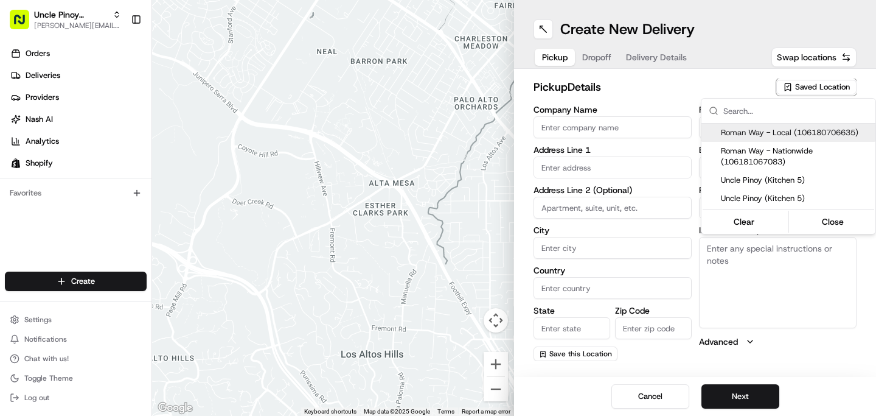
type input "England"
type input "N7 8XH"
type input "+44 7455 950550"
type textarea "Unit 5, Roman Way Industrial Estate, Kitchen 5: Uncle Pinoy"
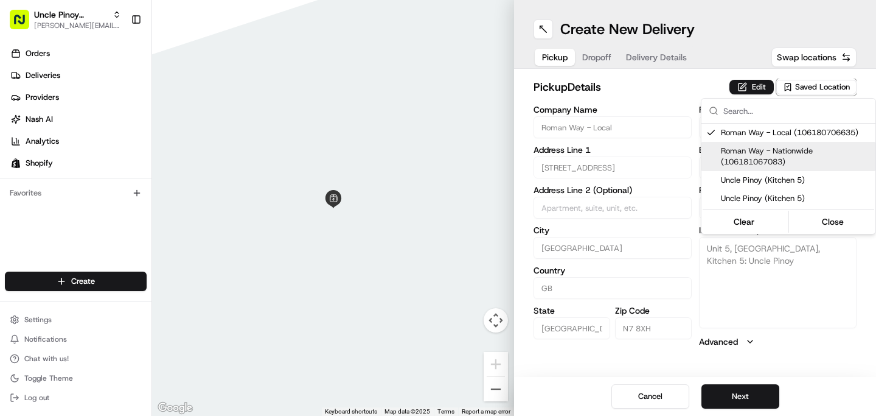
click at [643, 102] on html "Uncle Pinoy (Shopify) alex.guinid@unclepinoy.com Toggle Sidebar Orders Deliveri…" at bounding box center [438, 208] width 876 height 416
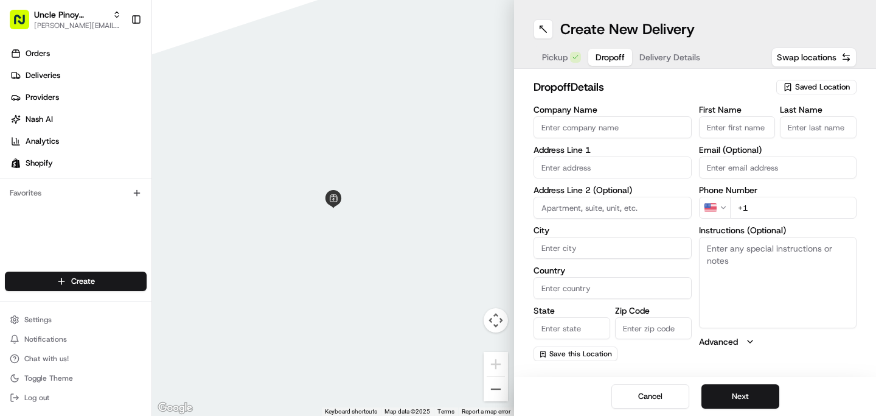
click at [594, 63] on button "Dropoff" at bounding box center [610, 57] width 44 height 17
click at [593, 122] on input "Company Name" at bounding box center [613, 127] width 158 height 22
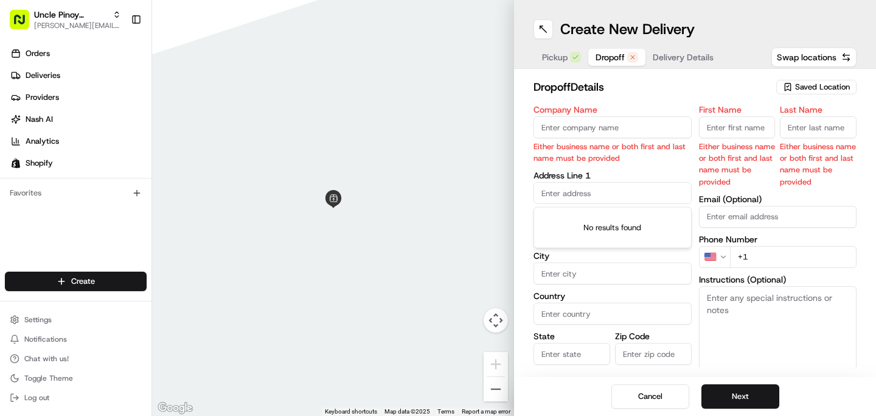
click at [572, 171] on div "Address Line 1" at bounding box center [613, 187] width 158 height 33
paste input "SE13 7JQ"
type input "SE13 7JQ"
click at [645, 355] on input "Zip Code" at bounding box center [653, 354] width 77 height 22
paste input "SE13 7JQ"
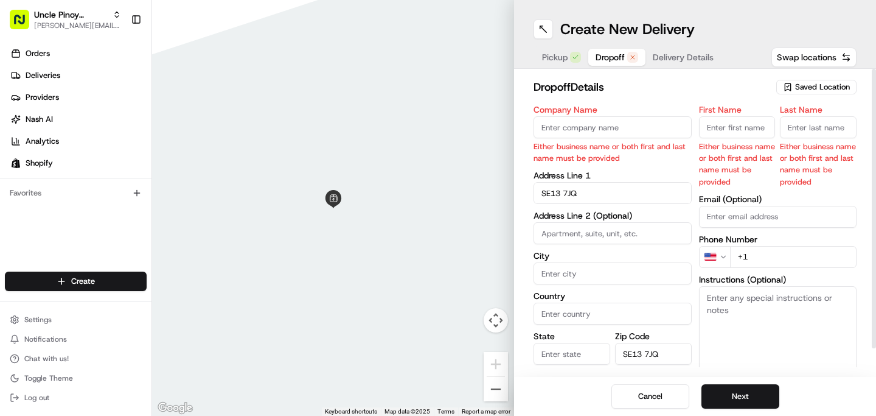
type input "SE13 7JQ"
drag, startPoint x: 585, startPoint y: 192, endPoint x: 447, endPoint y: 183, distance: 137.9
click at [447, 183] on div "← Move left → Move right ↑ Move up ↓ Move down + Zoom in - Zoom out Home Jump l…" at bounding box center [514, 208] width 724 height 416
paste input "47 Veda Road"
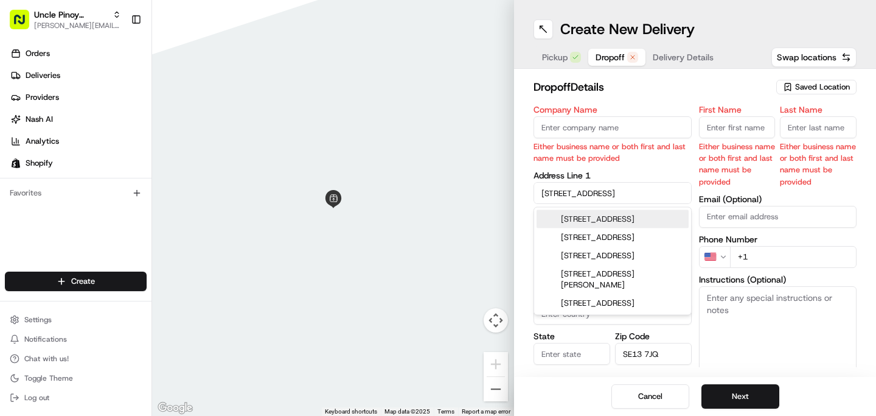
type input "47 Veda Road"
click at [578, 142] on p "Either business name or both first and last name must be provided" at bounding box center [613, 152] width 158 height 23
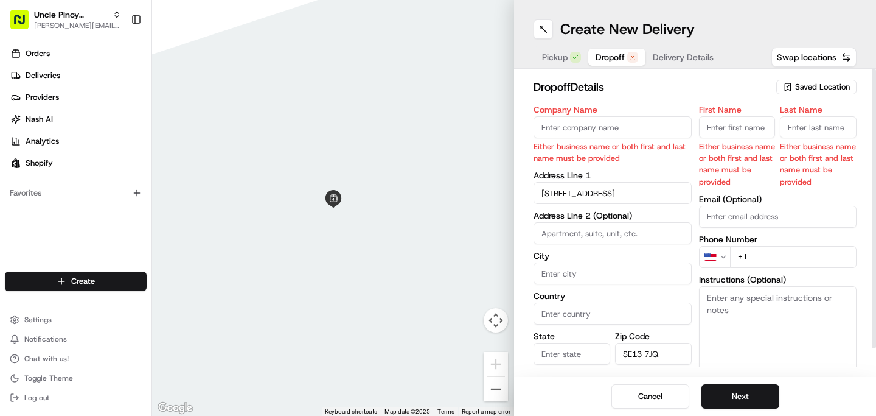
click at [578, 133] on input "Company Name" at bounding box center [613, 127] width 158 height 22
type input "Patricia"
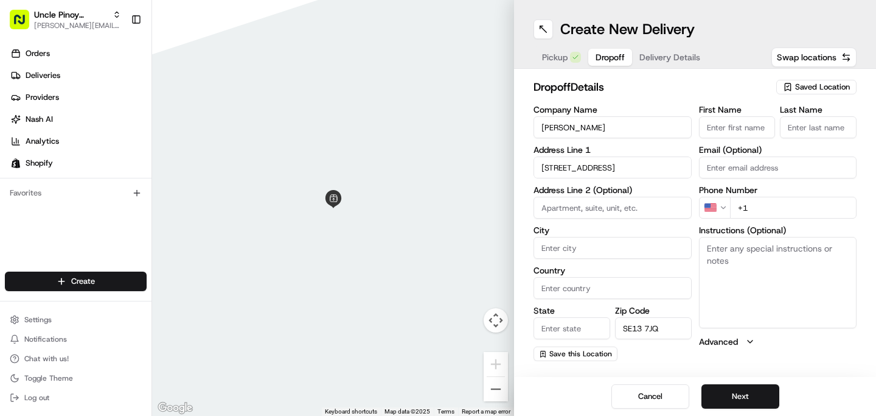
click at [654, 173] on div "Address Line 1 47 Veda Road" at bounding box center [613, 161] width 158 height 33
drag, startPoint x: 777, startPoint y: 213, endPoint x: 719, endPoint y: 194, distance: 61.0
click at [719, 194] on div "Phone Number US +1" at bounding box center [778, 202] width 158 height 33
paste input "44 7832 372002"
type input "+44 7832 372002"
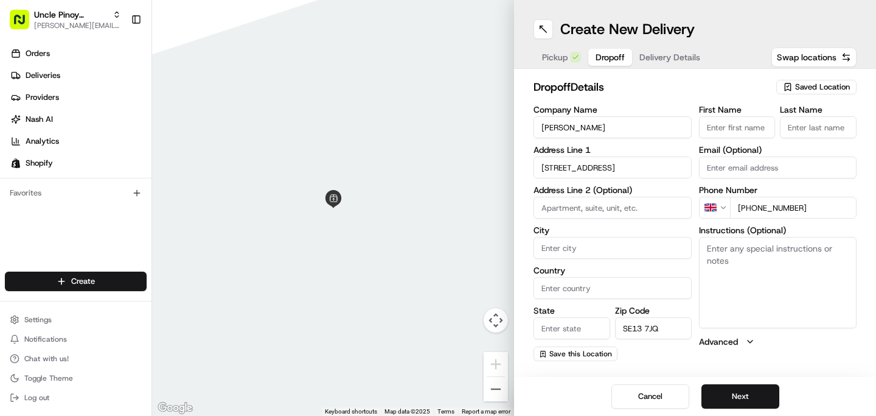
click at [571, 243] on input "City" at bounding box center [613, 248] width 158 height 22
type input "London"
type input "United Kingdom"
type input "England"
click at [725, 400] on button "Next" at bounding box center [741, 396] width 78 height 24
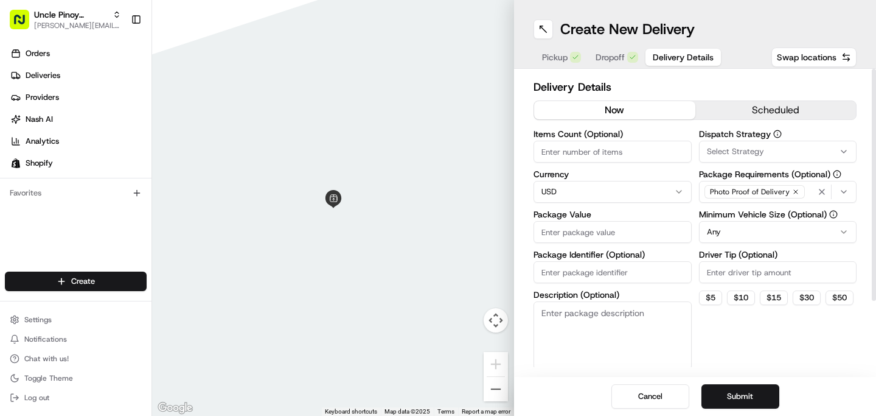
click at [609, 148] on input "Items Count (Optional)" at bounding box center [613, 152] width 158 height 22
type input "1"
click at [578, 193] on html "Uncle Pinoy (Shopify) alex.guinid@unclepinoy.com Toggle Sidebar Orders Deliveri…" at bounding box center [438, 208] width 876 height 416
click at [576, 231] on input "Package Value" at bounding box center [613, 232] width 158 height 22
type input "144"
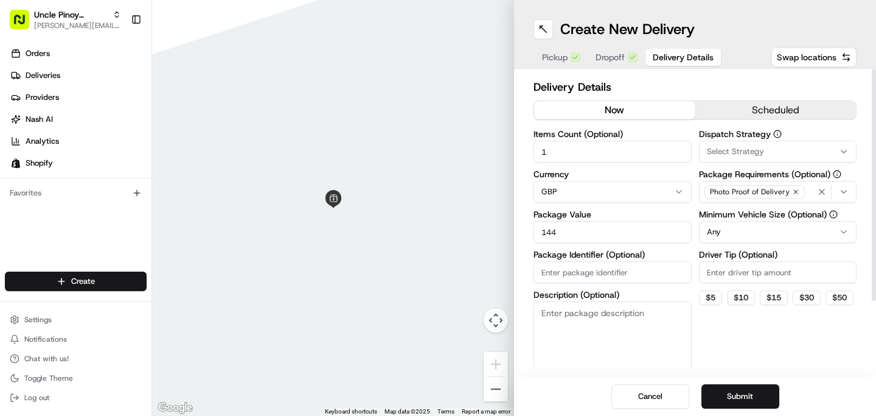
click at [766, 148] on div "Select Strategy" at bounding box center [778, 151] width 152 height 11
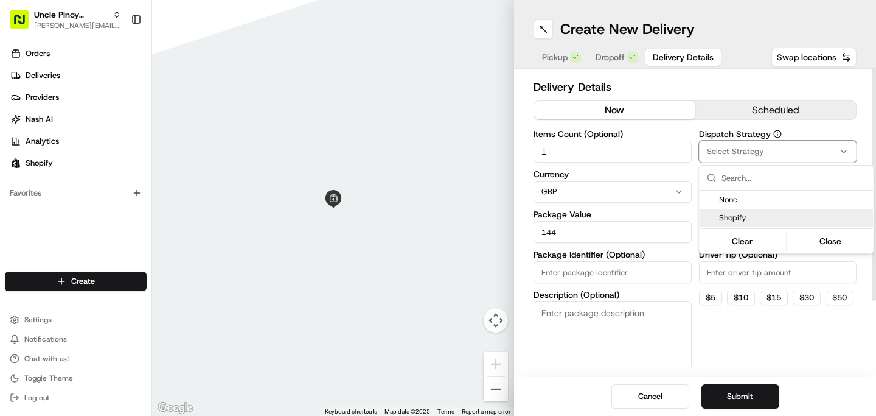
click at [742, 218] on span "Shopify" at bounding box center [794, 217] width 150 height 11
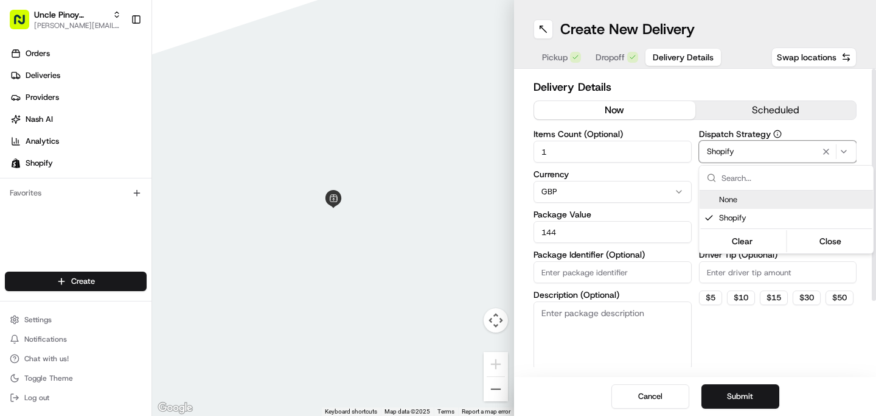
click at [677, 176] on html "Uncle Pinoy (Shopify) alex.guinid@unclepinoy.com Toggle Sidebar Orders Deliveri…" at bounding box center [438, 208] width 876 height 416
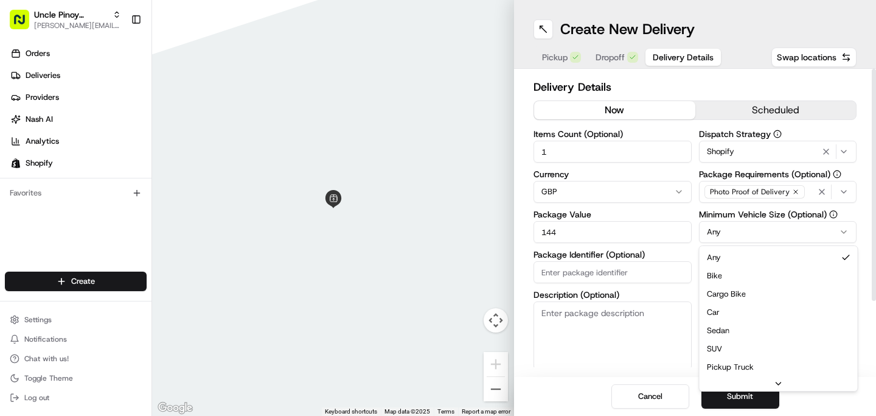
click at [753, 226] on html "Uncle Pinoy (Shopify) alex.guinid@unclepinoy.com Toggle Sidebar Orders Deliveri…" at bounding box center [438, 208] width 876 height 416
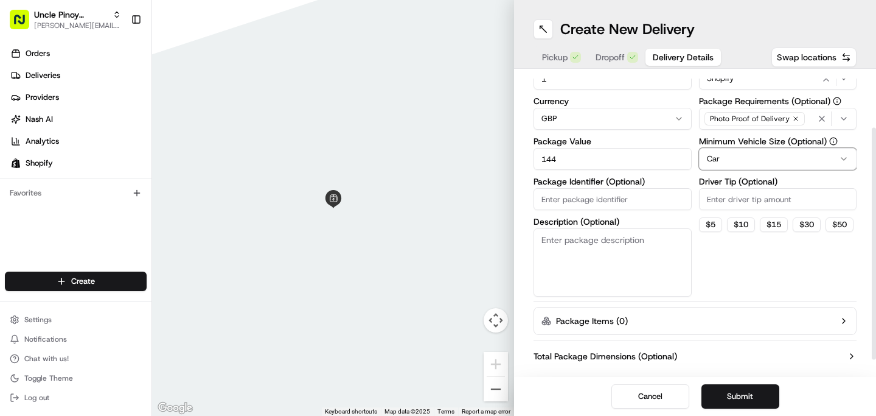
scroll to position [95, 0]
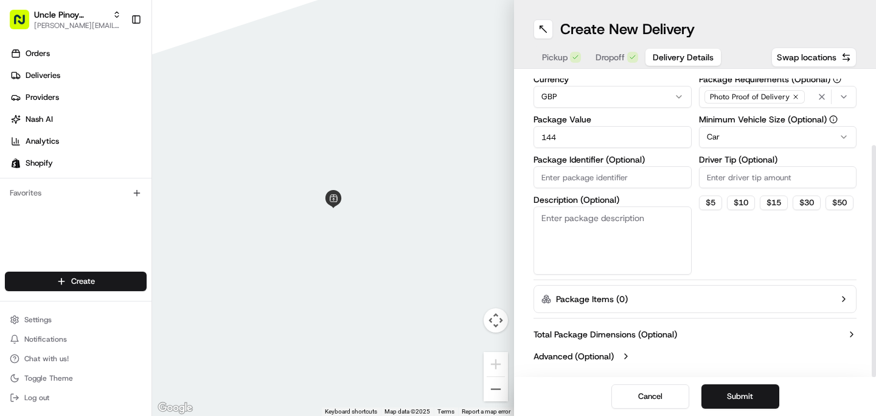
click at [631, 330] on label "Total Package Dimensions (Optional)" at bounding box center [606, 334] width 144 height 12
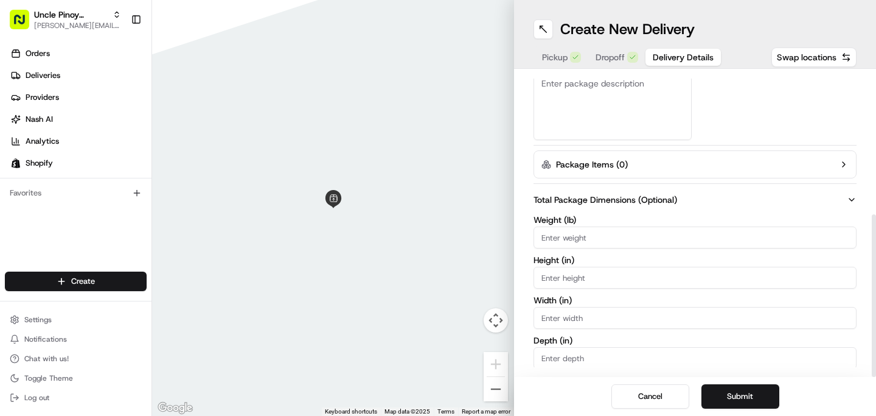
scroll to position [258, 0]
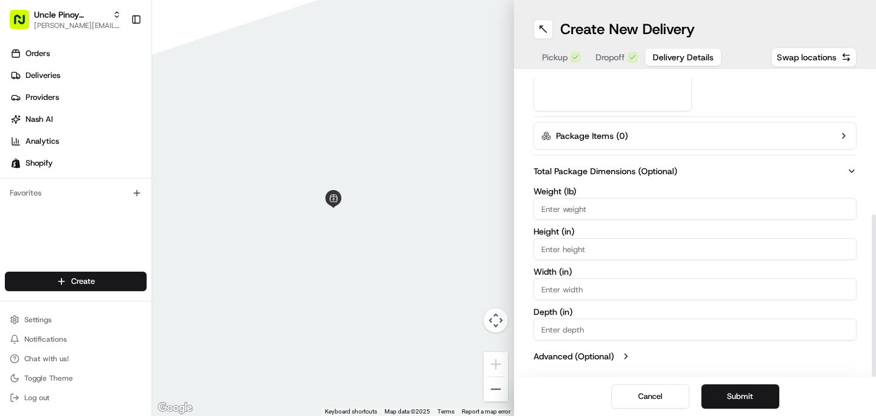
click at [577, 214] on input "Weight ( lb )" at bounding box center [695, 209] width 323 height 22
type input "15"
click at [590, 256] on input "Height ( in )" at bounding box center [695, 249] width 323 height 22
type input "10"
type input "12"
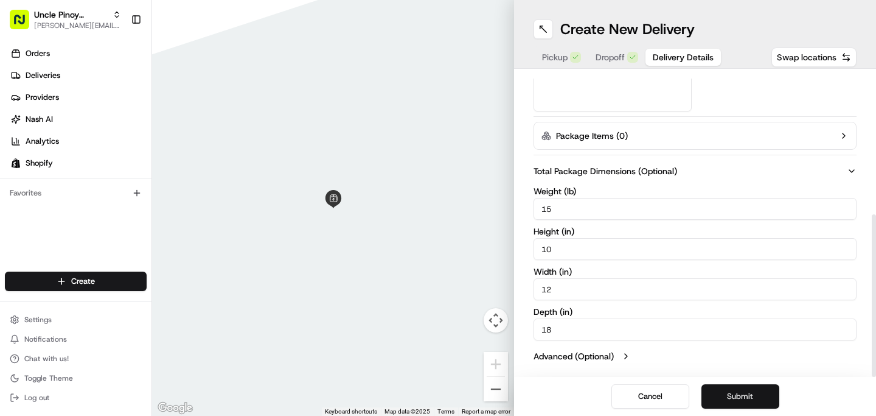
type input "18"
click at [726, 394] on button "Submit" at bounding box center [741, 396] width 78 height 24
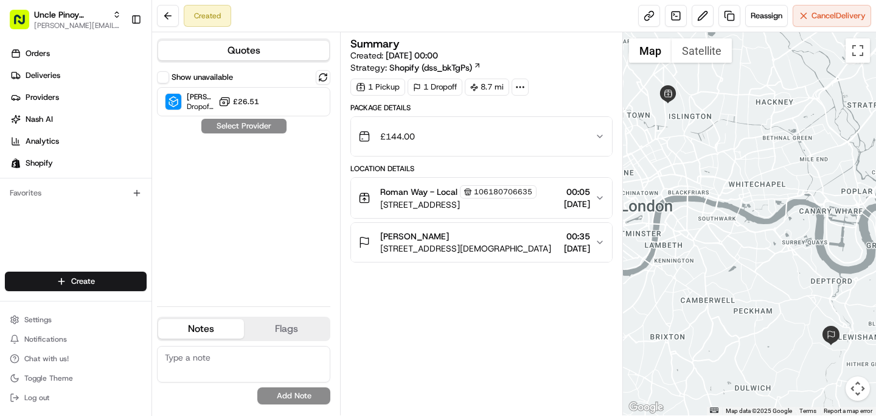
click at [334, 187] on div "Quotes Show unavailable Stuart (UK) Dropoff ETA - £26.51 Select Provider Notes …" at bounding box center [246, 223] width 188 height 383
click at [82, 78] on link "Deliveries" at bounding box center [78, 75] width 147 height 19
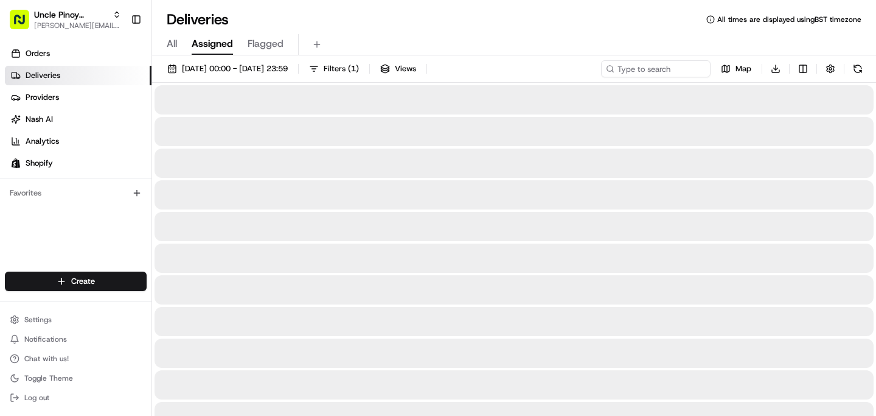
click at [221, 43] on span "Assigned" at bounding box center [212, 44] width 41 height 15
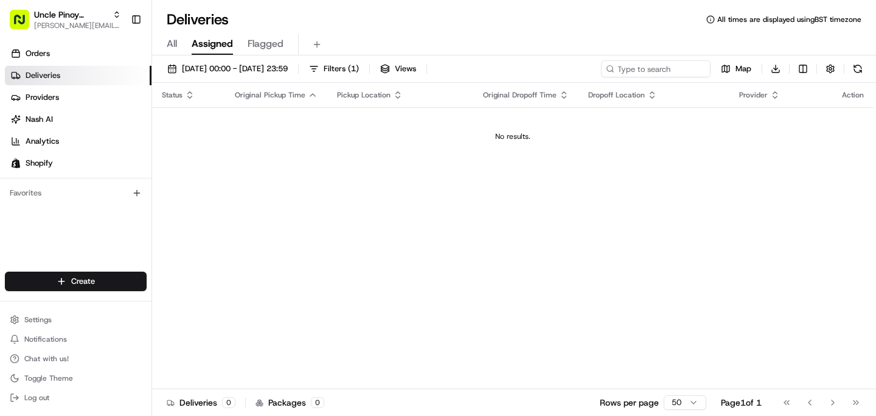
click at [173, 44] on span "All" at bounding box center [172, 44] width 10 height 15
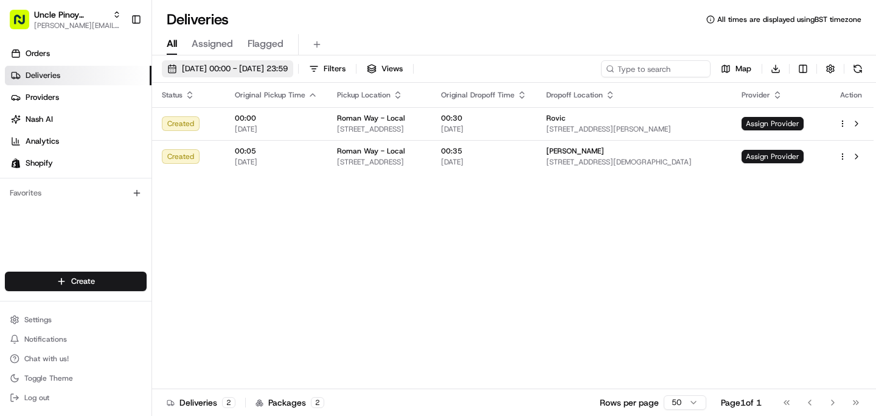
click at [214, 66] on span "16/08/2025 00:00 - 16/08/2025 23:59" at bounding box center [235, 68] width 106 height 11
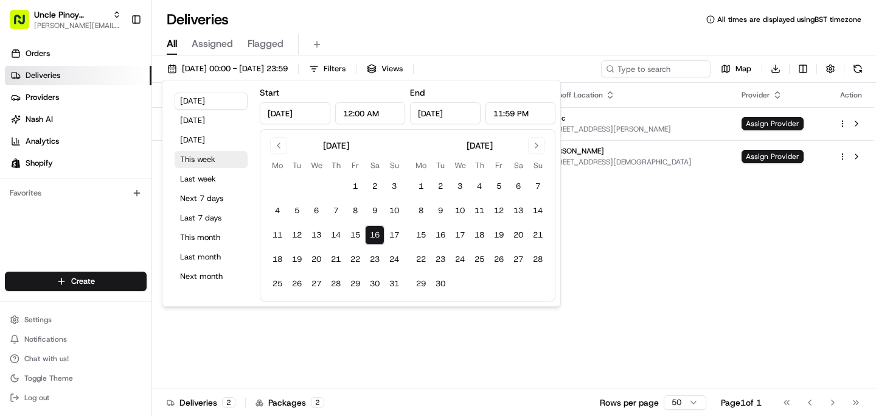
click at [209, 166] on button "This week" at bounding box center [211, 159] width 73 height 17
type input "Aug 11, 2025"
type input "Aug 17, 2025"
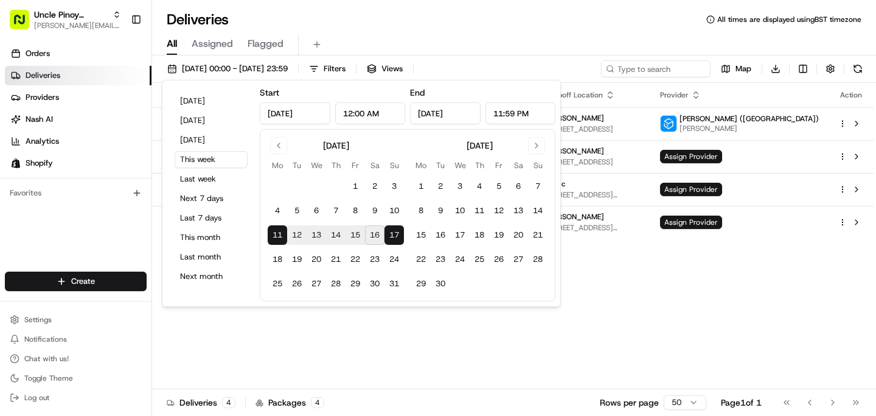
click at [387, 24] on div "Deliveries All times are displayed using BST timezone" at bounding box center [514, 19] width 724 height 19
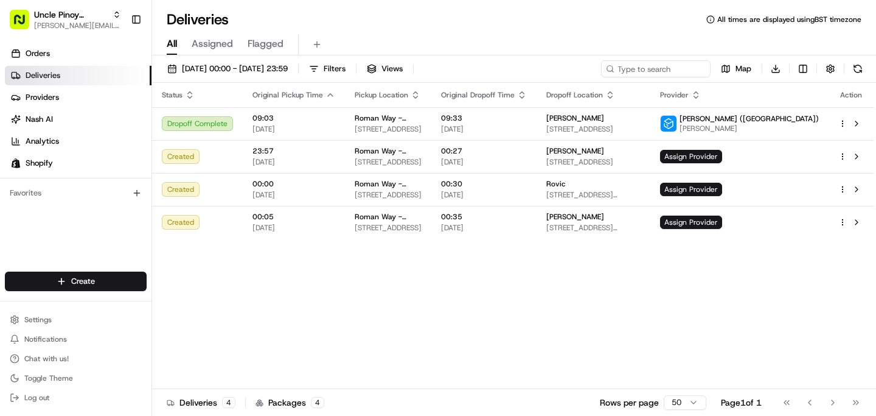
click at [426, 279] on div "Status Original Pickup Time Pickup Location Original Dropoff Time Dropoff Locat…" at bounding box center [513, 236] width 722 height 306
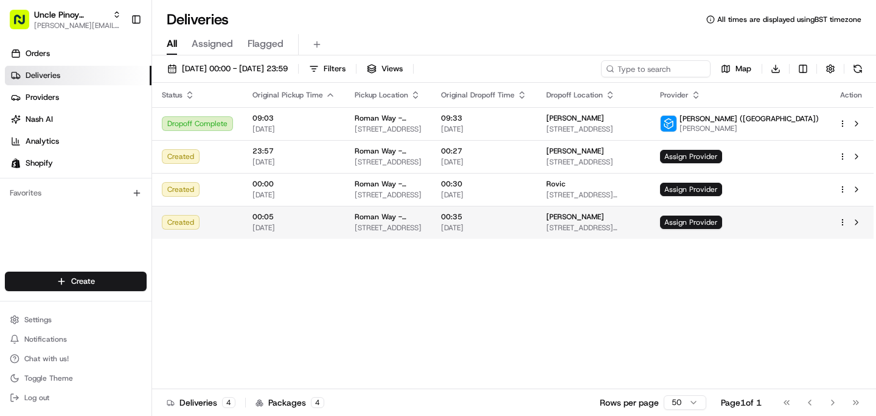
click at [420, 220] on div "Roman Way - Local" at bounding box center [388, 217] width 67 height 10
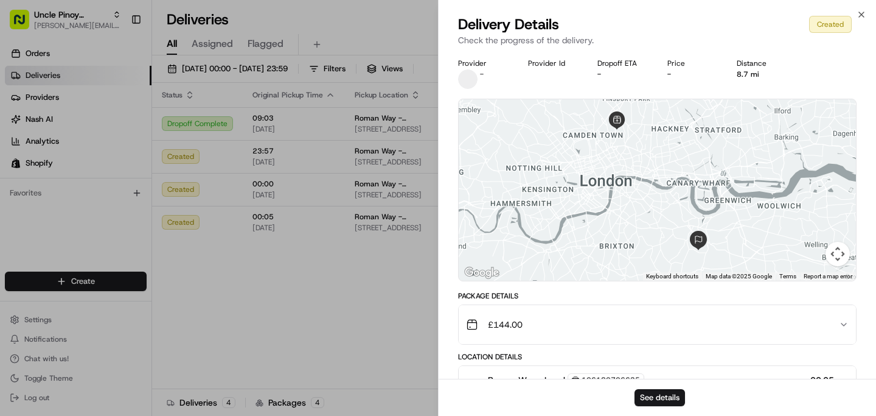
scroll to position [79, 0]
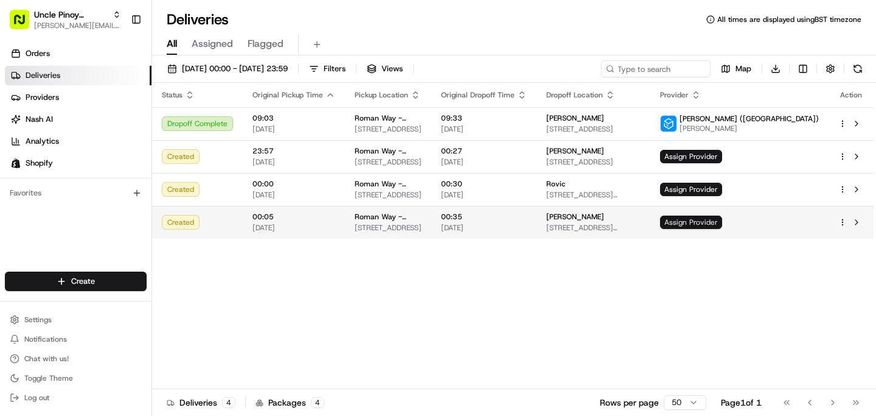
click at [722, 219] on span "Assign Provider" at bounding box center [691, 221] width 62 height 13
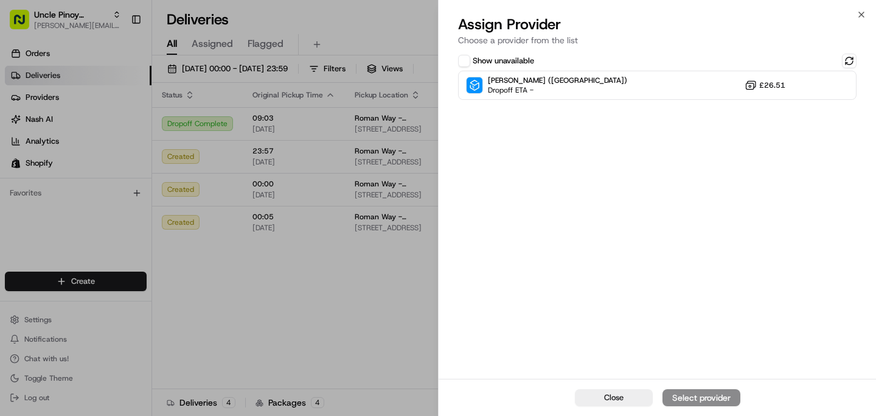
click at [519, 155] on div "Show unavailable Stuart (UK) Dropoff ETA - £26.51" at bounding box center [658, 214] width 438 height 327
click at [864, 16] on icon "button" at bounding box center [861, 14] width 5 height 5
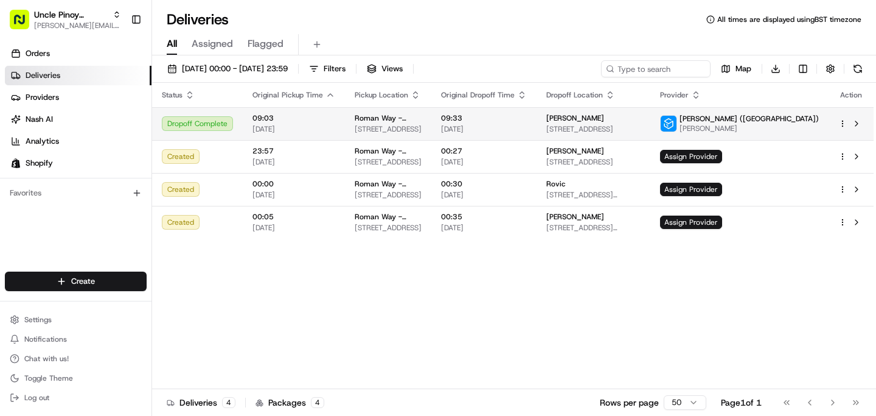
click at [781, 122] on span "[PERSON_NAME] ([GEOGRAPHIC_DATA])" at bounding box center [749, 119] width 139 height 10
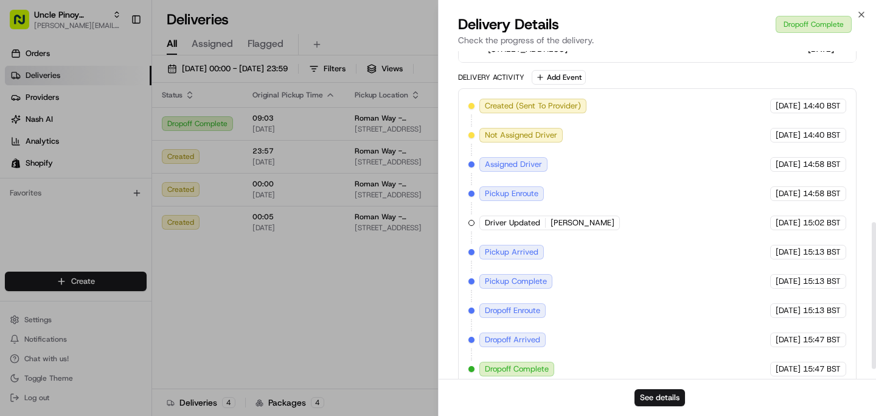
scroll to position [403, 0]
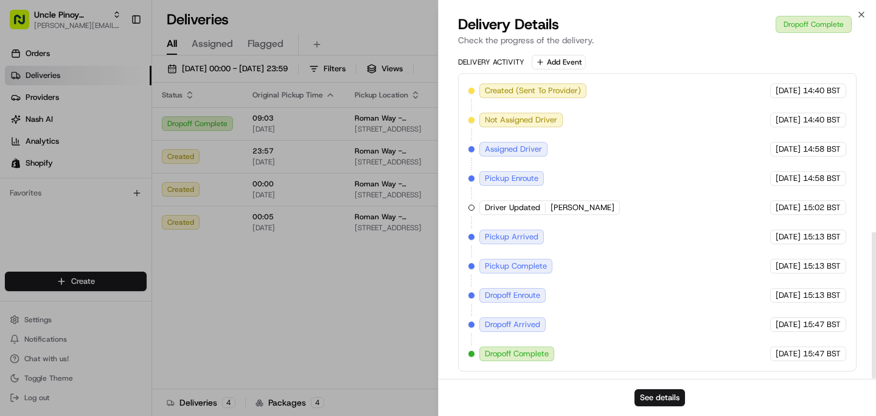
click at [659, 387] on div "See details" at bounding box center [658, 397] width 438 height 37
click at [658, 395] on button "See details" at bounding box center [660, 397] width 51 height 17
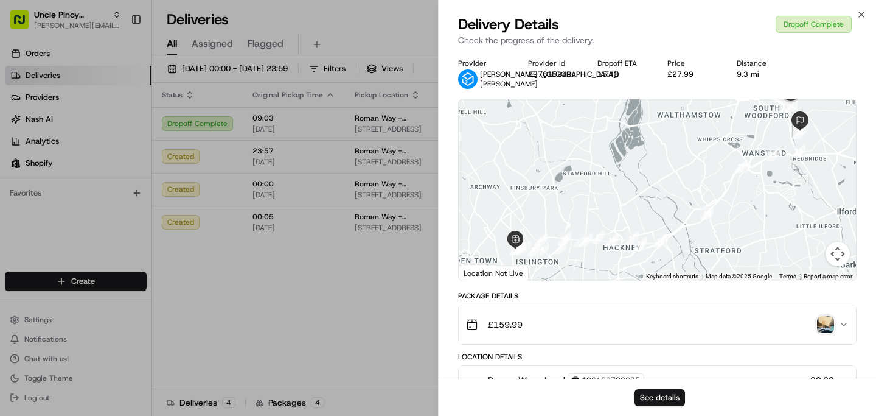
click at [744, 57] on div "Provider Stuart (UK) Hasan V. Provider Id 297615249_306925688 Dropoff ETA 15:43…" at bounding box center [658, 416] width 438 height 730
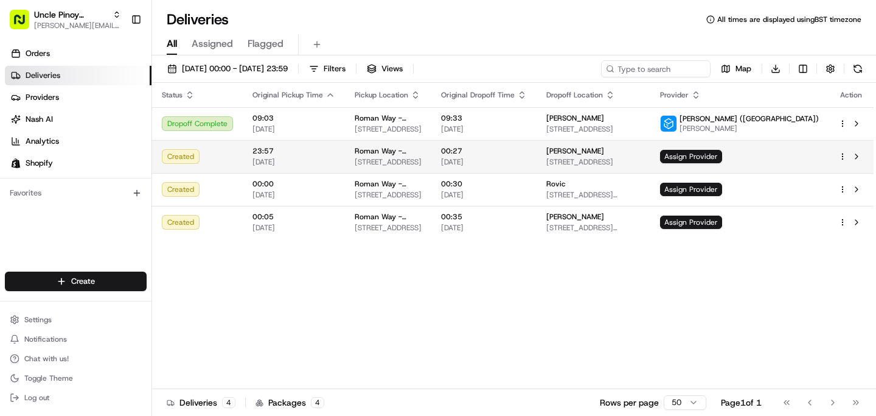
click at [604, 149] on span "Maria" at bounding box center [575, 151] width 58 height 10
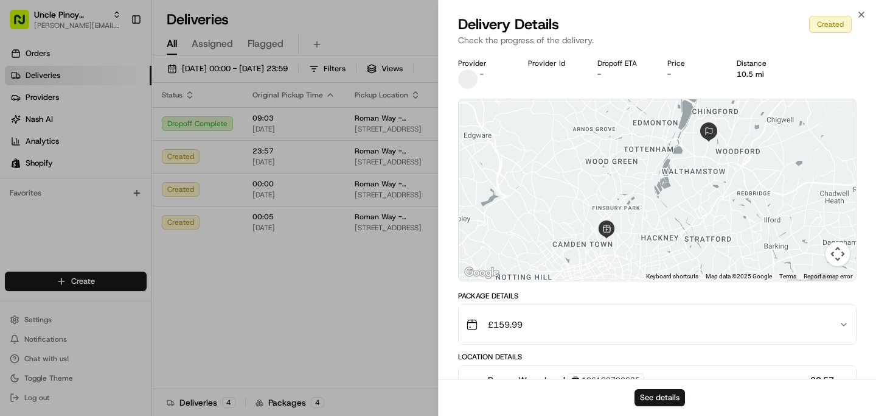
scroll to position [140, 0]
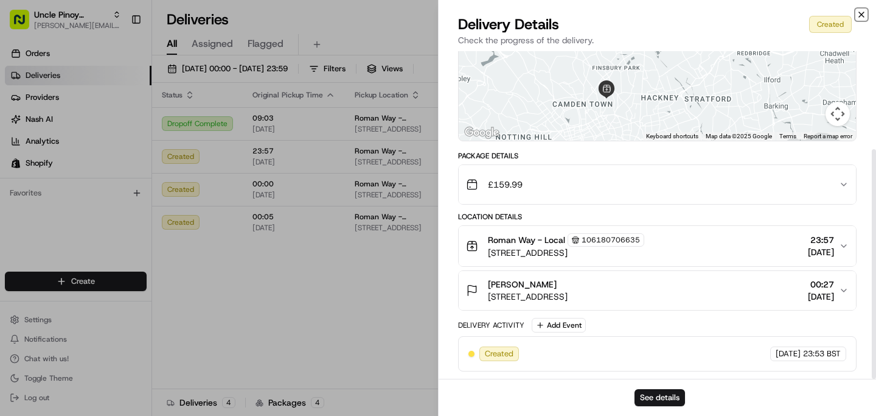
click at [858, 17] on icon "button" at bounding box center [862, 15] width 10 height 10
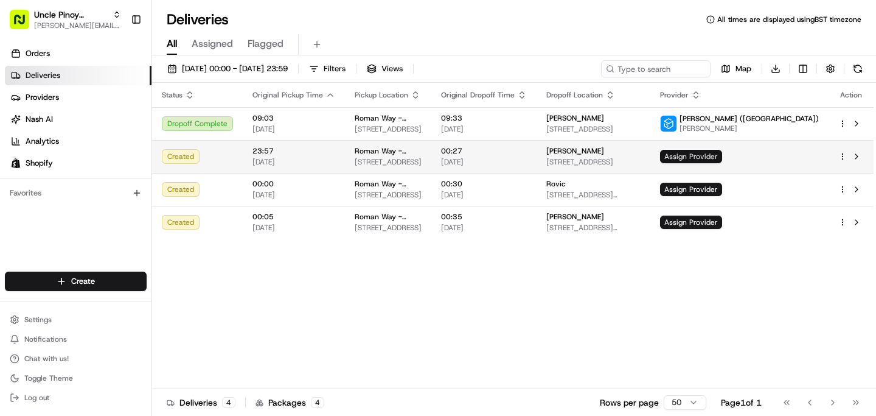
click at [722, 151] on span "Assign Provider" at bounding box center [691, 156] width 62 height 13
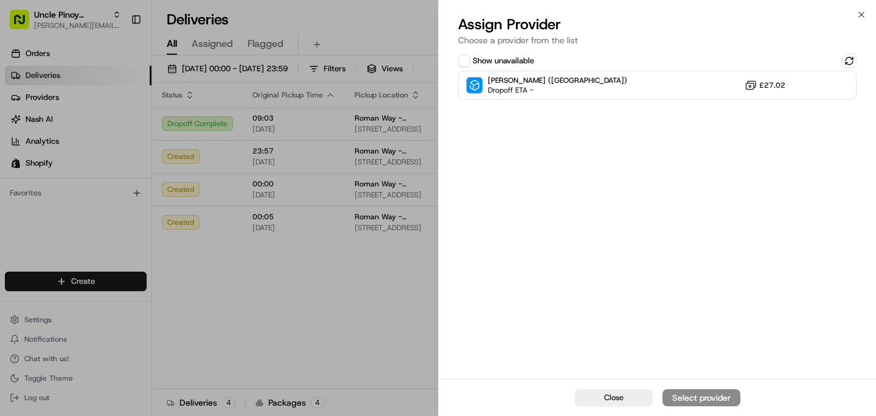
click at [865, 19] on div "Assign Provider Choose a provider from the list" at bounding box center [658, 33] width 438 height 37
click at [864, 15] on icon "button" at bounding box center [862, 15] width 10 height 10
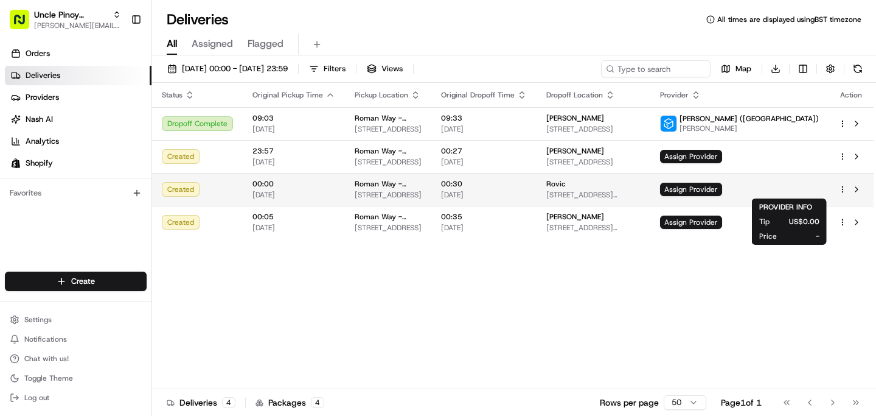
click at [641, 187] on div "Rovic" at bounding box center [593, 184] width 94 height 10
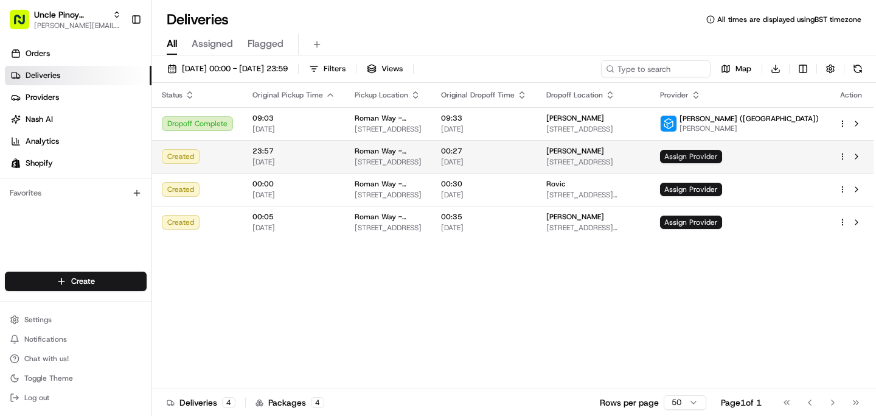
click at [722, 155] on span "Assign Provider" at bounding box center [691, 156] width 62 height 13
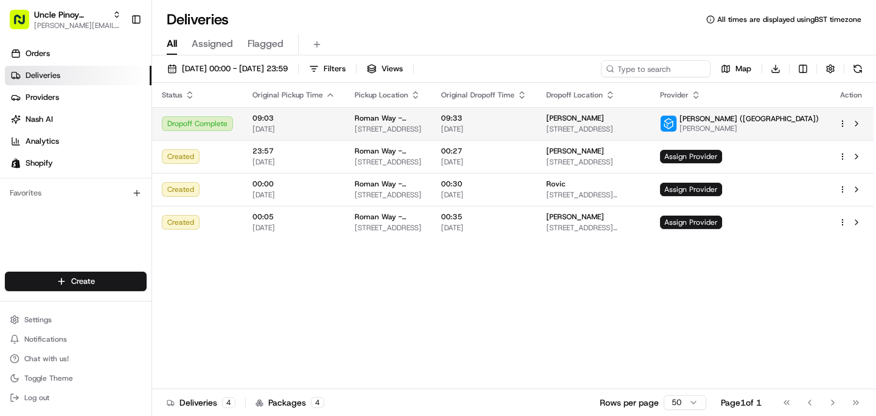
click at [641, 122] on div "[PERSON_NAME]" at bounding box center [593, 118] width 94 height 10
click at [537, 137] on td "09:33 15/08/2025" at bounding box center [483, 123] width 105 height 33
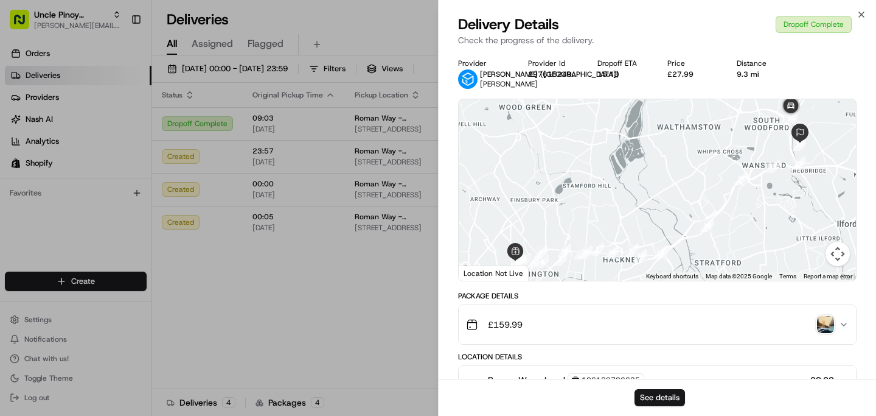
click at [543, 266] on img "4" at bounding box center [542, 260] width 13 height 13
click at [439, 272] on div "Provider Stuart (UK) Hasan V. Provider Id 297615249_306925688 Dropoff ETA 15:43…" at bounding box center [658, 416] width 438 height 730
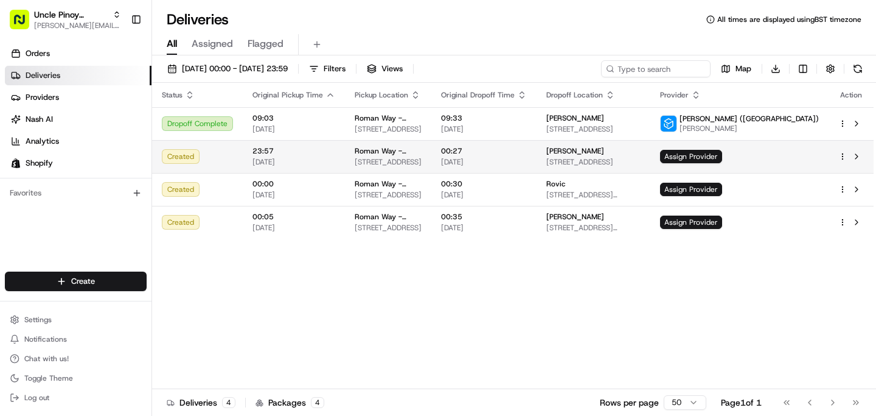
click at [616, 161] on td "Maria 38 Coolgardie Ave, London E4 9HP, UK" at bounding box center [594, 156] width 114 height 33
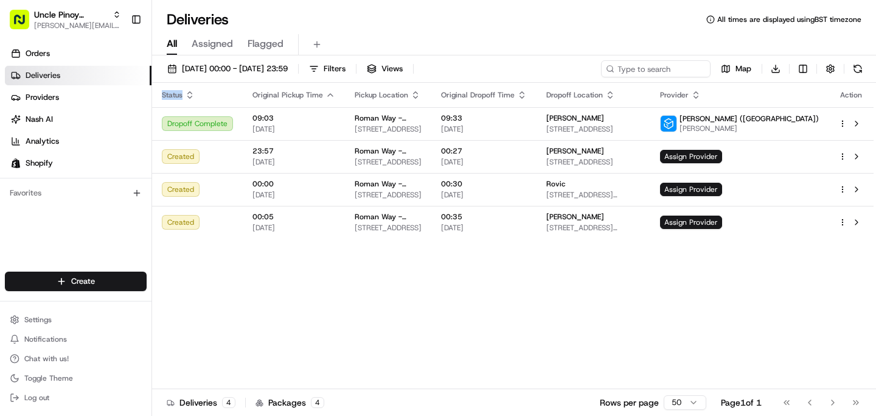
click at [384, 265] on div "Status Original Pickup Time Pickup Location Original Dropoff Time Dropoff Locat…" at bounding box center [513, 236] width 722 height 306
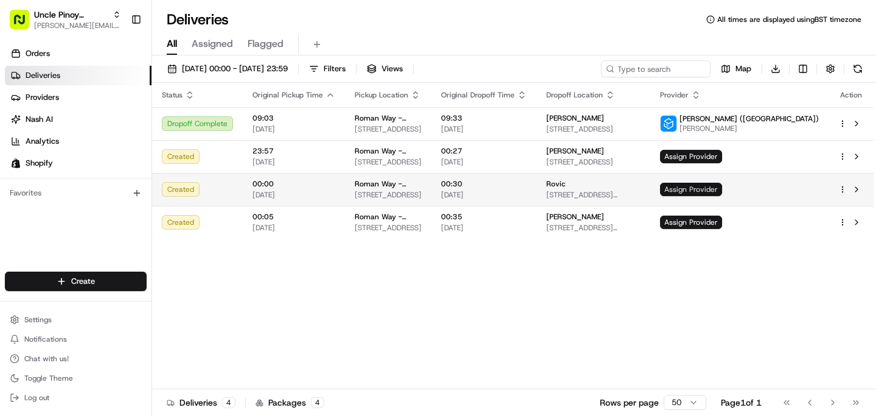
click at [722, 188] on span "Assign Provider" at bounding box center [691, 189] width 62 height 13
click at [527, 190] on span "16/08/2025" at bounding box center [484, 195] width 86 height 10
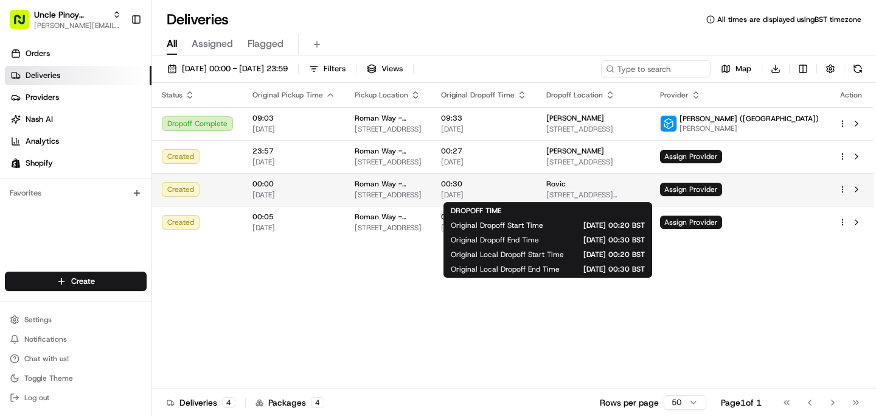
click at [527, 183] on span "00:30" at bounding box center [484, 184] width 86 height 10
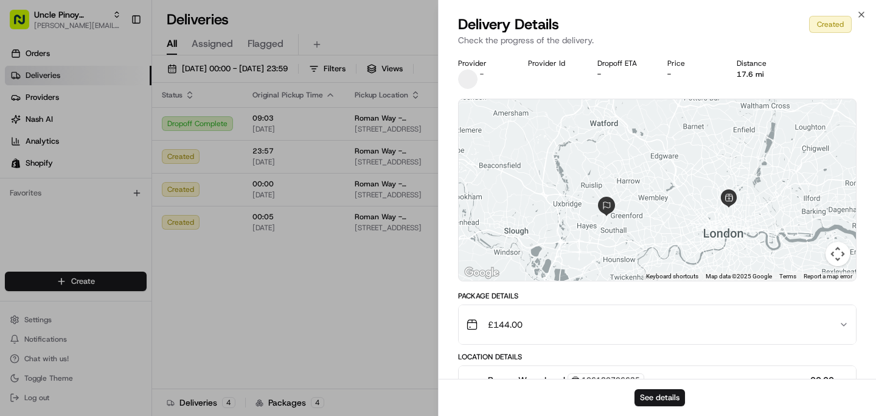
drag, startPoint x: 650, startPoint y: 223, endPoint x: 645, endPoint y: 204, distance: 19.5
click at [645, 204] on div at bounding box center [657, 189] width 397 height 181
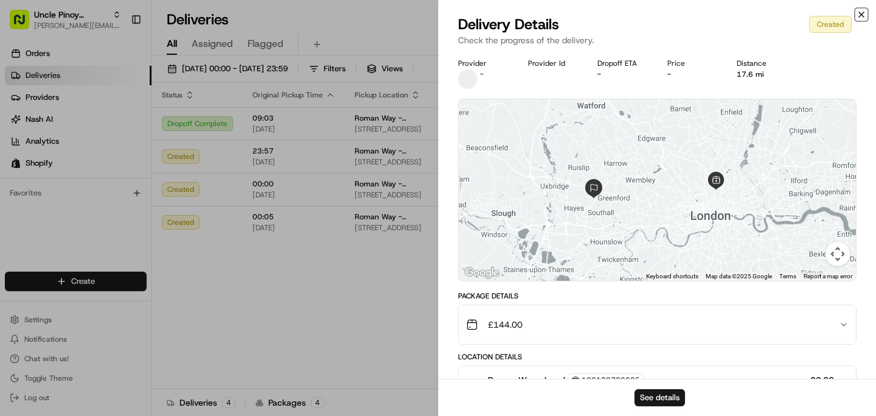
click at [862, 13] on icon "button" at bounding box center [862, 15] width 10 height 10
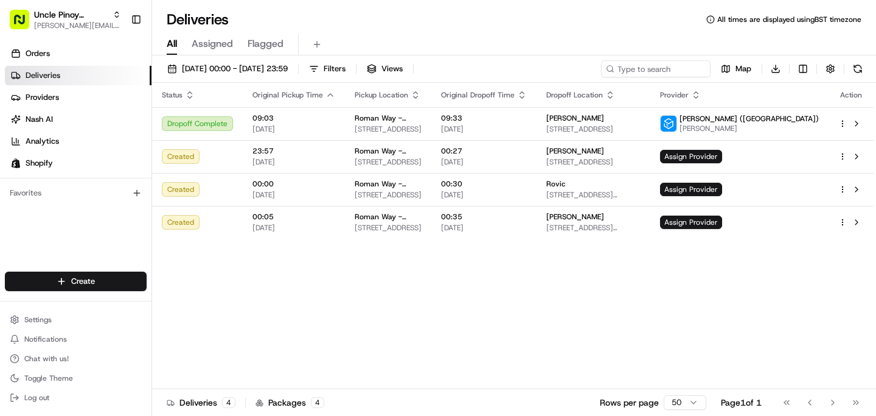
click at [448, 278] on div "Status Original Pickup Time Pickup Location Original Dropoff Time Dropoff Locat…" at bounding box center [513, 236] width 722 height 306
click at [113, 287] on html "Uncle Pinoy (Shopify) alex.guinid@unclepinoy.com Toggle Sidebar Orders Deliveri…" at bounding box center [438, 208] width 876 height 416
click at [203, 307] on link "Delivery" at bounding box center [220, 304] width 136 height 22
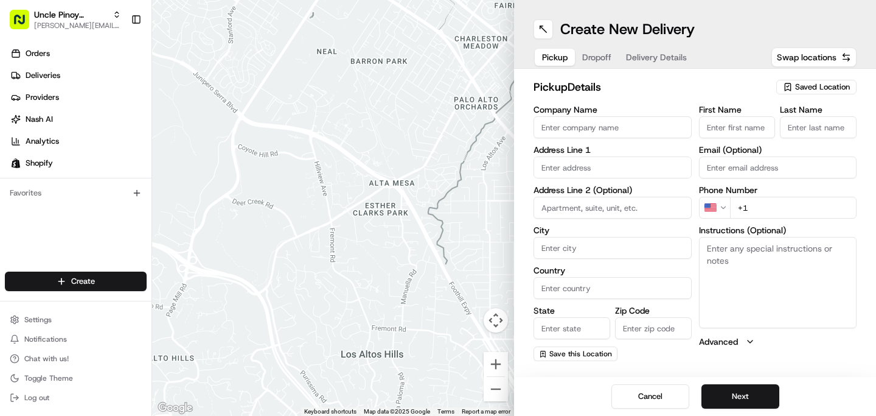
click at [601, 127] on input "Company Name" at bounding box center [613, 127] width 158 height 22
paste input "Phoebe"
type input "Phoebe"
click at [594, 154] on div "Address Line 1" at bounding box center [613, 161] width 158 height 33
click at [594, 161] on input "text" at bounding box center [613, 167] width 158 height 22
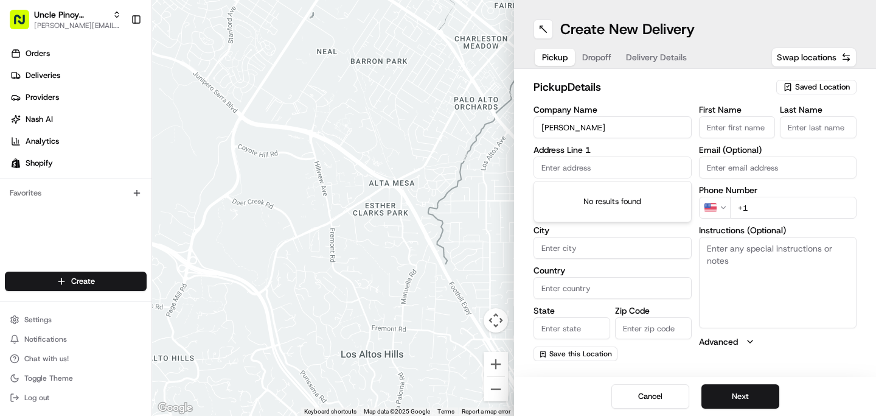
paste input "Meopham Court, Wrotham Rd, Meopham, Gravesend DA13 0AA"
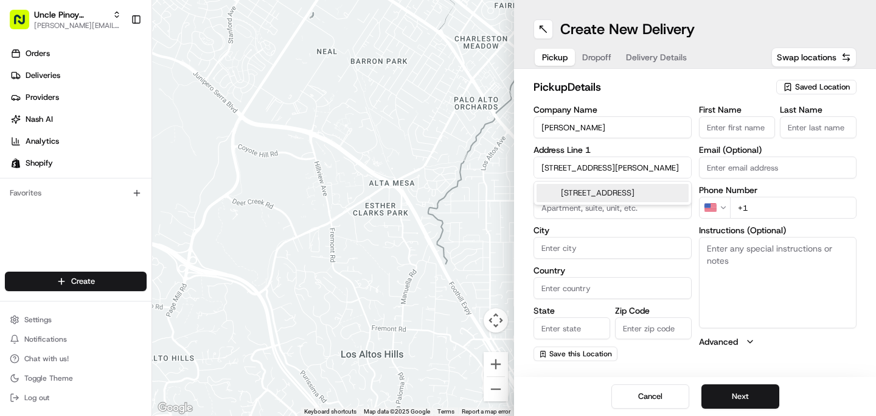
click at [632, 202] on div "Meopham Court, Wrotham Rd, Meopham, Gravesend DA13 0AA, UK" at bounding box center [613, 193] width 152 height 18
type input "Meopham Court, Wrotham Rd, Meopham, Gravesend DA13 0AA, UK"
type input "Meopham"
type input "United Kingdom"
type input "England"
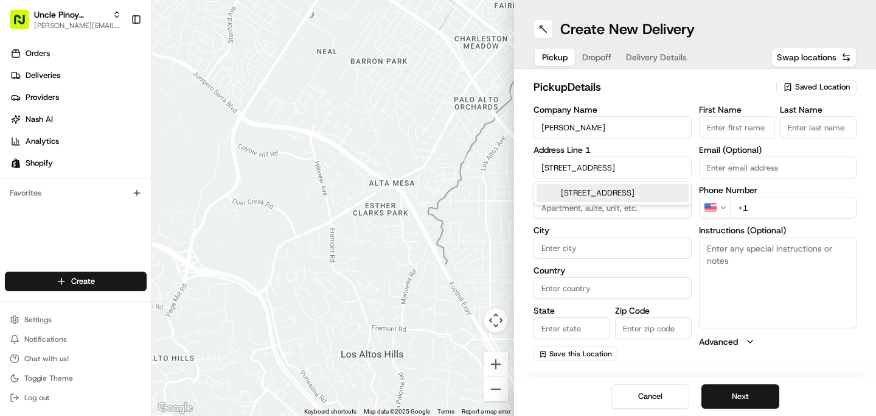
type input "DA13 0AA"
type input "Wrotham Road"
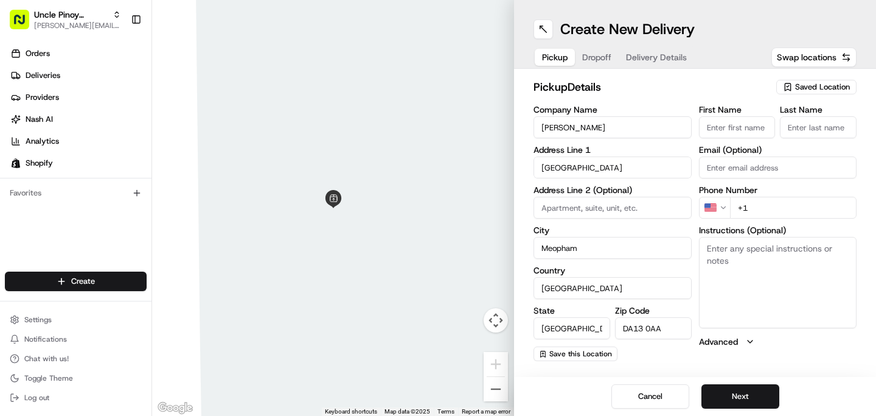
paste input "Meopham Court"
type input "Meopham Court"
click at [654, 232] on label "City" at bounding box center [613, 230] width 158 height 9
click at [654, 237] on input "Meopham" at bounding box center [613, 248] width 158 height 22
click at [759, 196] on div "Phone Number US +1" at bounding box center [778, 202] width 158 height 33
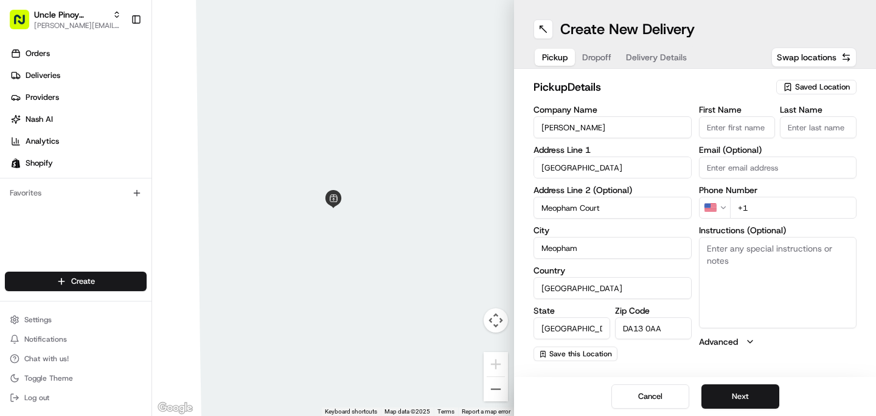
click at [761, 204] on input "+1" at bounding box center [793, 208] width 127 height 22
paste input "44 7588 635476"
type input "+44 7588 635476"
click at [738, 395] on button "Next" at bounding box center [741, 396] width 78 height 24
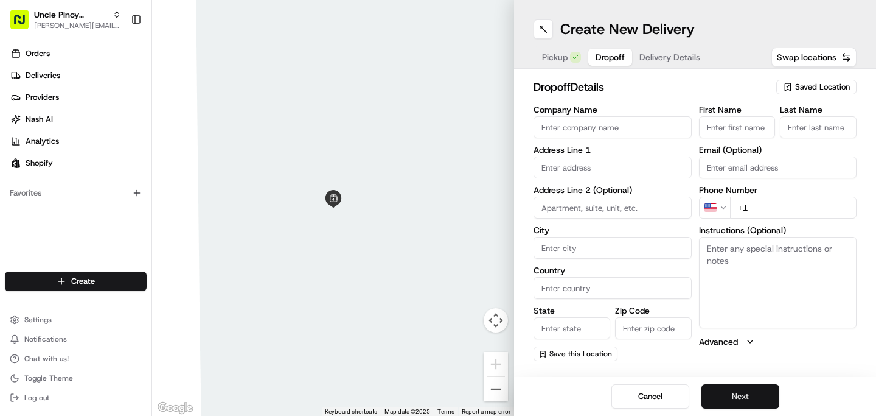
click at [738, 395] on button "Next" at bounding box center [741, 396] width 78 height 24
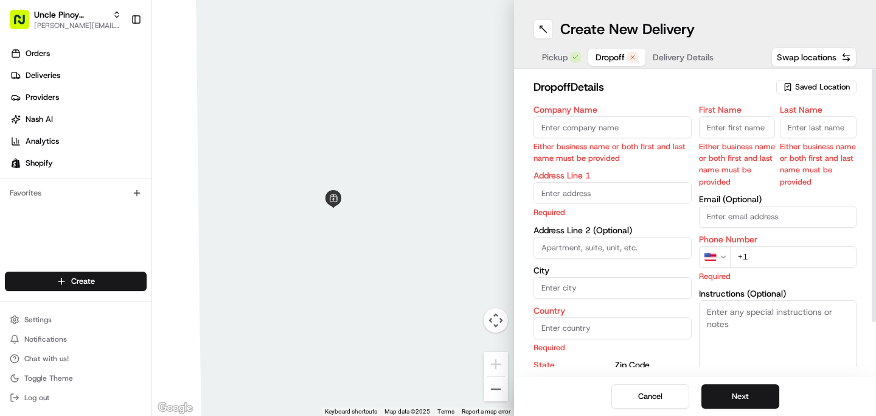
click at [547, 52] on span "Pickup" at bounding box center [555, 57] width 26 height 12
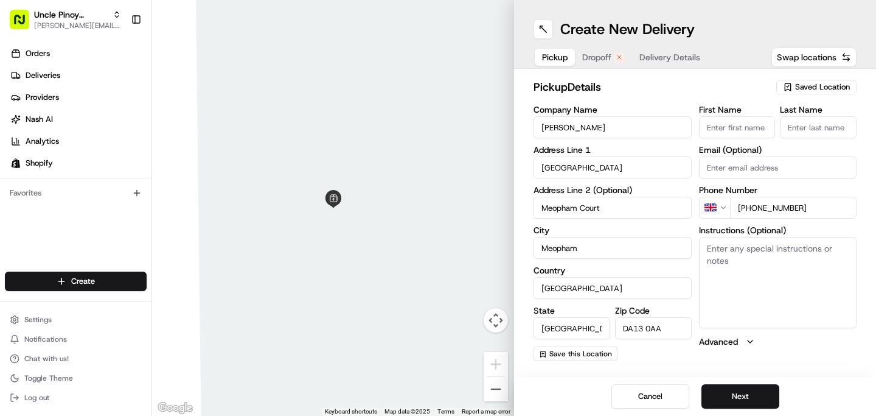
click at [829, 89] on span "Saved Location" at bounding box center [822, 87] width 55 height 11
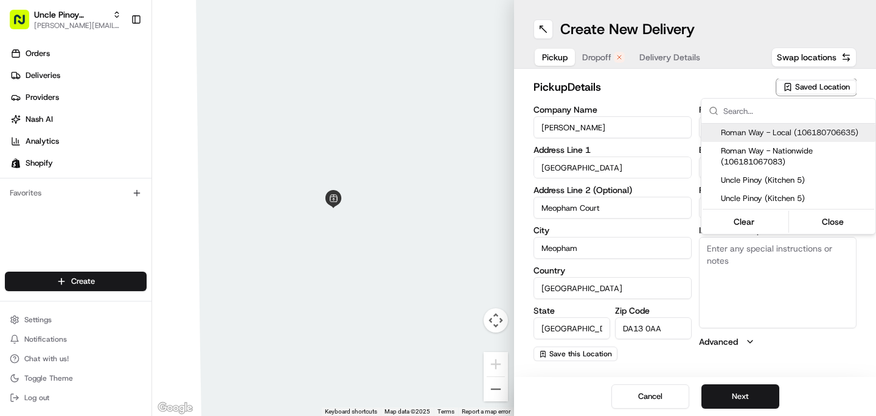
click at [748, 86] on html "Uncle Pinoy (Shopify) alex.guinid@unclepinoy.com Toggle Sidebar Orders Deliveri…" at bounding box center [438, 208] width 876 height 416
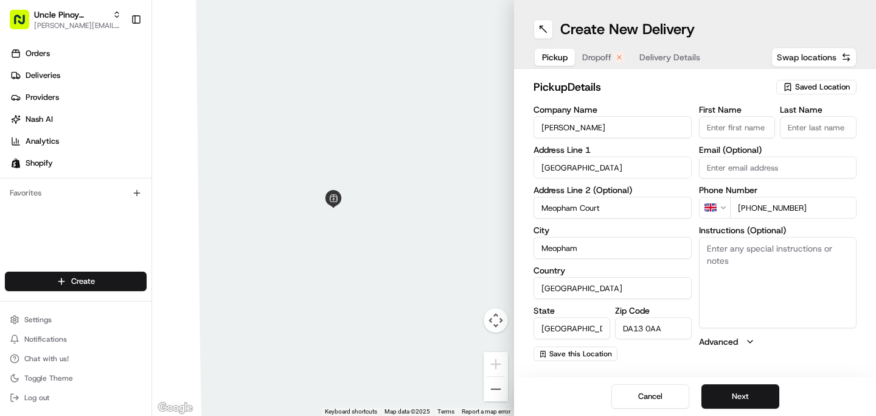
click at [809, 56] on span "Swap locations" at bounding box center [807, 57] width 60 height 12
type input "+1"
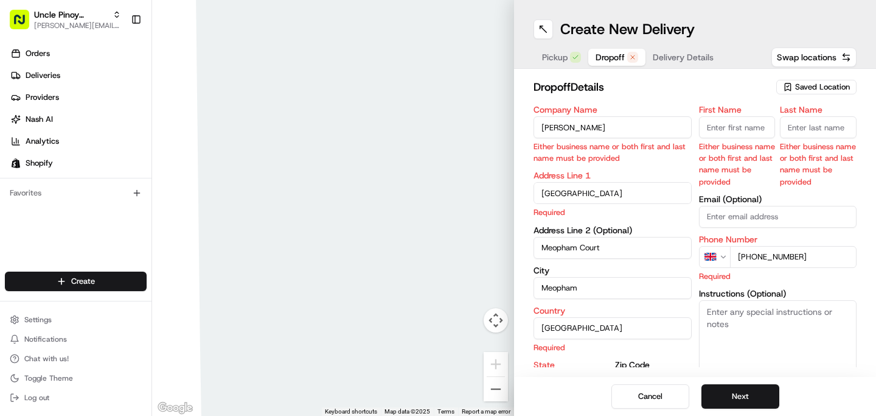
click at [604, 65] on button "Dropoff" at bounding box center [616, 57] width 57 height 17
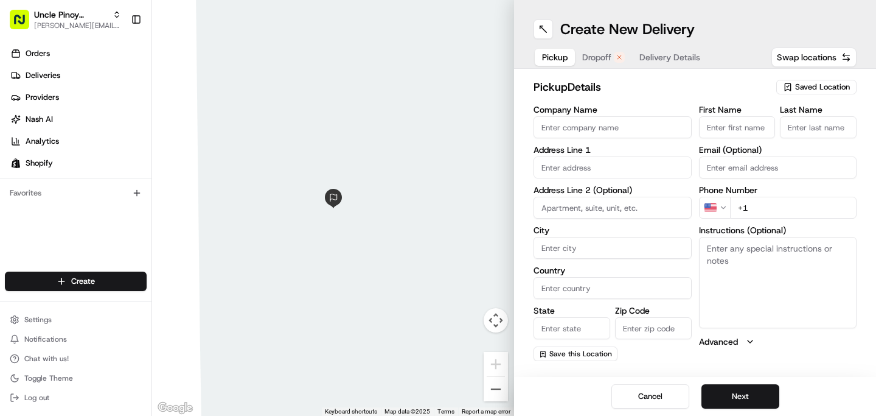
click at [546, 54] on span "Pickup" at bounding box center [555, 57] width 26 height 12
click at [843, 81] on div "Saved Location" at bounding box center [817, 87] width 80 height 15
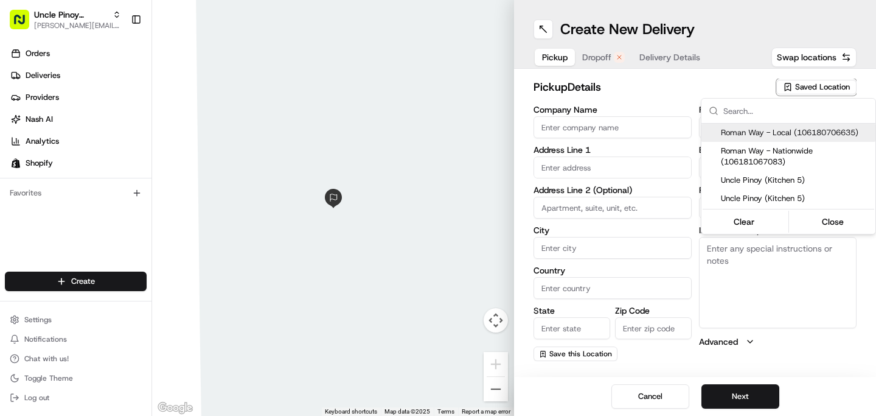
click at [796, 136] on span "Roman Way - Local (106180706635)" at bounding box center [796, 132] width 150 height 11
type input "Roman Way - Local"
type input "149 Roman Way"
type input "London"
type input "GB"
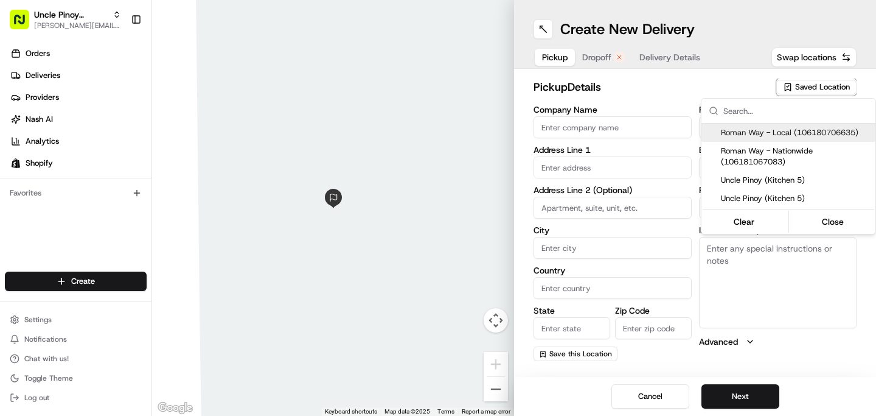
type input "England"
type input "N7 8XH"
type input "+44 7455 950550"
type textarea "Unit 5, Roman Way Industrial Estate, Kitchen 5: Uncle Pinoy"
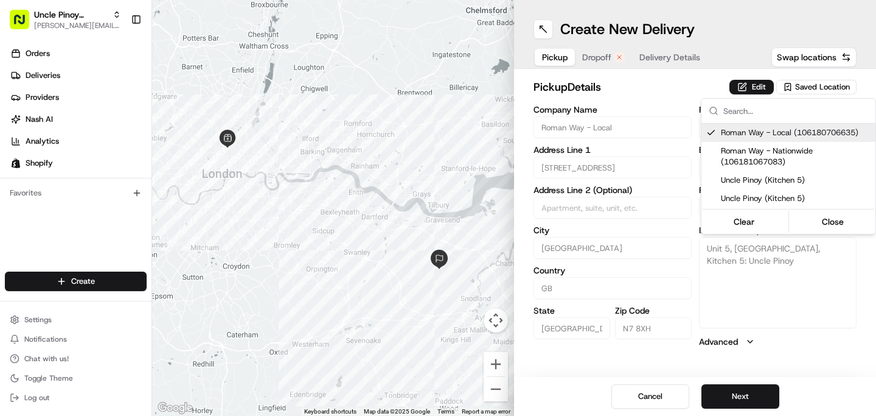
click at [639, 97] on html "Uncle Pinoy (Shopify) alex.guinid@unclepinoy.com Toggle Sidebar Orders Deliveri…" at bounding box center [438, 208] width 876 height 416
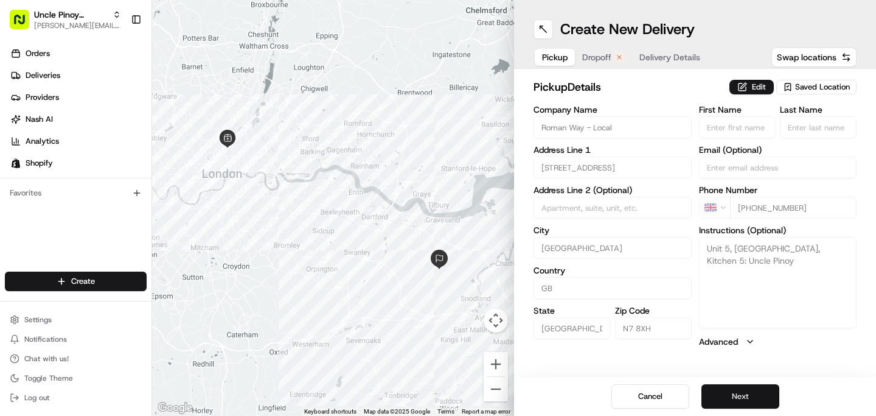
click at [745, 387] on button "Next" at bounding box center [741, 396] width 78 height 24
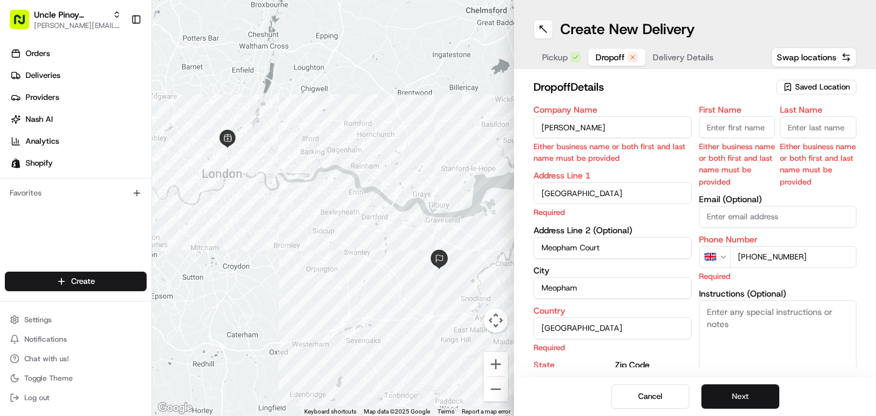
click at [745, 387] on button "Next" at bounding box center [741, 396] width 78 height 24
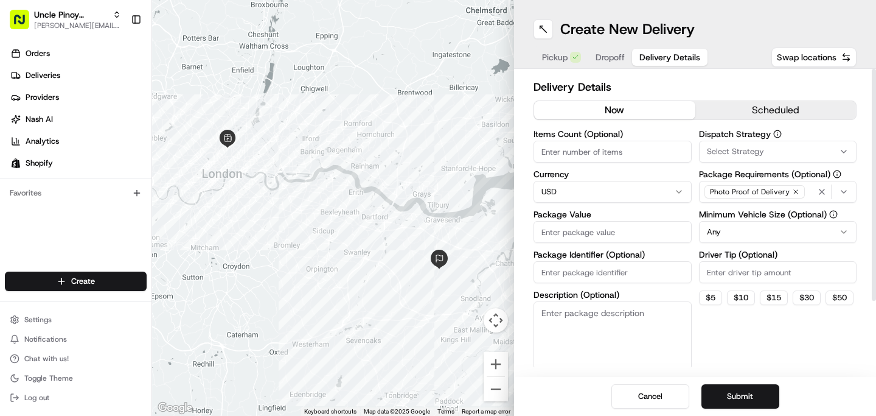
click at [625, 158] on input "Items Count (Optional)" at bounding box center [613, 152] width 158 height 22
type input "1"
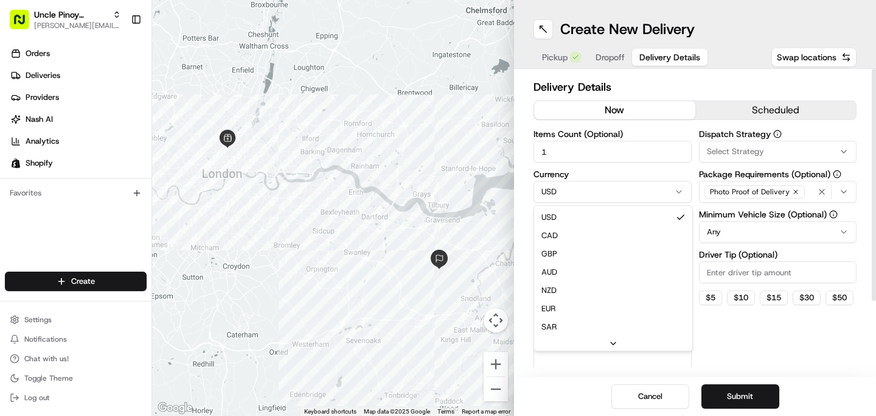
click at [583, 199] on html "Uncle Pinoy (Shopify) alex.guinid@unclepinoy.com Toggle Sidebar Orders Deliveri…" at bounding box center [438, 208] width 876 height 416
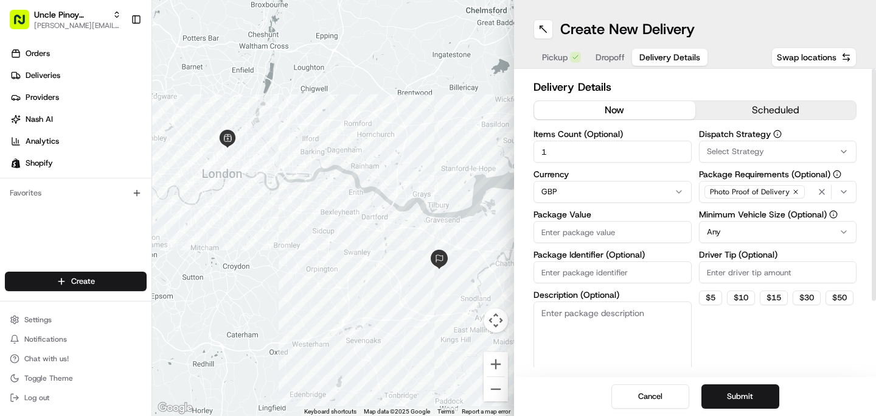
click at [569, 240] on input "Package Value" at bounding box center [613, 232] width 158 height 22
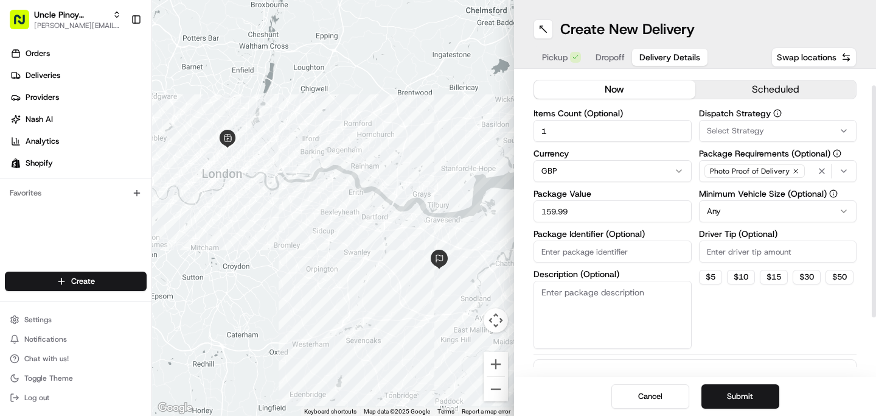
type input "159.99"
click at [763, 130] on div "Select Strategy" at bounding box center [778, 130] width 152 height 11
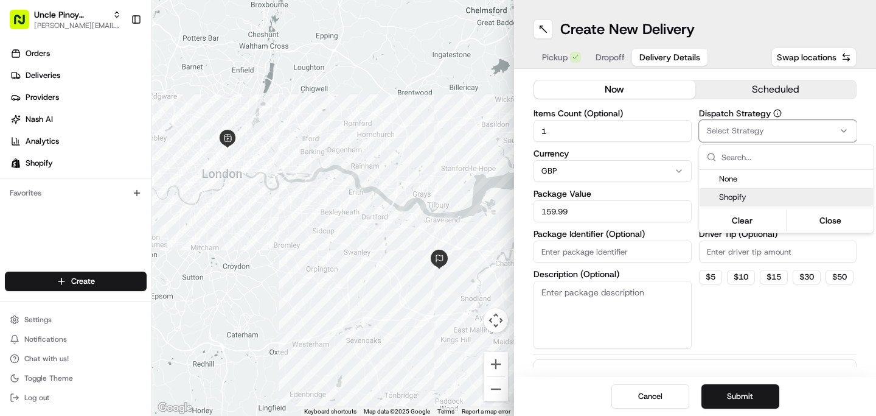
click at [744, 198] on span "Shopify" at bounding box center [794, 197] width 150 height 11
click at [700, 153] on div at bounding box center [787, 157] width 174 height 25
click at [686, 158] on html "Uncle Pinoy (Shopify) alex.guinid@unclepinoy.com Toggle Sidebar Orders Deliveri…" at bounding box center [438, 208] width 876 height 416
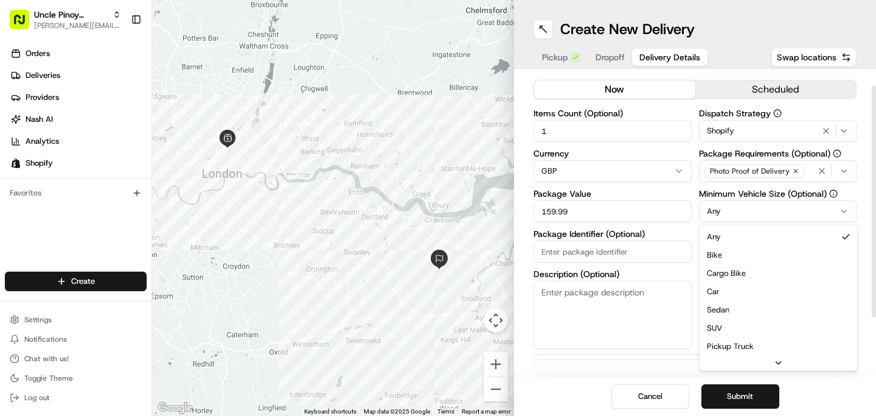
click at [756, 217] on html "Uncle Pinoy (Shopify) alex.guinid@unclepinoy.com Toggle Sidebar Orders Deliveri…" at bounding box center [438, 208] width 876 height 416
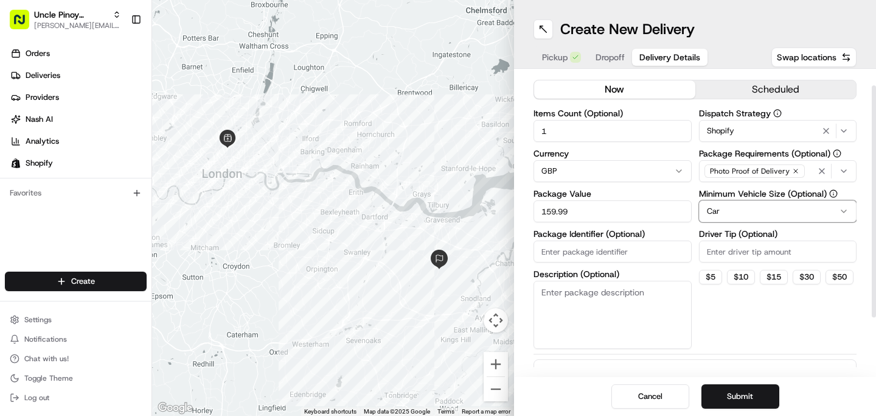
scroll to position [95, 0]
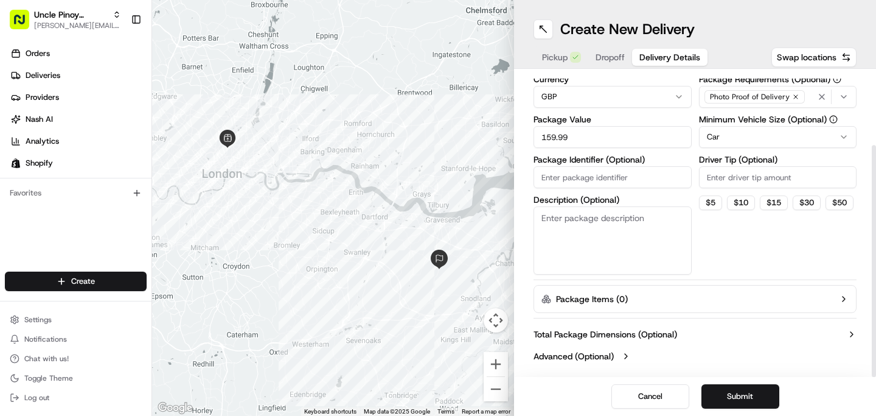
click at [672, 335] on label "Total Package Dimensions (Optional)" at bounding box center [606, 334] width 144 height 12
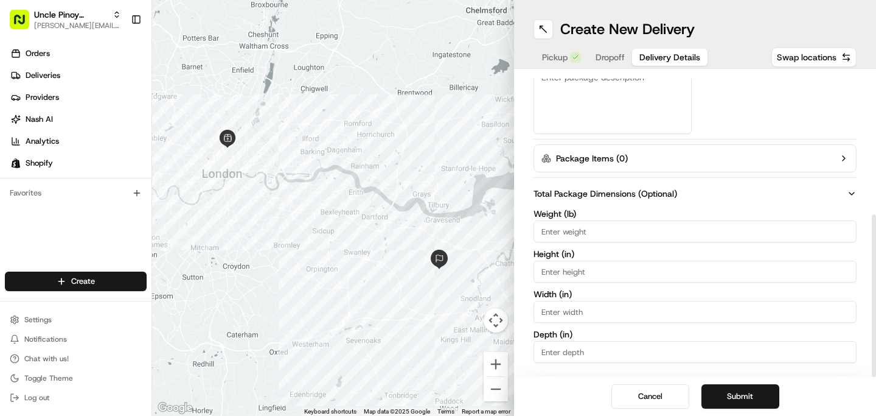
scroll to position [258, 0]
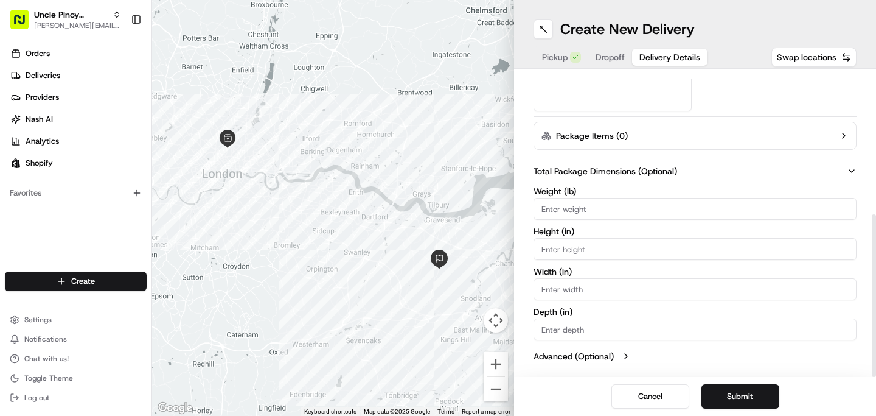
click at [612, 214] on input "Weight ( lb )" at bounding box center [695, 209] width 323 height 22
type input "15"
click at [583, 265] on div "Weight ( lb ) 15 Height ( in ) Width ( in ) Depth ( in )" at bounding box center [695, 263] width 323 height 153
click at [583, 254] on input "Height ( in )" at bounding box center [695, 249] width 323 height 22
type input "10"
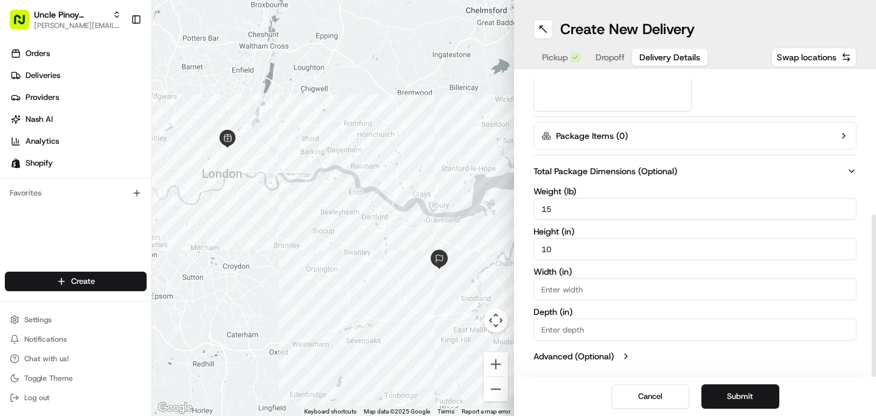
click at [579, 296] on input "Width ( in )" at bounding box center [695, 289] width 323 height 22
type input "12"
click at [571, 321] on input "Depth ( in )" at bounding box center [695, 329] width 323 height 22
type input "18"
drag, startPoint x: 749, startPoint y: 413, endPoint x: 750, endPoint y: 403, distance: 9.8
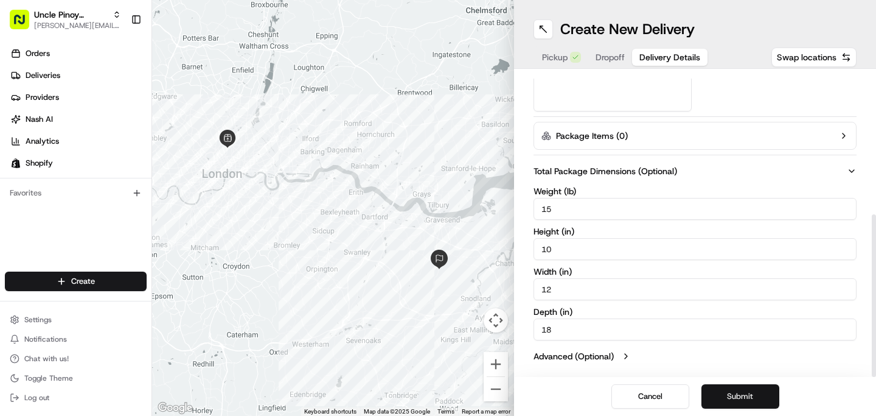
click at [750, 403] on div "Cancel Submit" at bounding box center [695, 396] width 362 height 39
click at [750, 402] on button "Submit" at bounding box center [741, 396] width 78 height 24
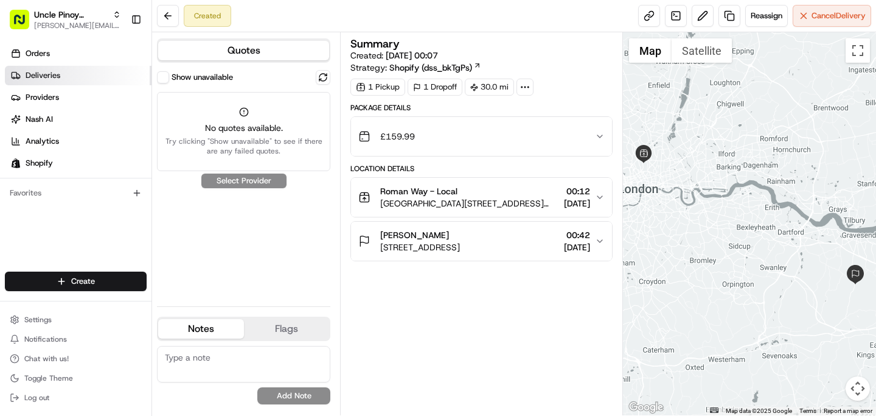
click at [80, 82] on link "Deliveries" at bounding box center [78, 75] width 147 height 19
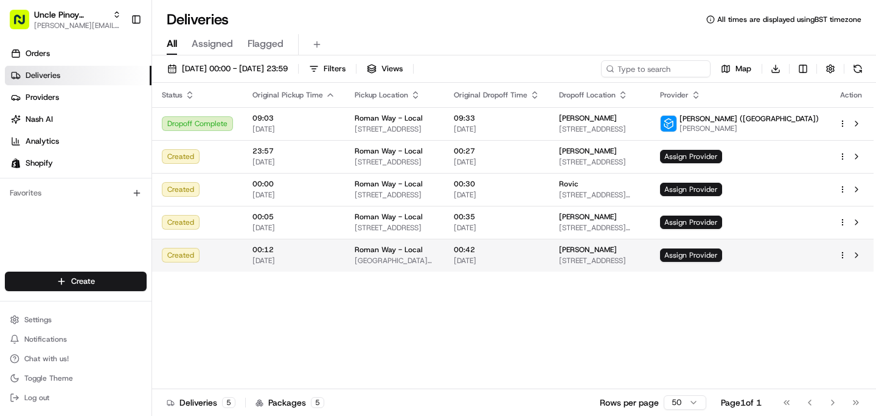
click at [507, 254] on span "00:42" at bounding box center [497, 250] width 86 height 10
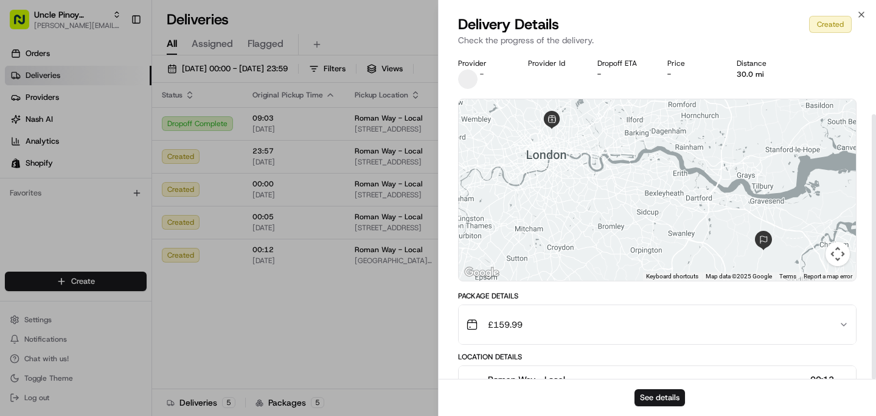
scroll to position [78, 0]
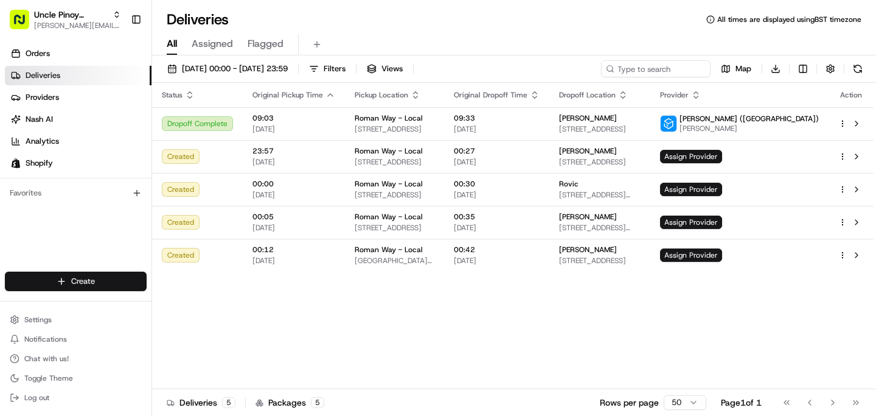
click at [98, 284] on html "Uncle Pinoy (Shopify) alex.guinid@unclepinoy.com Toggle Sidebar Orders Deliveri…" at bounding box center [438, 208] width 876 height 416
click at [184, 306] on link "Delivery" at bounding box center [220, 304] width 136 height 22
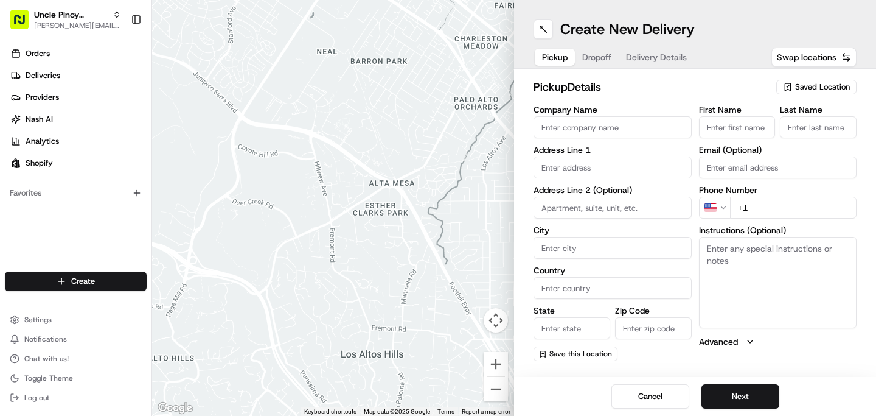
click at [608, 127] on input "Company Name" at bounding box center [613, 127] width 158 height 22
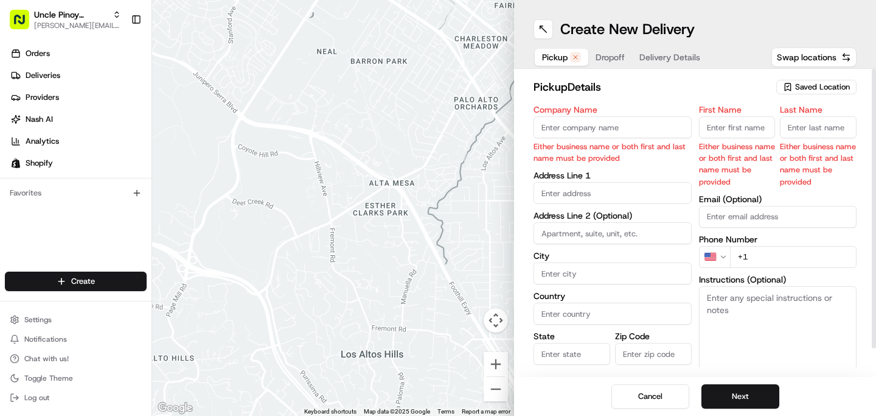
type input "P"
click at [815, 77] on div "pickup Details Saved Location Company Name Either business name or both first a…" at bounding box center [695, 223] width 362 height 308
click at [815, 88] on span "Saved Location" at bounding box center [822, 87] width 55 height 11
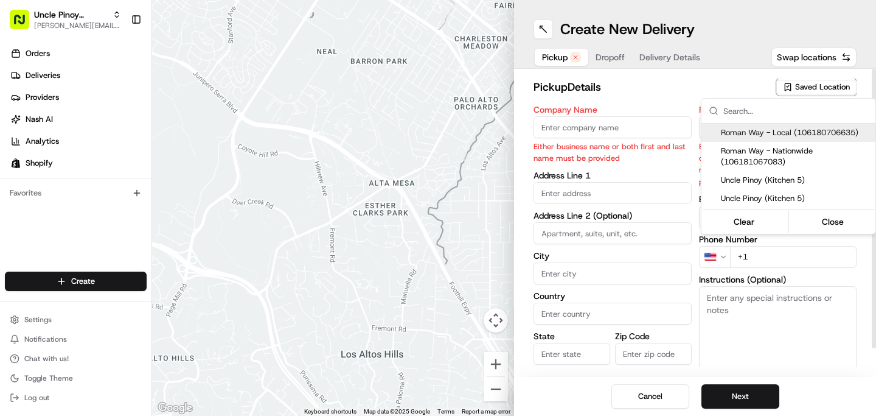
click at [795, 130] on span "Roman Way - Local (106180706635)" at bounding box center [796, 132] width 150 height 11
type input "Roman Way - Local"
type input "149 Roman Way"
type input "London"
type input "GB"
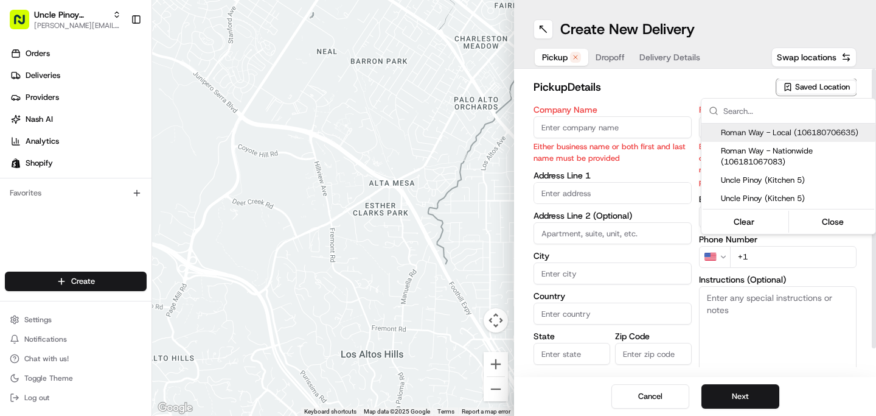
type input "England"
type input "N7 8XH"
type input "+44 7455 950550"
type textarea "Unit 5, Roman Way Industrial Estate, Kitchen 5: Uncle Pinoy"
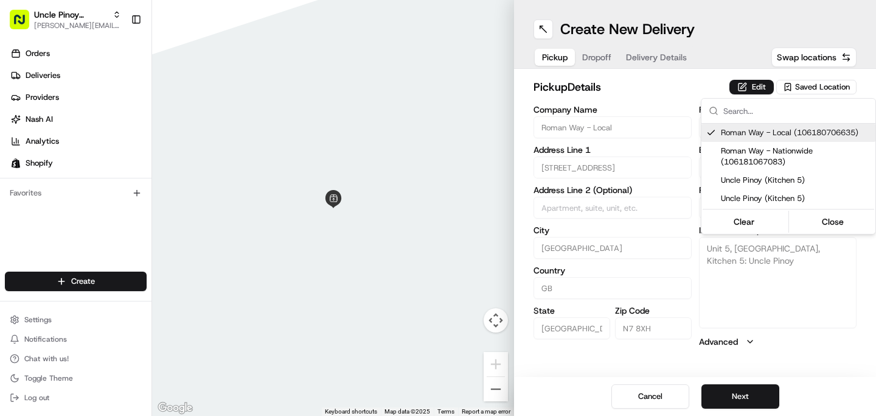
click at [596, 58] on html "Uncle Pinoy (Shopify) alex.guinid@unclepinoy.com Toggle Sidebar Orders Deliveri…" at bounding box center [438, 208] width 876 height 416
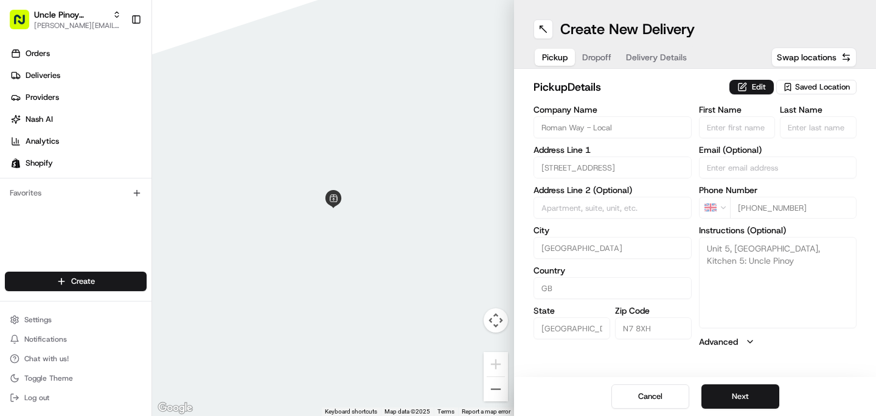
click at [598, 58] on span "Dropoff" at bounding box center [596, 57] width 29 height 12
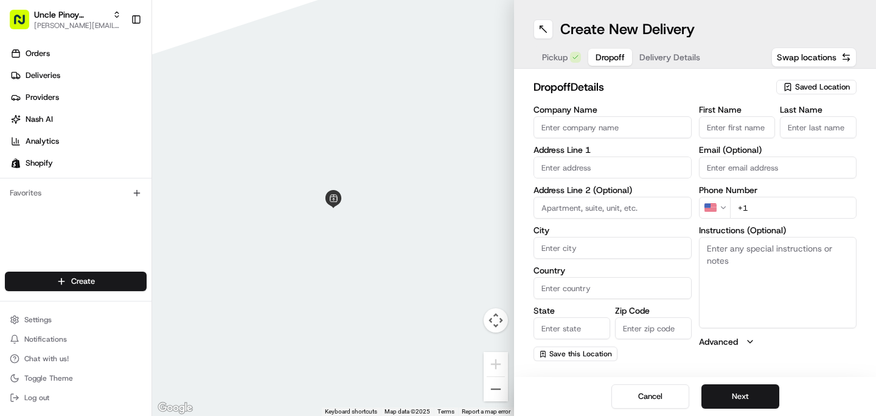
click at [581, 125] on input "Company Name" at bounding box center [613, 127] width 158 height 22
type input "Patricia Mota"
click at [568, 167] on input "text" at bounding box center [613, 167] width 158 height 22
paste input "Flat 3 Misterton Court"
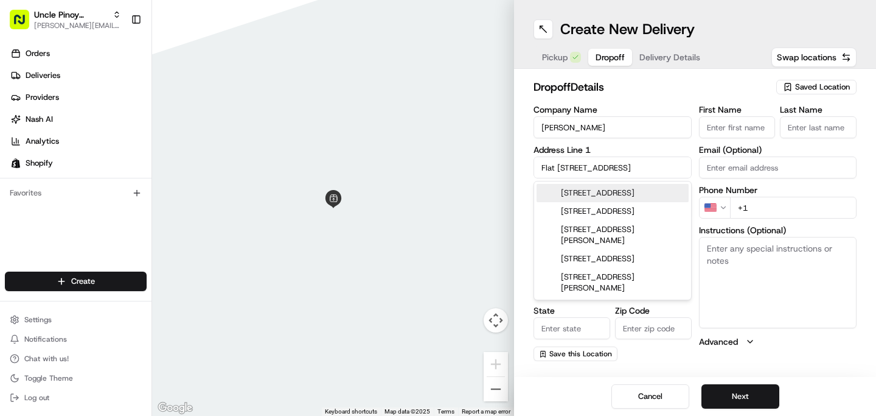
type input "Flat 3 Misterton Court"
click at [610, 153] on label "Address Line 1" at bounding box center [613, 149] width 158 height 9
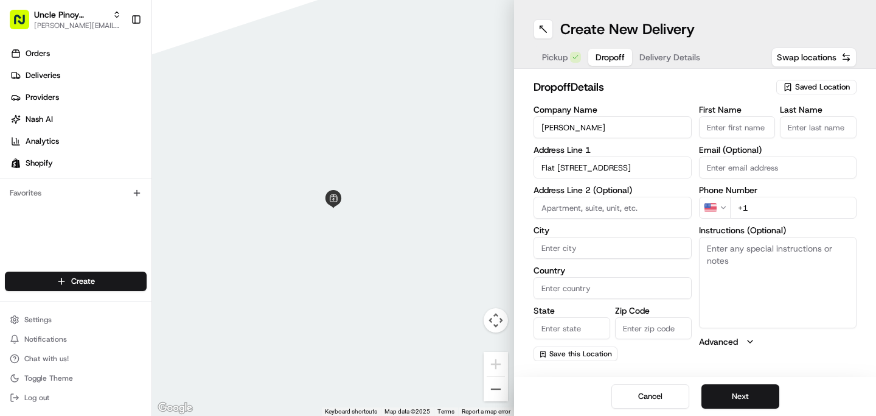
click at [664, 330] on input "Zip Code" at bounding box center [653, 328] width 77 height 22
paste input "SW11 3NL"
type input "SW11 3NL"
click at [574, 245] on input "City" at bounding box center [613, 248] width 158 height 22
type input "London"
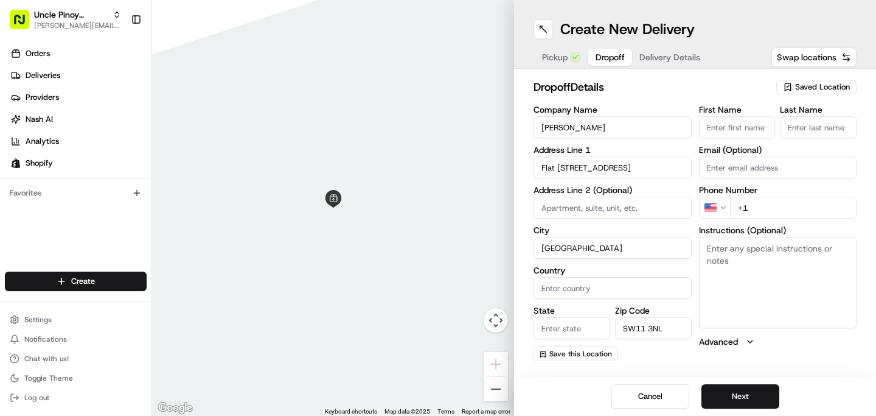
click at [568, 296] on input "Country" at bounding box center [613, 288] width 158 height 22
type input "United Kingdom"
click at [573, 320] on input "State" at bounding box center [572, 328] width 77 height 22
type input "England"
click at [771, 212] on input "+1" at bounding box center [793, 208] width 127 height 22
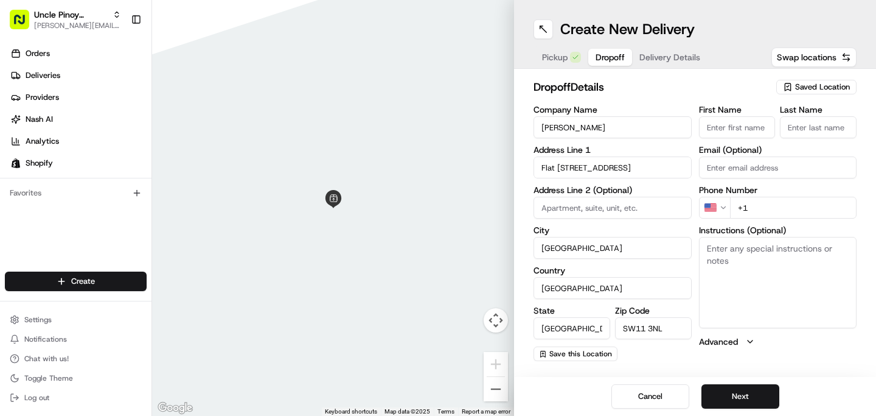
paste input "44 7848 287120"
type input "+44 7848 287120"
click at [761, 384] on button "Next" at bounding box center [741, 396] width 78 height 24
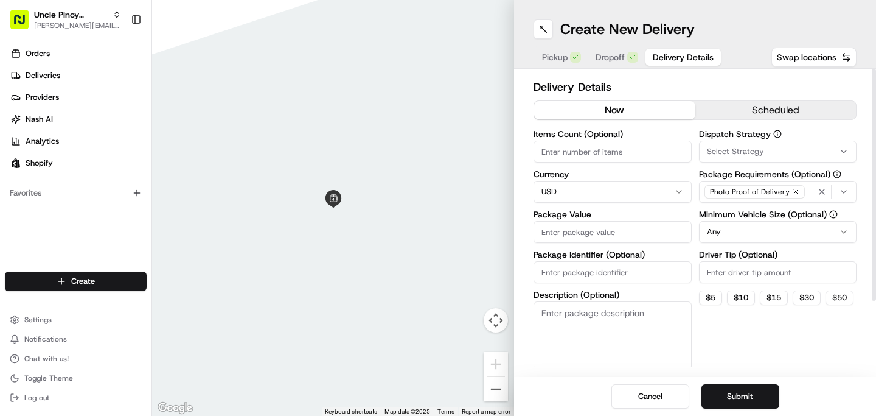
click at [582, 159] on input "Items Count (Optional)" at bounding box center [613, 152] width 158 height 22
type input "1"
click at [570, 202] on div "Currency USD" at bounding box center [613, 186] width 158 height 33
click at [576, 246] on div "Items Count (Optional) 1 Currency GBP Package Value Package Identifier (Optiona…" at bounding box center [613, 250] width 158 height 240
click at [579, 232] on input "Package Value" at bounding box center [613, 232] width 158 height 22
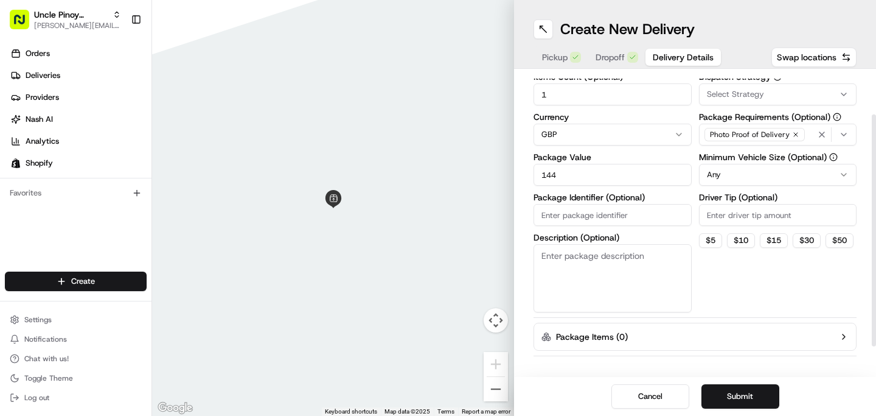
scroll to position [43, 0]
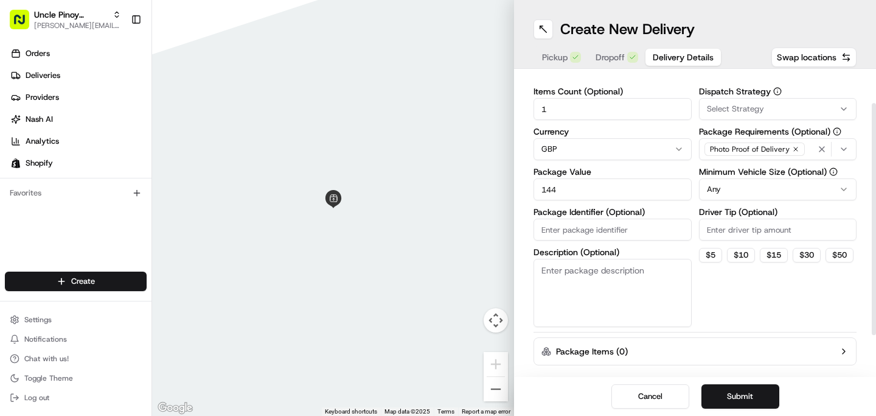
type input "144"
click at [748, 111] on span "Select Strategy" at bounding box center [735, 108] width 57 height 11
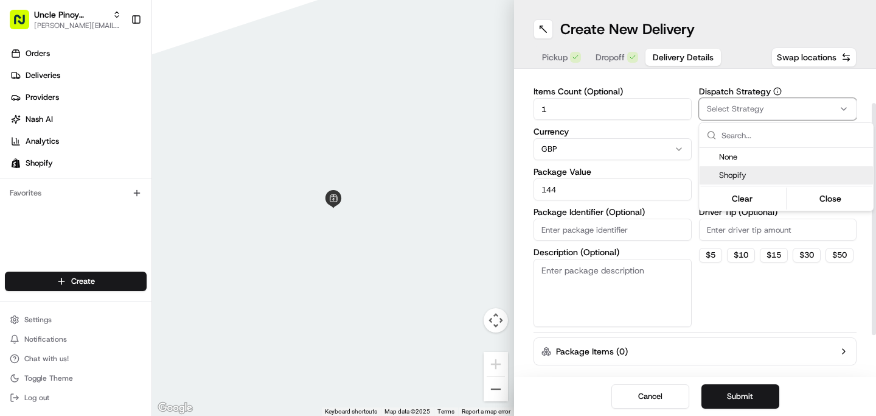
click at [747, 186] on div "Suggestions" at bounding box center [787, 186] width 172 height 1
click at [747, 181] on div "Shopify" at bounding box center [787, 175] width 174 height 18
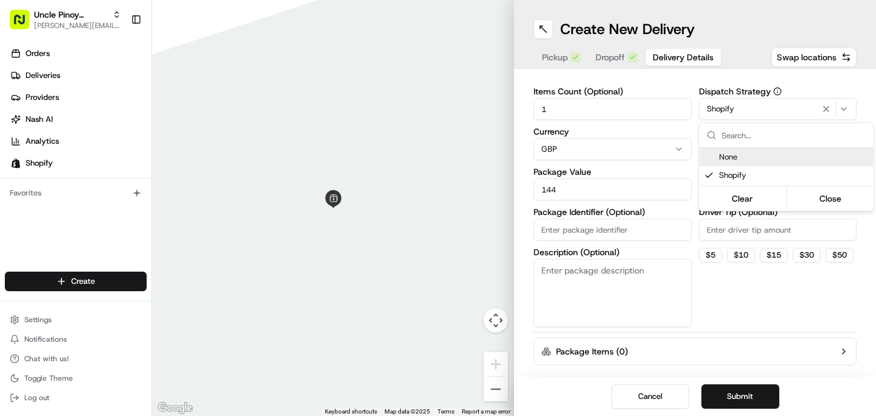
click at [705, 92] on html "Uncle Pinoy (Shopify) alex.guinid@unclepinoy.com Toggle Sidebar Orders Deliveri…" at bounding box center [438, 208] width 876 height 416
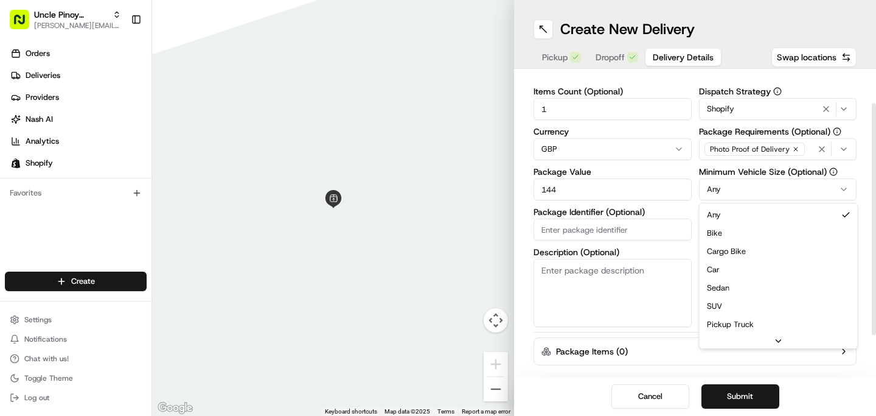
click at [752, 192] on html "Uncle Pinoy (Shopify) alex.guinid@unclepinoy.com Toggle Sidebar Orders Deliveri…" at bounding box center [438, 208] width 876 height 416
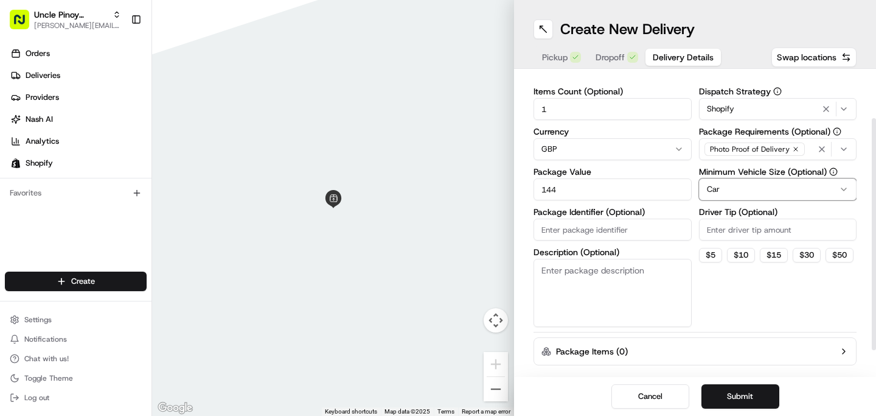
scroll to position [95, 0]
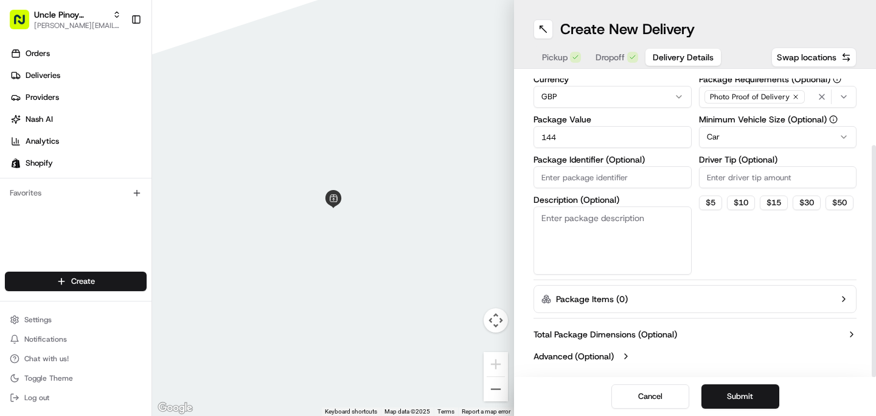
click at [855, 335] on icon "button" at bounding box center [852, 334] width 10 height 10
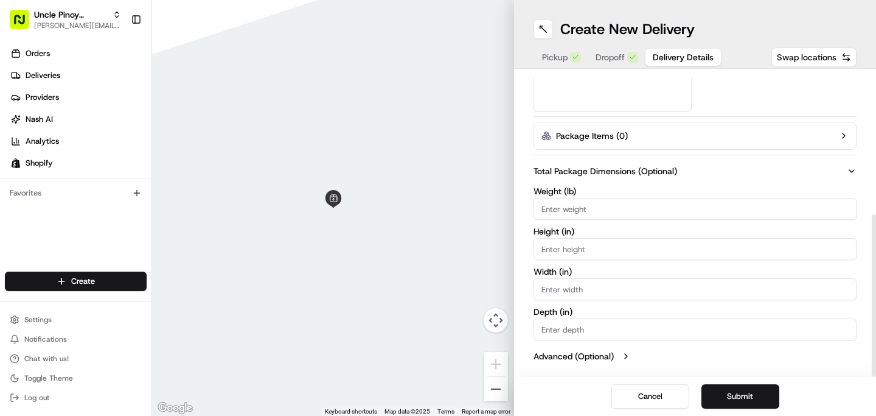
click at [573, 209] on input "Weight ( lb )" at bounding box center [695, 209] width 323 height 22
type input "15"
click at [578, 250] on input "Height ( in )" at bounding box center [695, 249] width 323 height 22
type input "10"
type input "12"
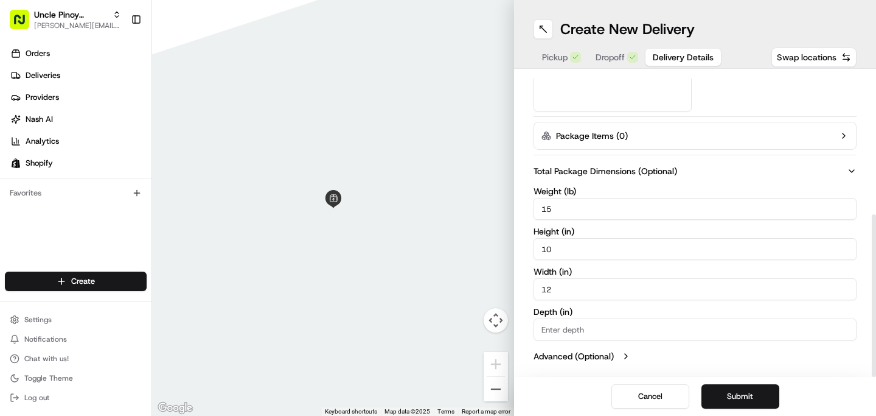
click at [578, 327] on input "Depth ( in )" at bounding box center [695, 329] width 323 height 22
type input "18"
click at [738, 393] on button "Submit" at bounding box center [741, 396] width 78 height 24
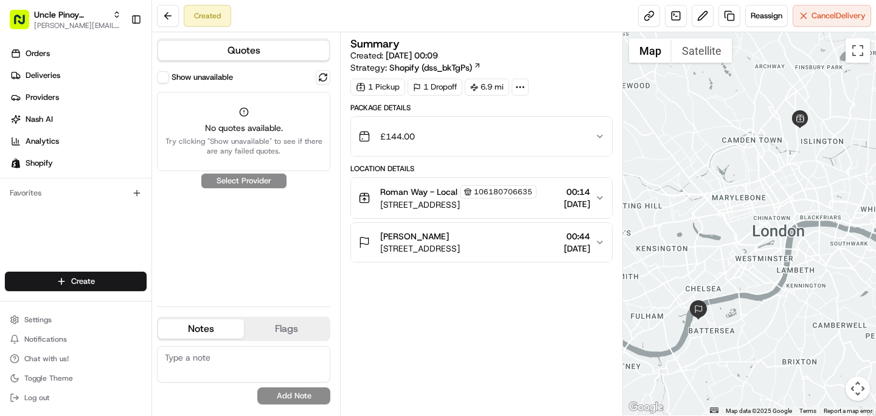
click at [167, 69] on div "Quotes Show unavailable No quotes available. Try clicking "Show unavailable" to…" at bounding box center [246, 223] width 188 height 383
click at [167, 72] on button "Show unavailable" at bounding box center [163, 77] width 12 height 12
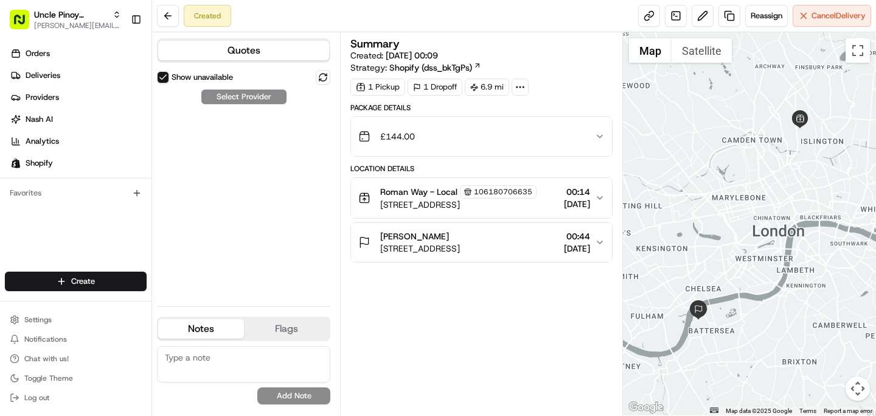
click at [233, 94] on div "Show unavailable Select Provider" at bounding box center [243, 183] width 173 height 226
click at [319, 84] on button at bounding box center [323, 77] width 15 height 15
click at [324, 74] on button at bounding box center [323, 77] width 15 height 15
click at [162, 77] on button "Show unavailable" at bounding box center [163, 77] width 12 height 12
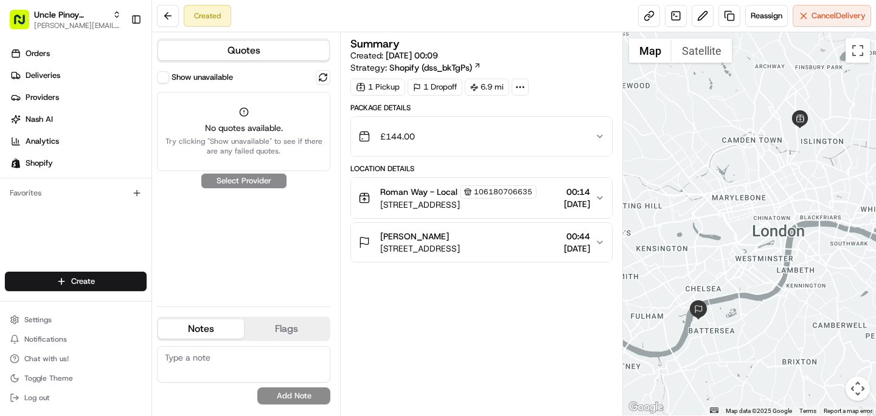
click at [276, 192] on div "Show unavailable No quotes available. Try clicking "Show unavailable" to see if…" at bounding box center [243, 183] width 173 height 226
click at [323, 76] on button at bounding box center [323, 77] width 15 height 15
click at [72, 70] on link "Deliveries" at bounding box center [78, 75] width 147 height 19
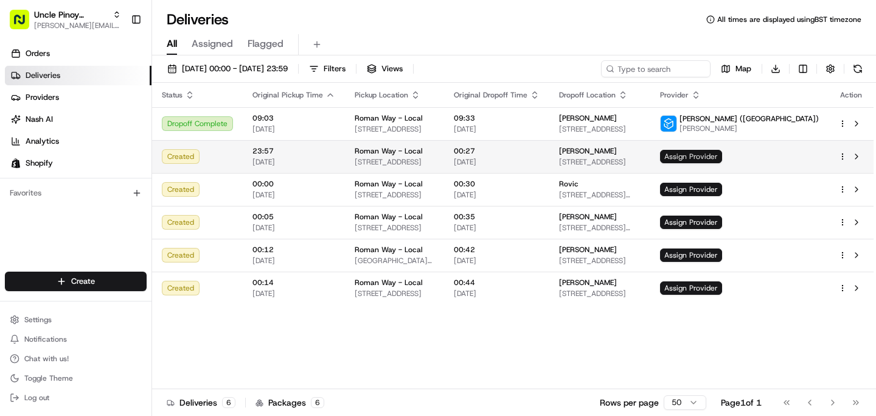
click at [722, 152] on span "Assign Provider" at bounding box center [691, 156] width 62 height 13
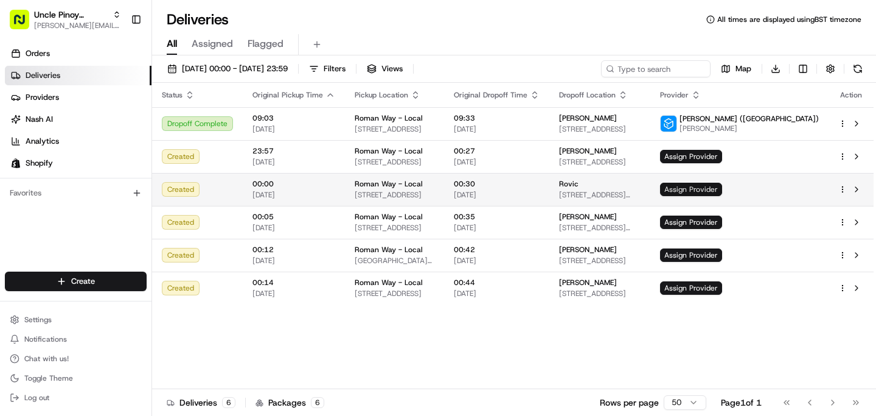
click at [722, 190] on span "Assign Provider" at bounding box center [691, 189] width 62 height 13
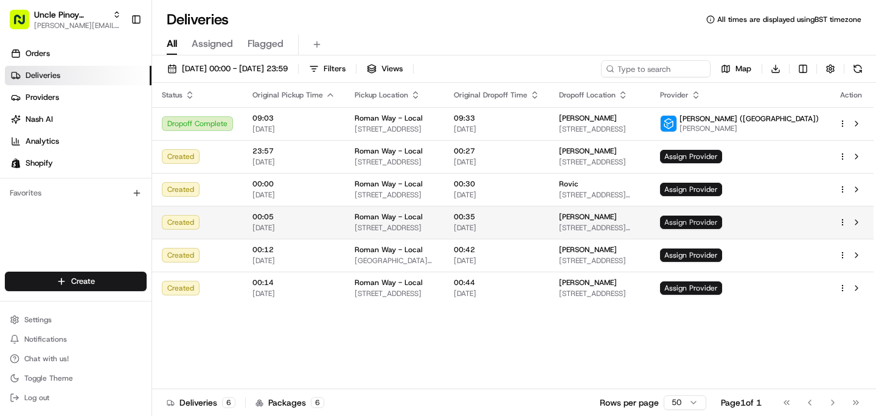
click at [722, 222] on span "Assign Provider" at bounding box center [691, 221] width 62 height 13
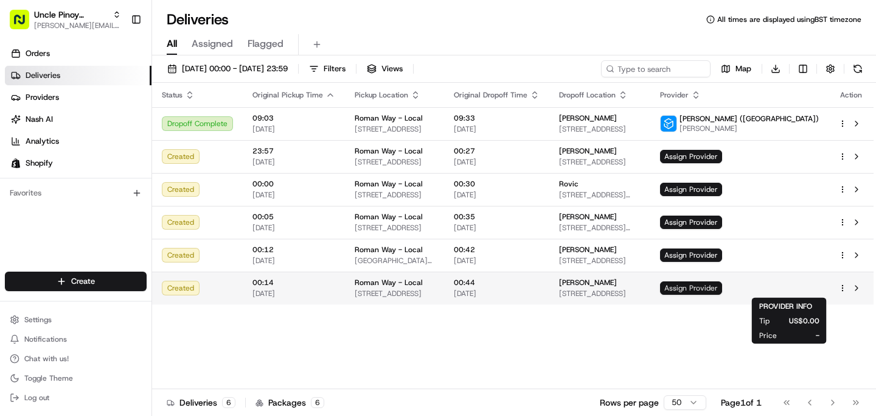
click at [722, 289] on span "Assign Provider" at bounding box center [691, 287] width 62 height 13
click at [722, 292] on span "Assign Provider" at bounding box center [691, 287] width 62 height 13
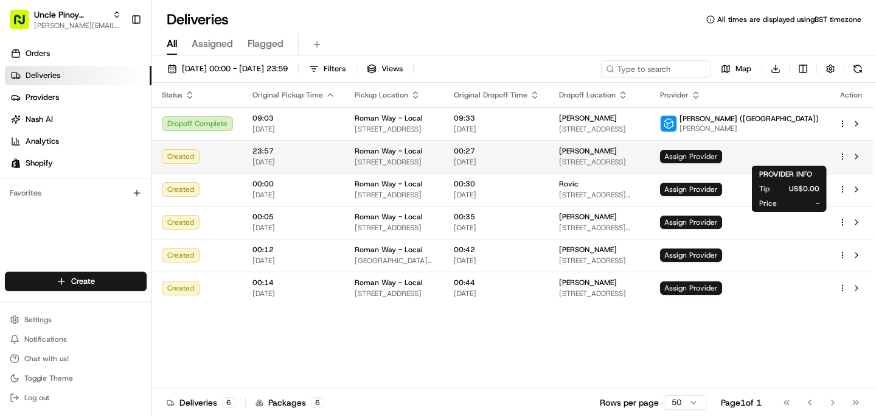
click at [722, 162] on span "Assign Provider" at bounding box center [691, 156] width 62 height 13
click at [722, 153] on span "Assign Provider" at bounding box center [691, 156] width 62 height 13
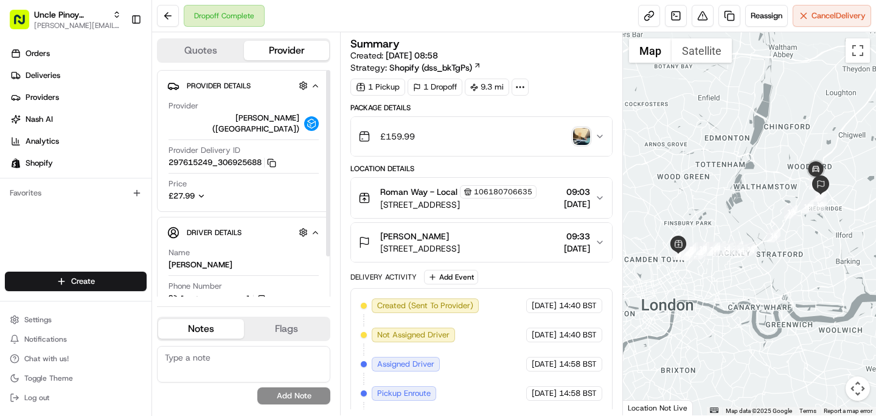
click at [200, 192] on icon "button" at bounding box center [201, 196] width 9 height 9
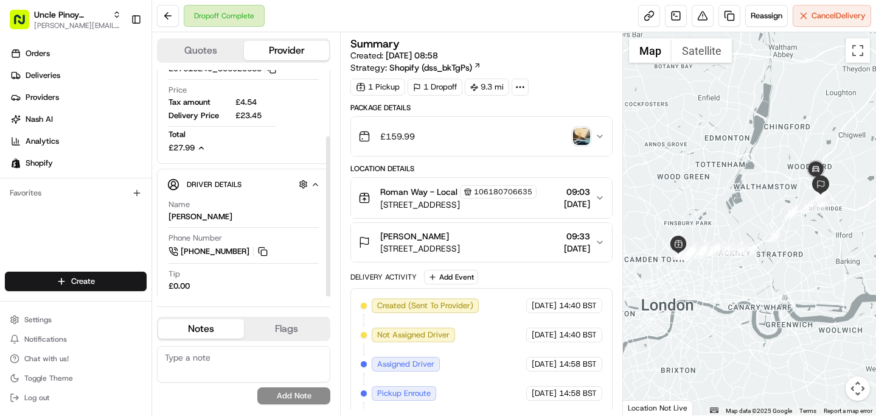
scroll to position [94, 0]
click at [204, 43] on button "Quotes" at bounding box center [201, 50] width 86 height 19
